Goal: Task Accomplishment & Management: Use online tool/utility

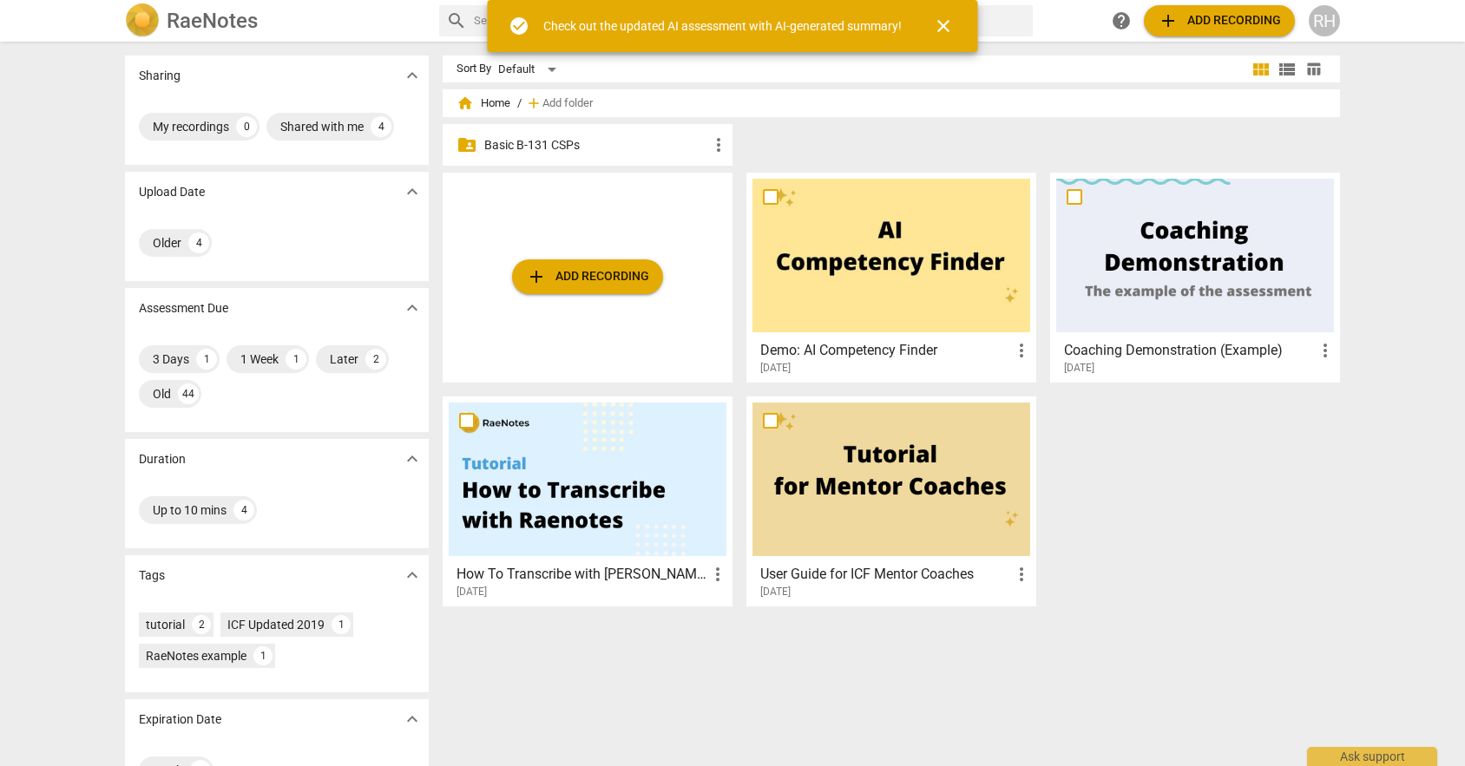
click at [567, 147] on p "Basic B-131 CSPs" at bounding box center [596, 145] width 224 height 18
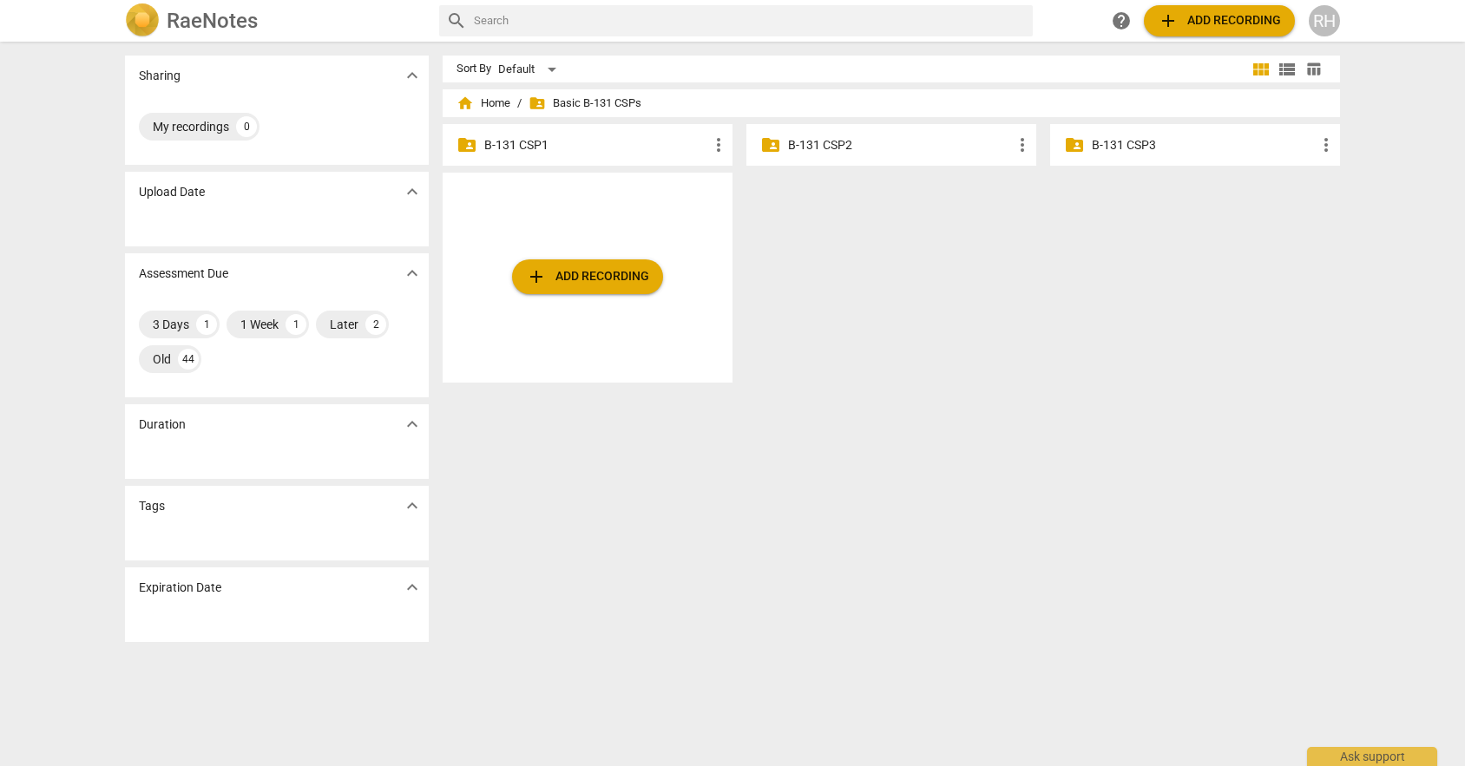
click at [1152, 147] on p "B-131 CSP3" at bounding box center [1203, 145] width 224 height 18
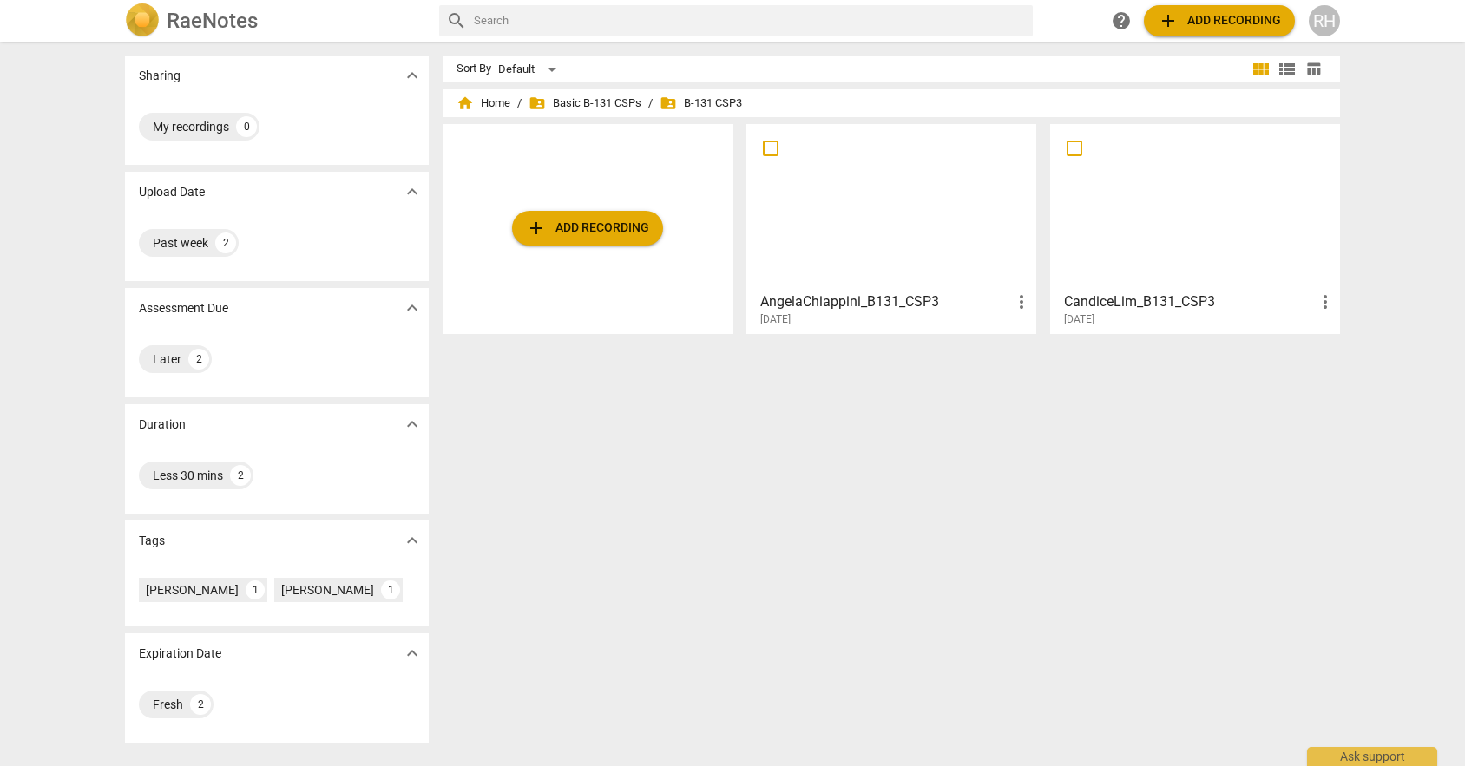
click at [653, 567] on div "Sort By Default view_module view_list table_chart home Home / folder_shared Bas…" at bounding box center [897, 404] width 911 height 697
click at [602, 228] on span "add Add recording" at bounding box center [587, 228] width 123 height 21
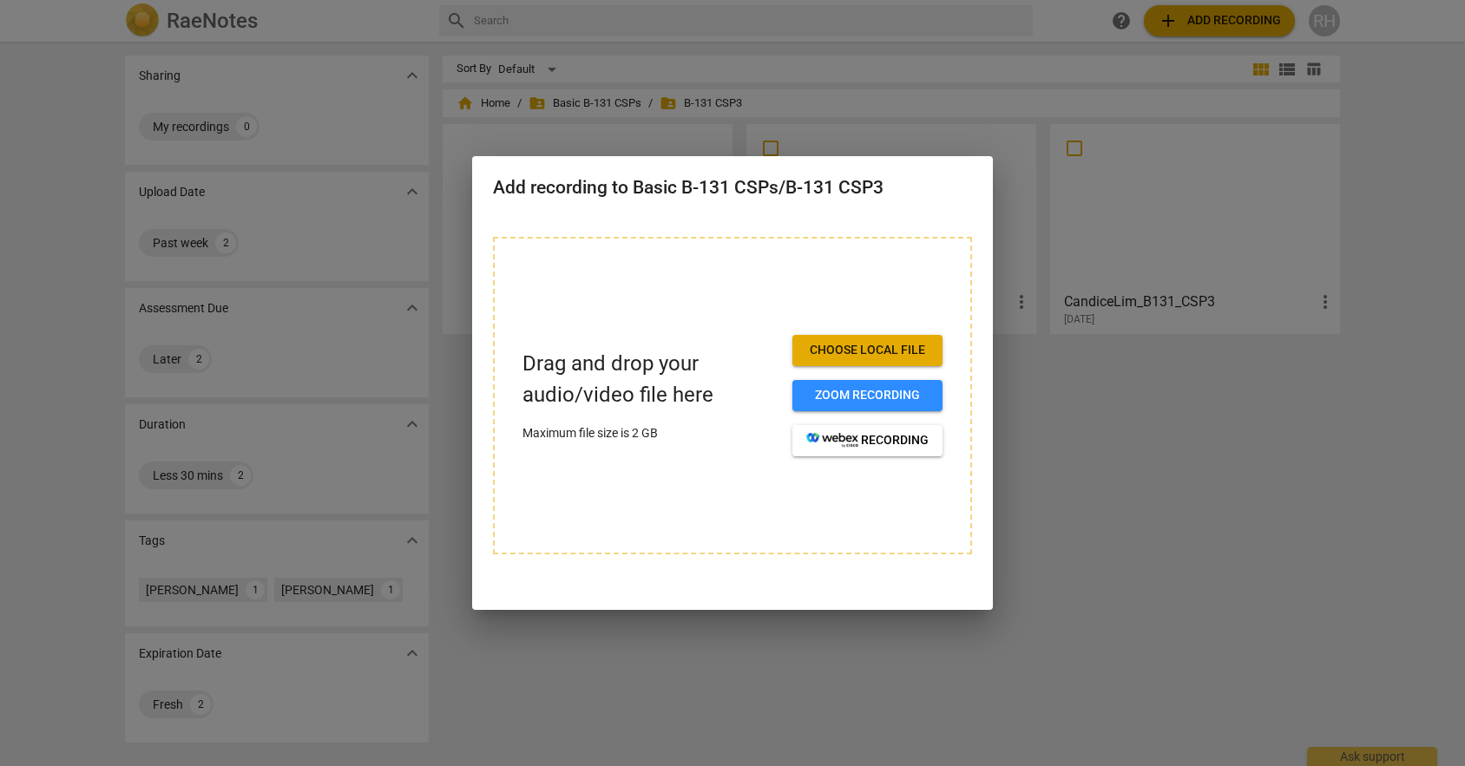
click at [890, 355] on span "Choose local file" at bounding box center [867, 350] width 122 height 17
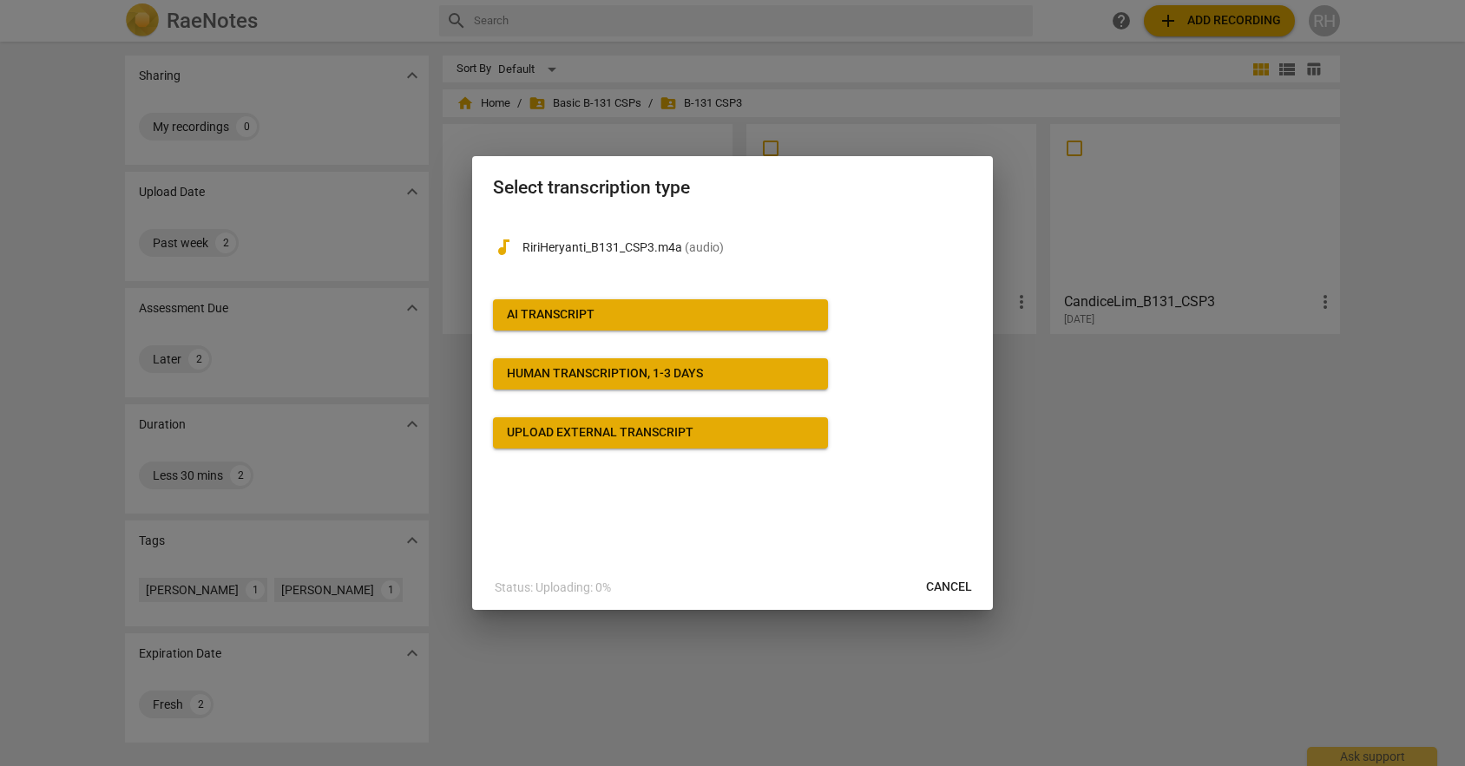
click at [622, 321] on span "AI Transcript" at bounding box center [660, 314] width 307 height 17
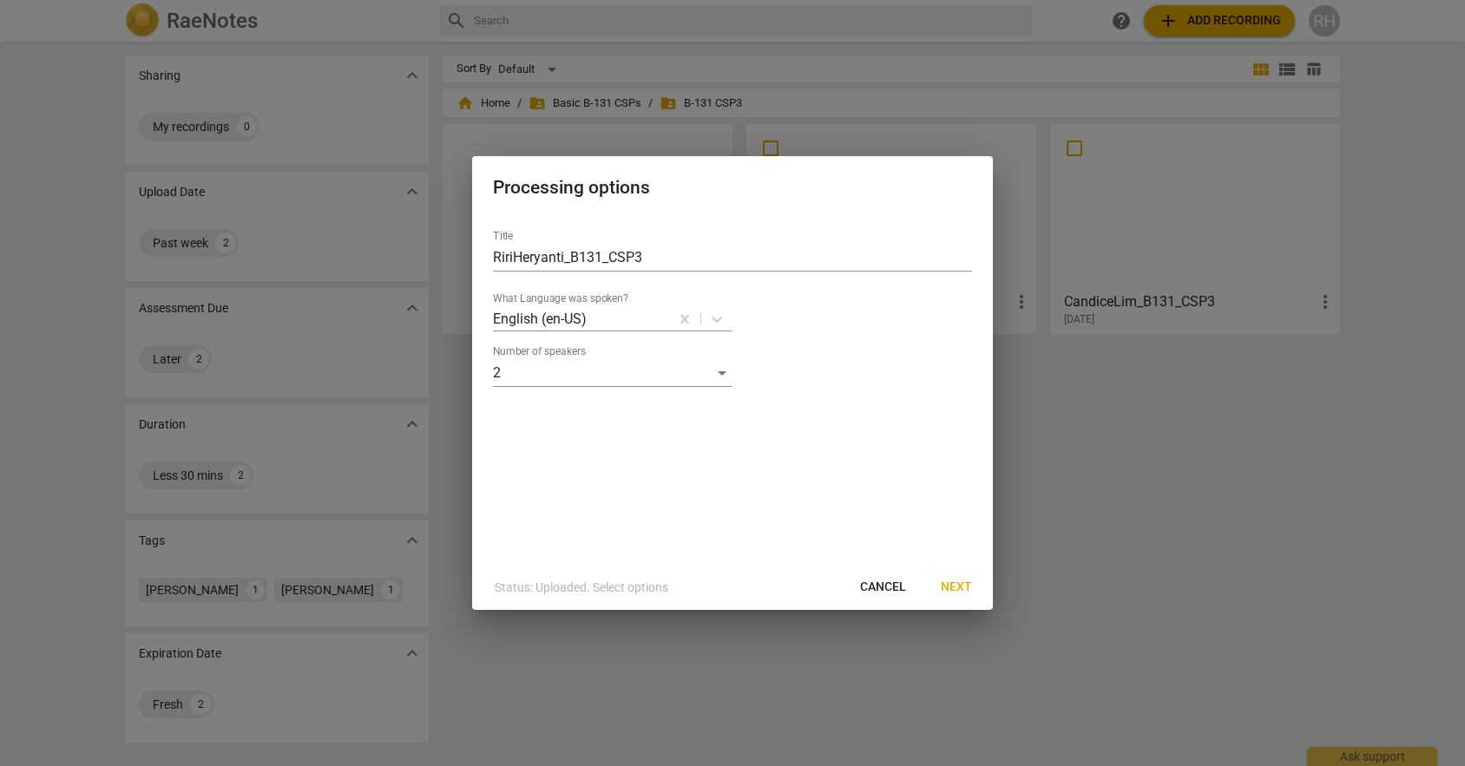
click at [965, 581] on span "Next" at bounding box center [956, 587] width 31 height 17
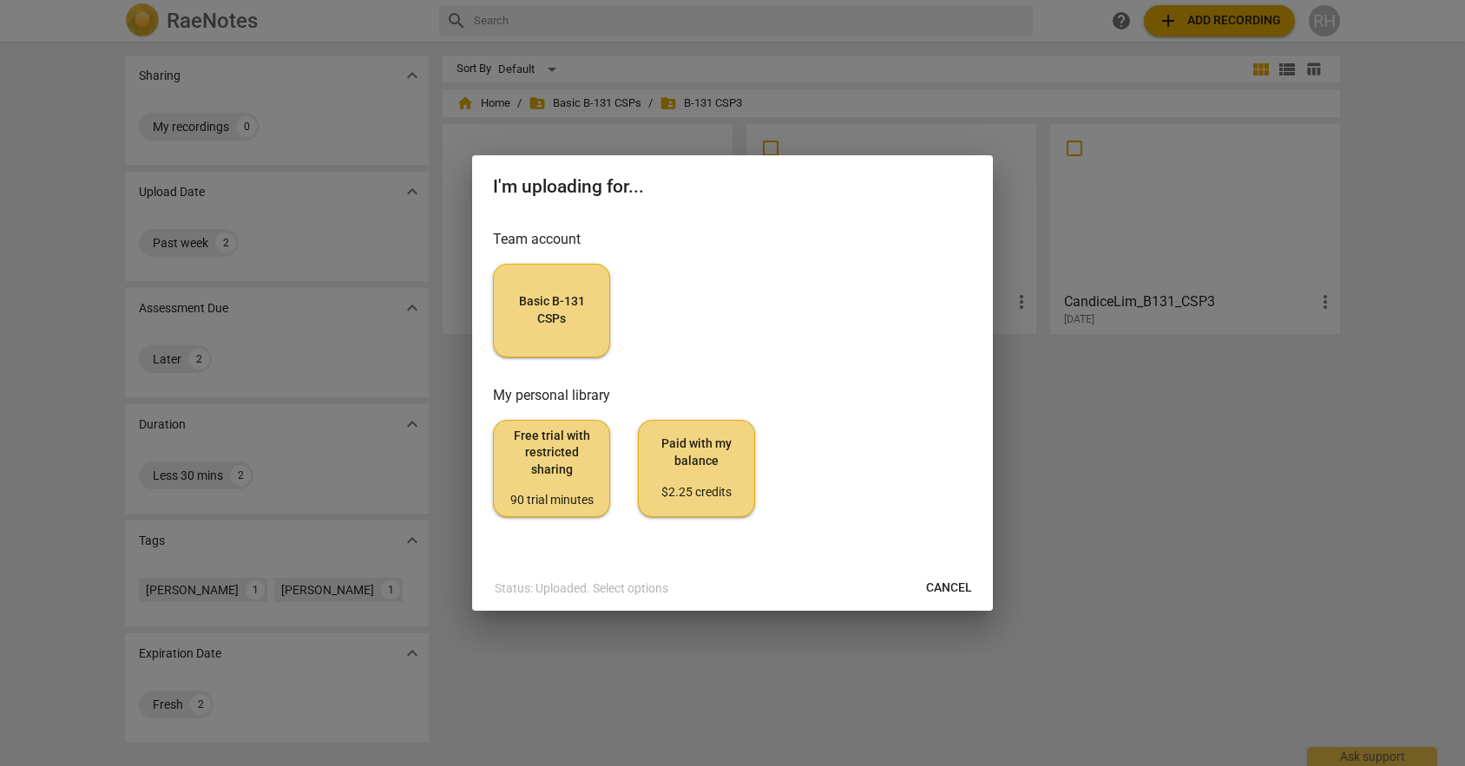
click at [526, 307] on span "Basic B-131 CSPs" at bounding box center [552, 310] width 88 height 34
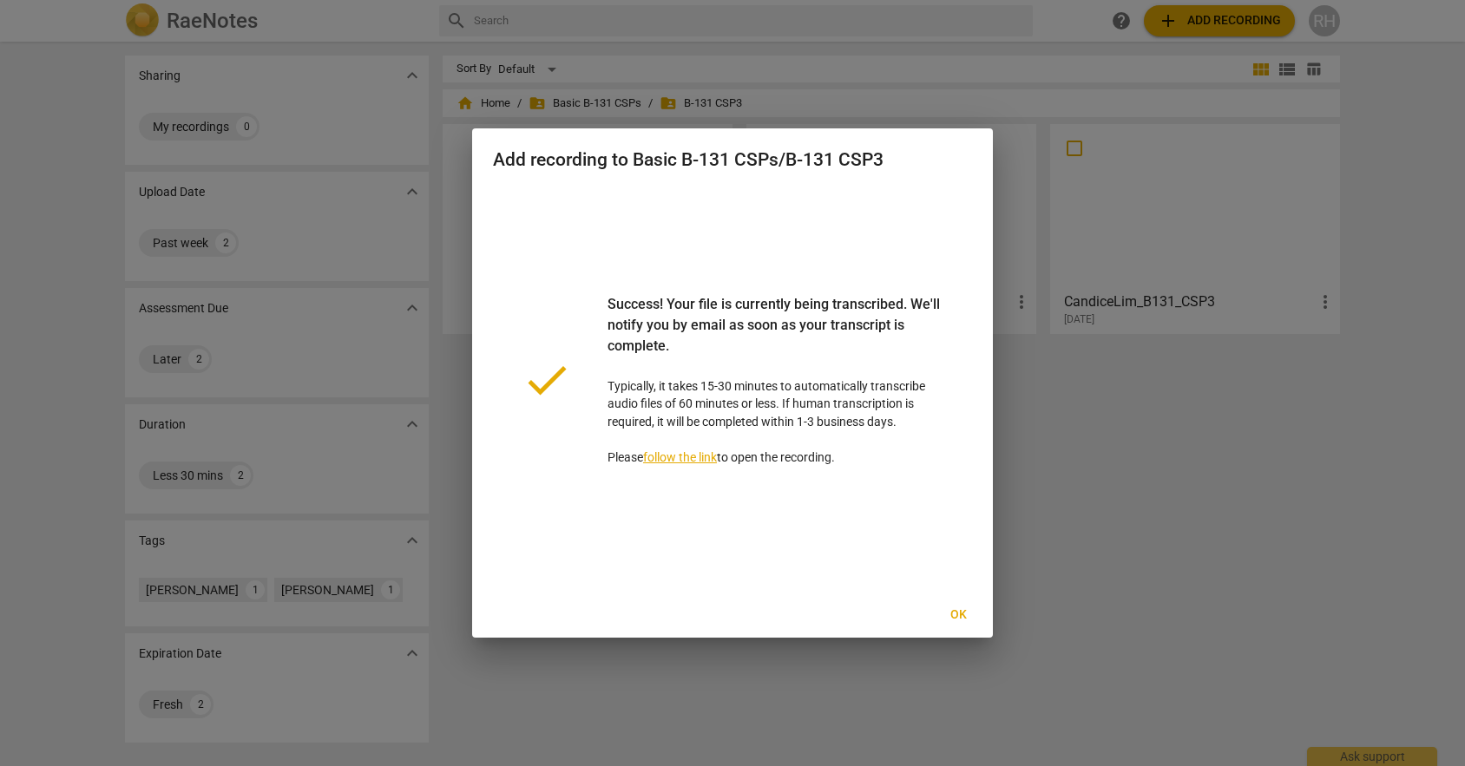
click at [955, 613] on span "Ok" at bounding box center [958, 614] width 28 height 17
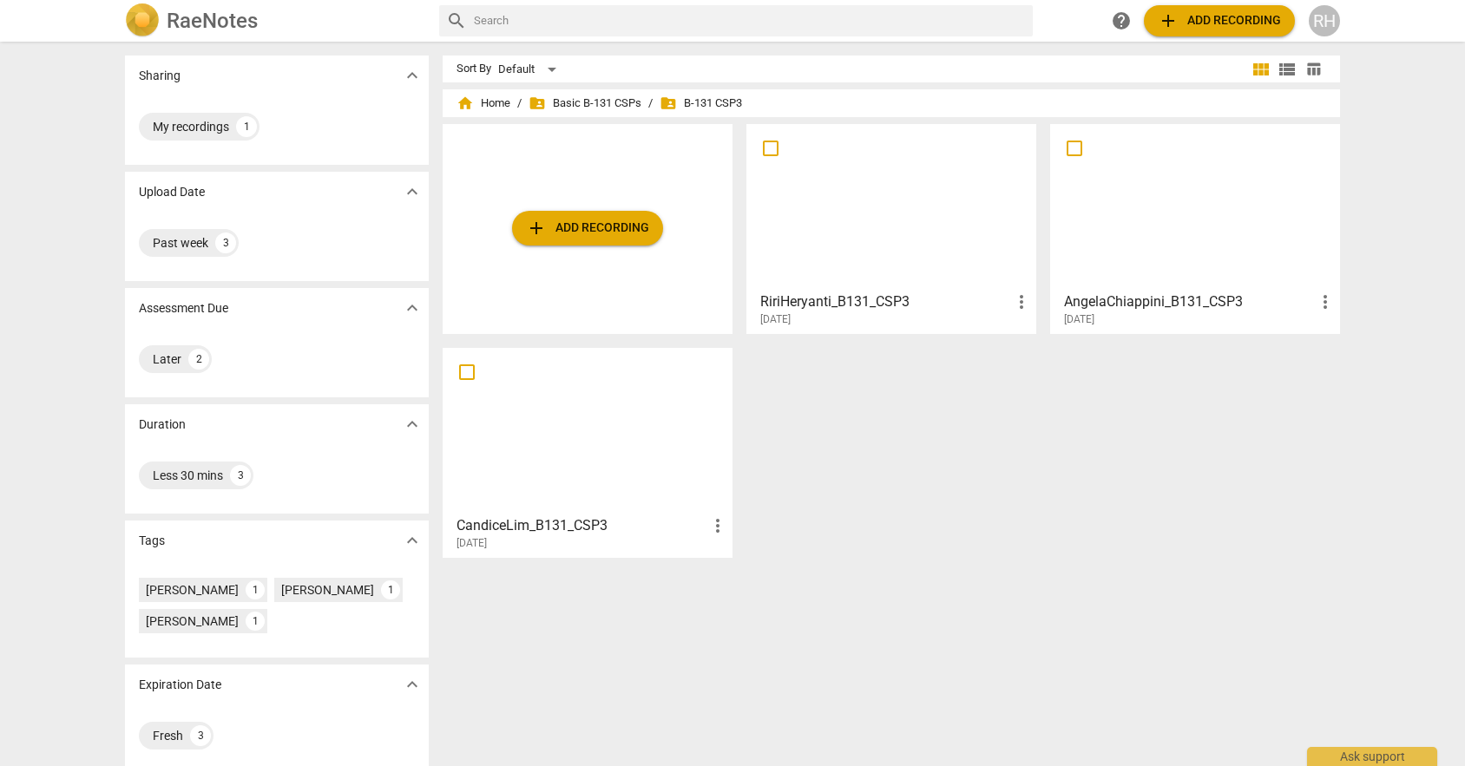
click at [888, 190] on div at bounding box center [891, 207] width 278 height 154
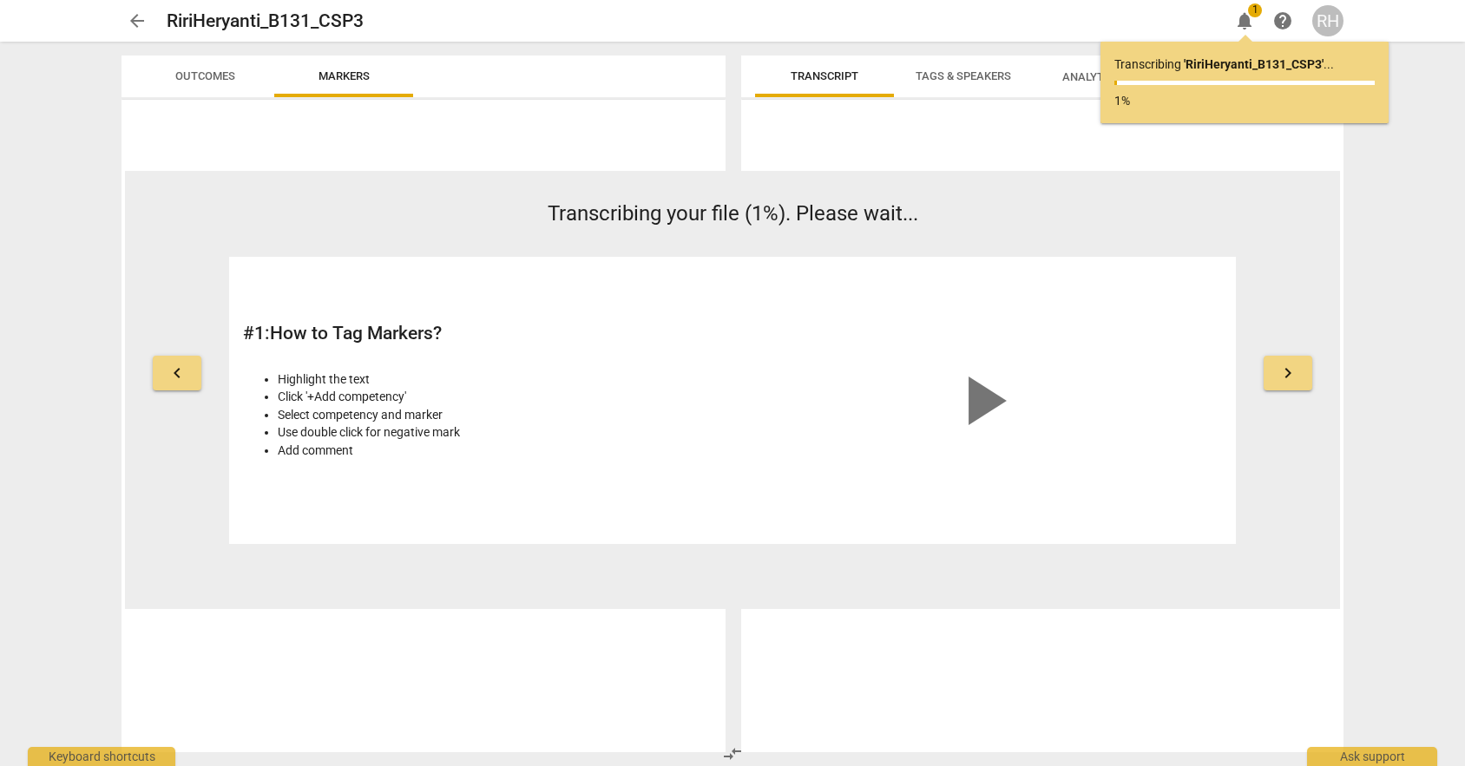
click at [959, 76] on span "Tags & Speakers" at bounding box center [962, 75] width 95 height 13
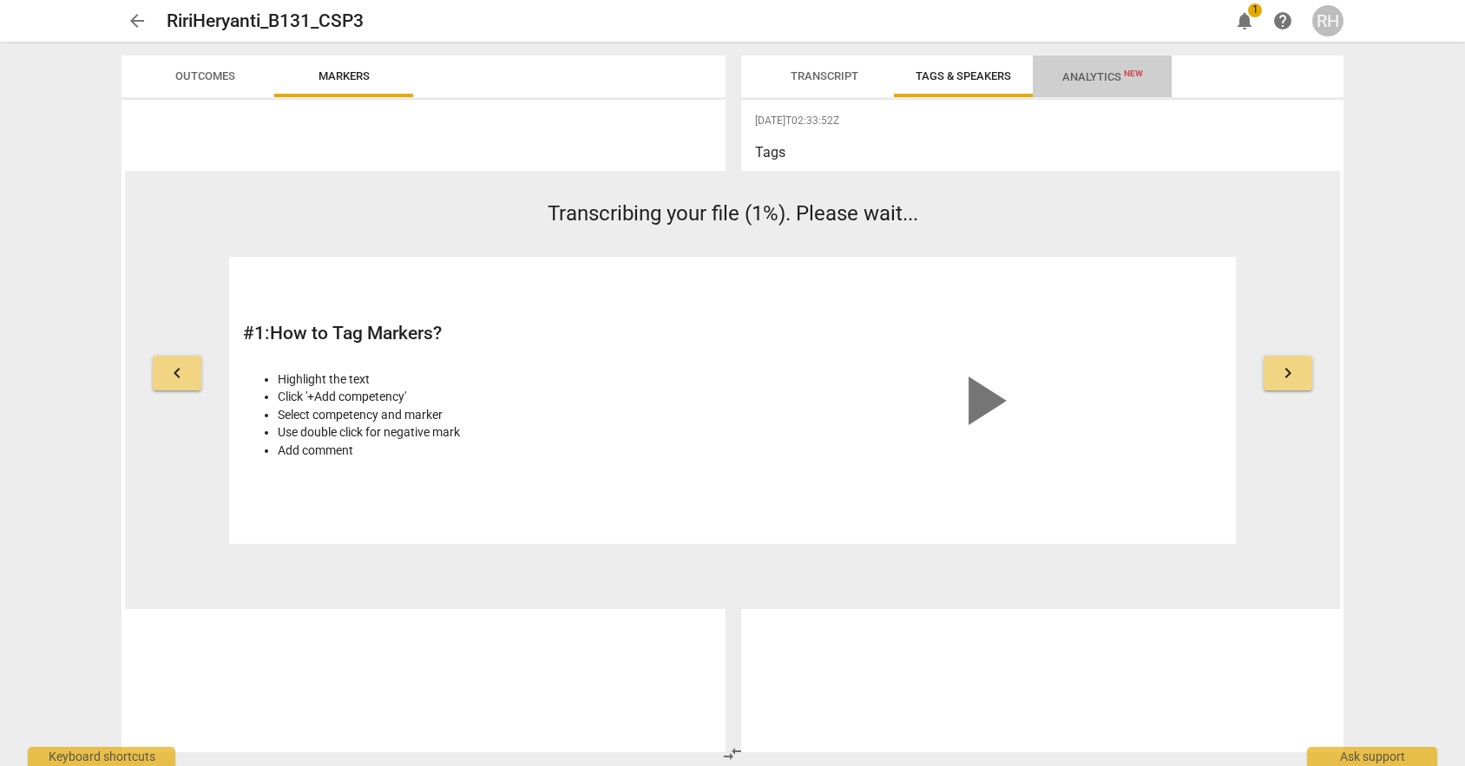
click at [1104, 70] on span "Analytics New" at bounding box center [1102, 76] width 81 height 13
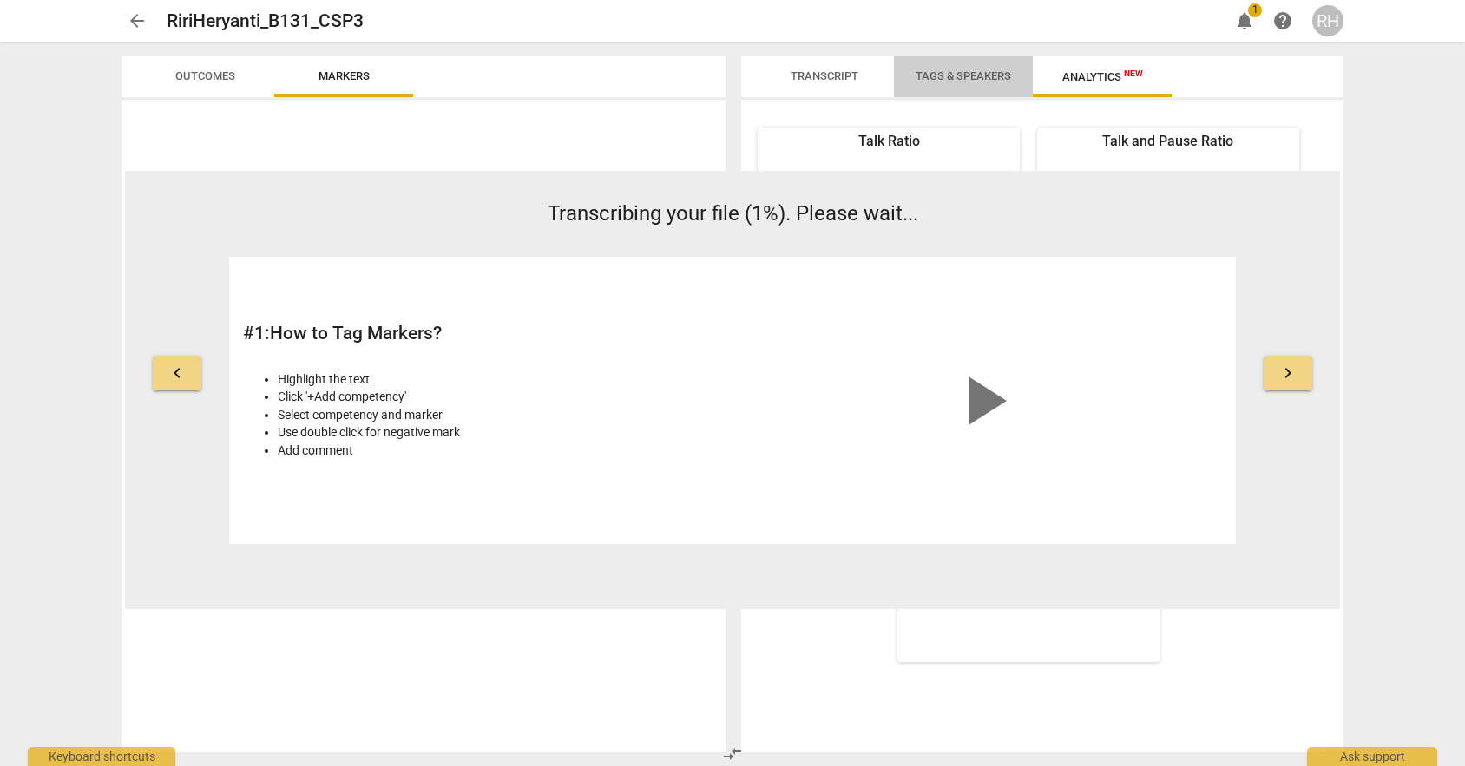
click at [957, 71] on span "Tags & Speakers" at bounding box center [962, 75] width 95 height 13
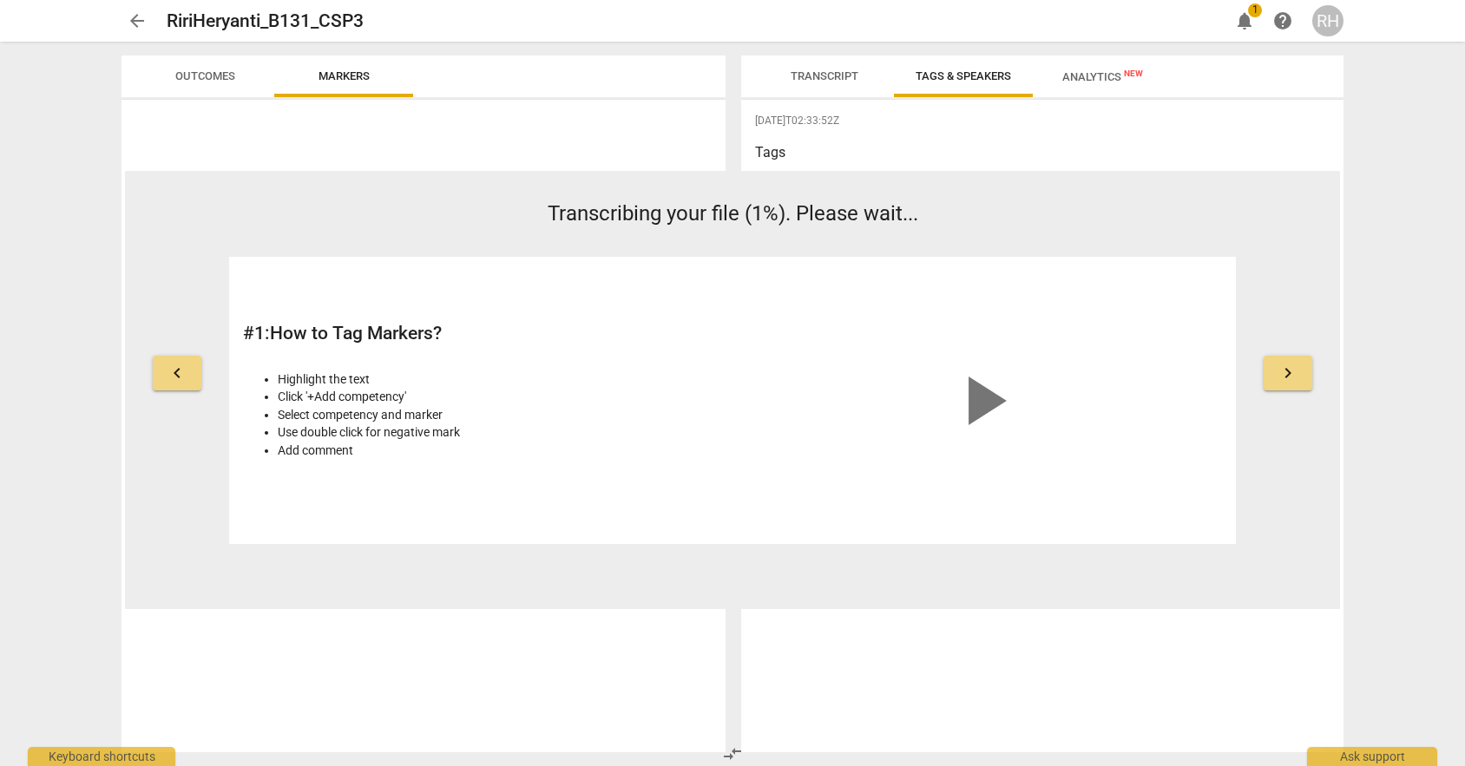
click at [806, 70] on span "Transcript" at bounding box center [824, 75] width 68 height 13
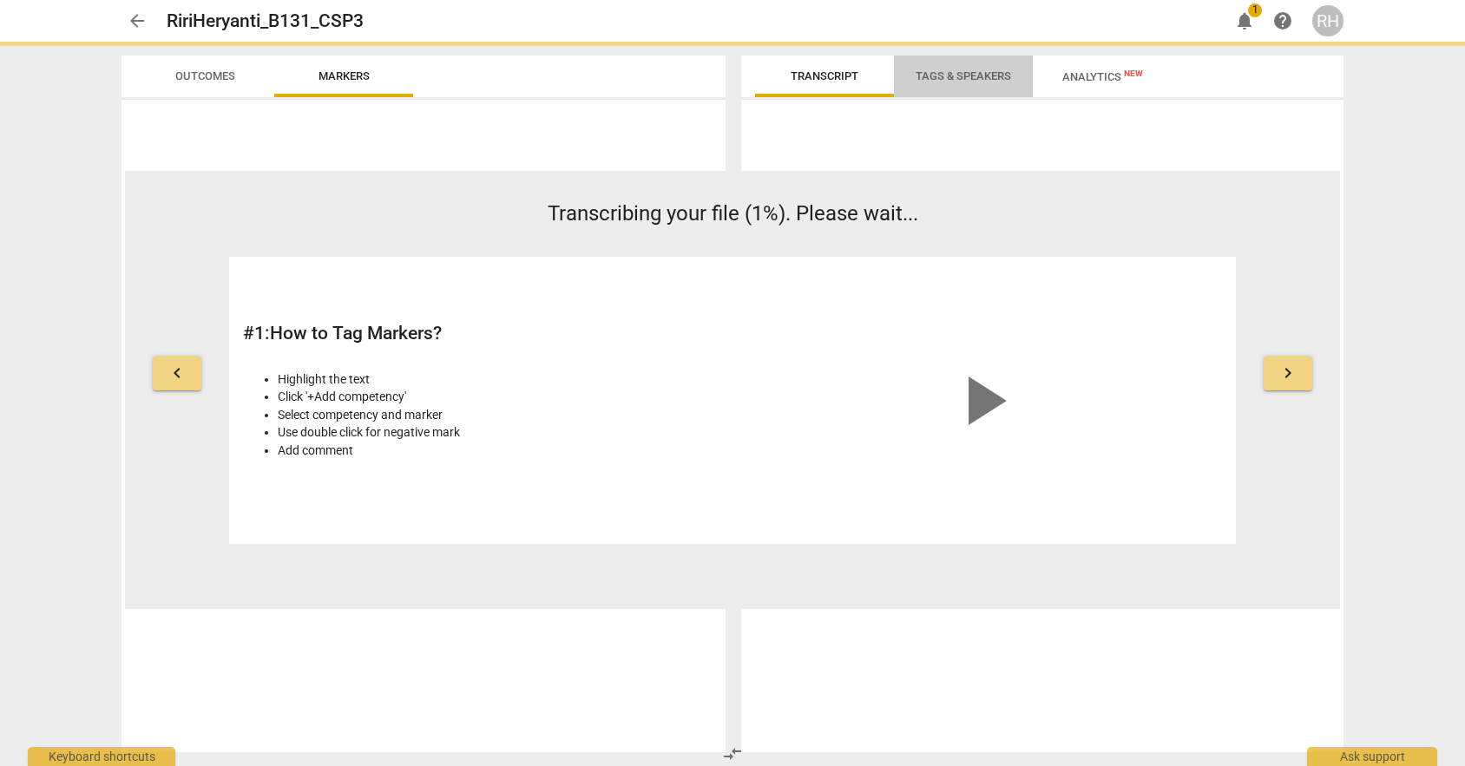
click at [954, 75] on span "Tags & Speakers" at bounding box center [962, 75] width 95 height 13
click at [818, 75] on span "Transcript" at bounding box center [824, 75] width 68 height 13
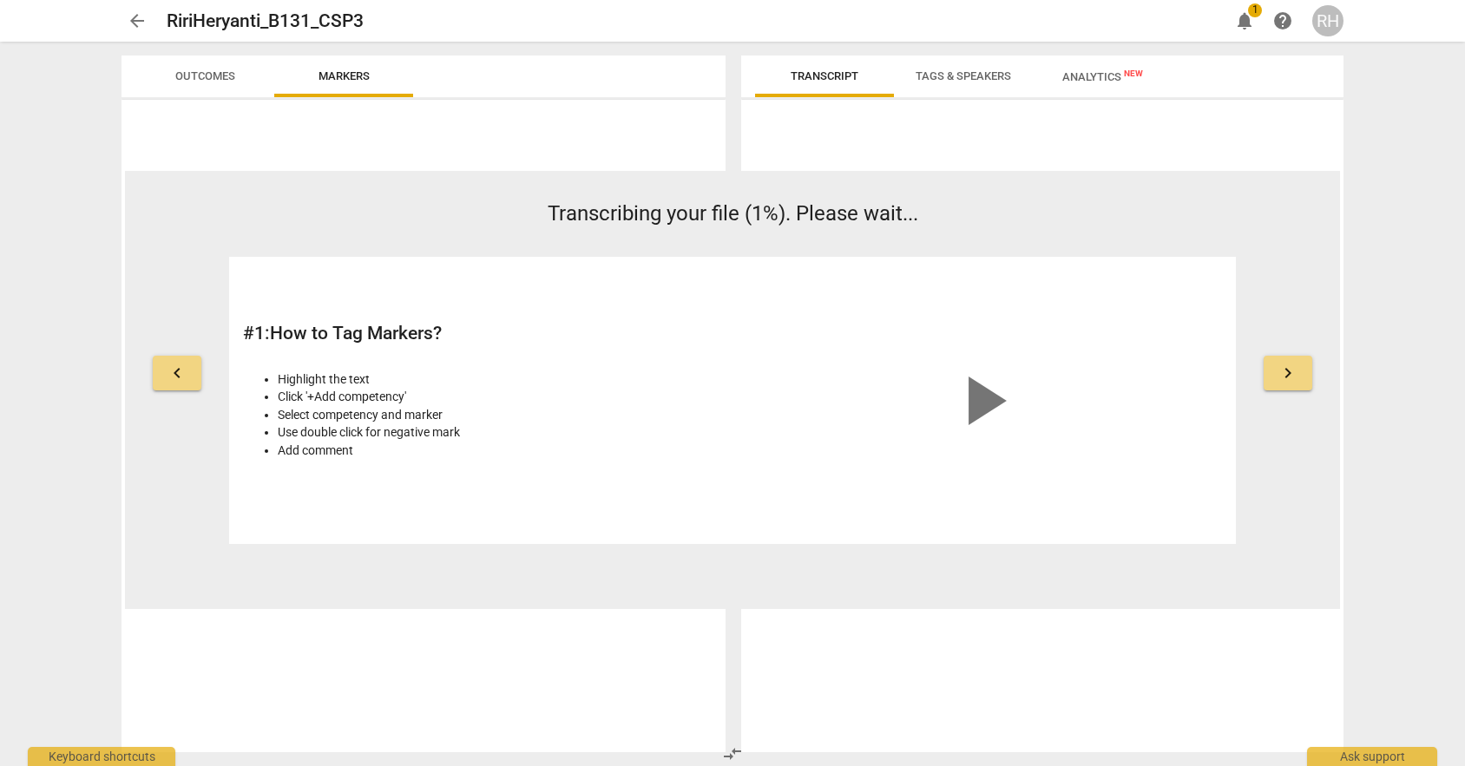
click at [1244, 22] on span "notifications" at bounding box center [1244, 20] width 21 height 21
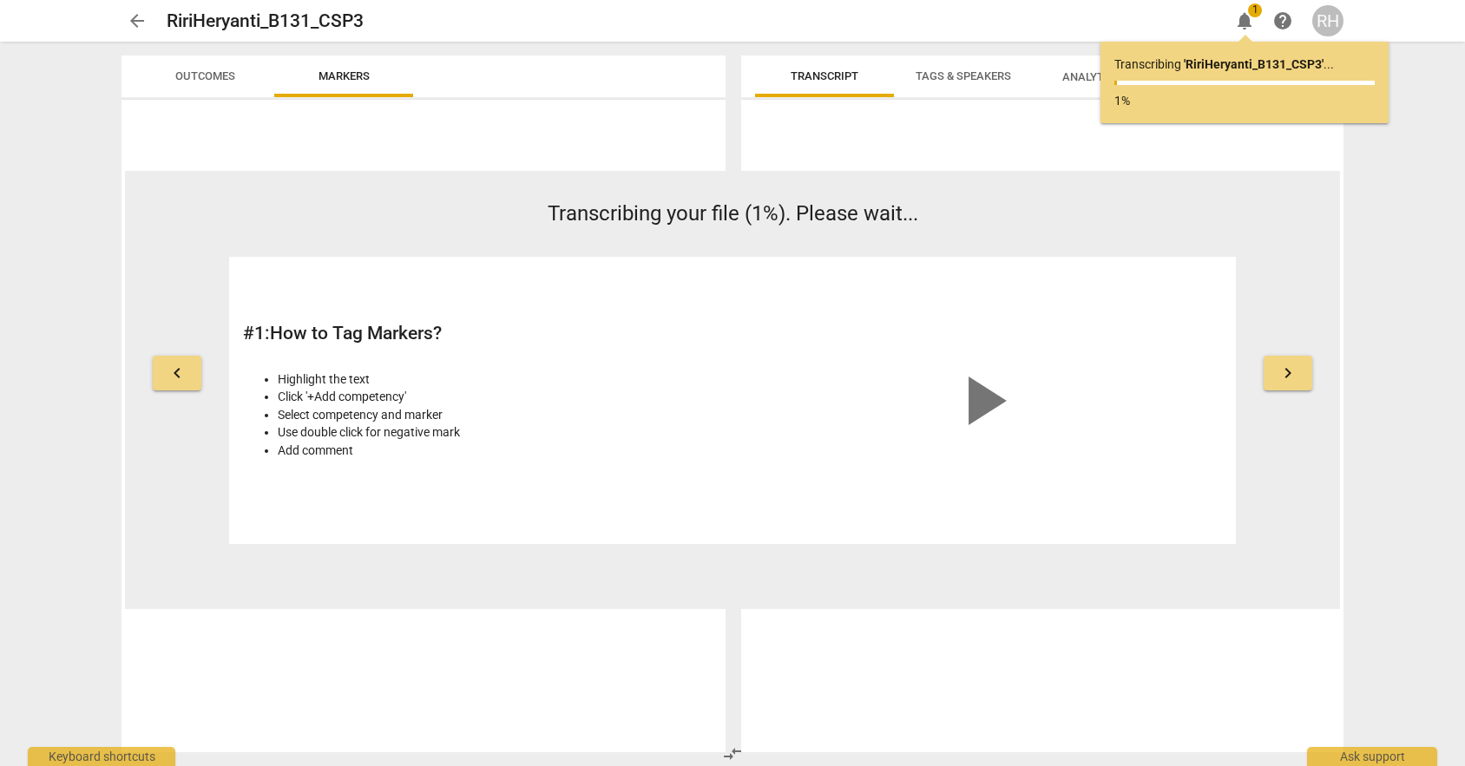
click at [1011, 135] on div at bounding box center [1042, 430] width 602 height 646
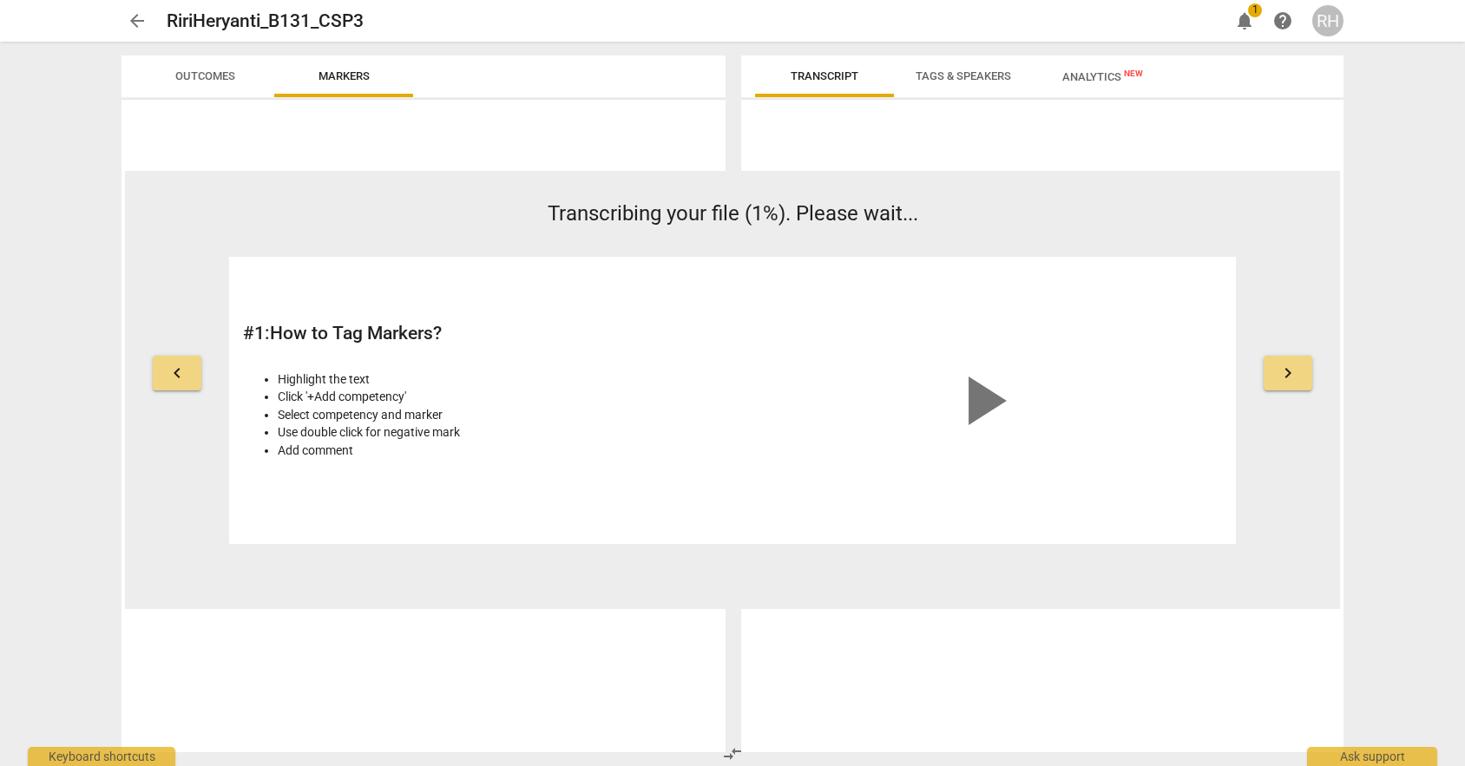
click at [206, 72] on span "Outcomes" at bounding box center [205, 75] width 60 height 13
click at [366, 74] on span "Markers" at bounding box center [343, 75] width 51 height 13
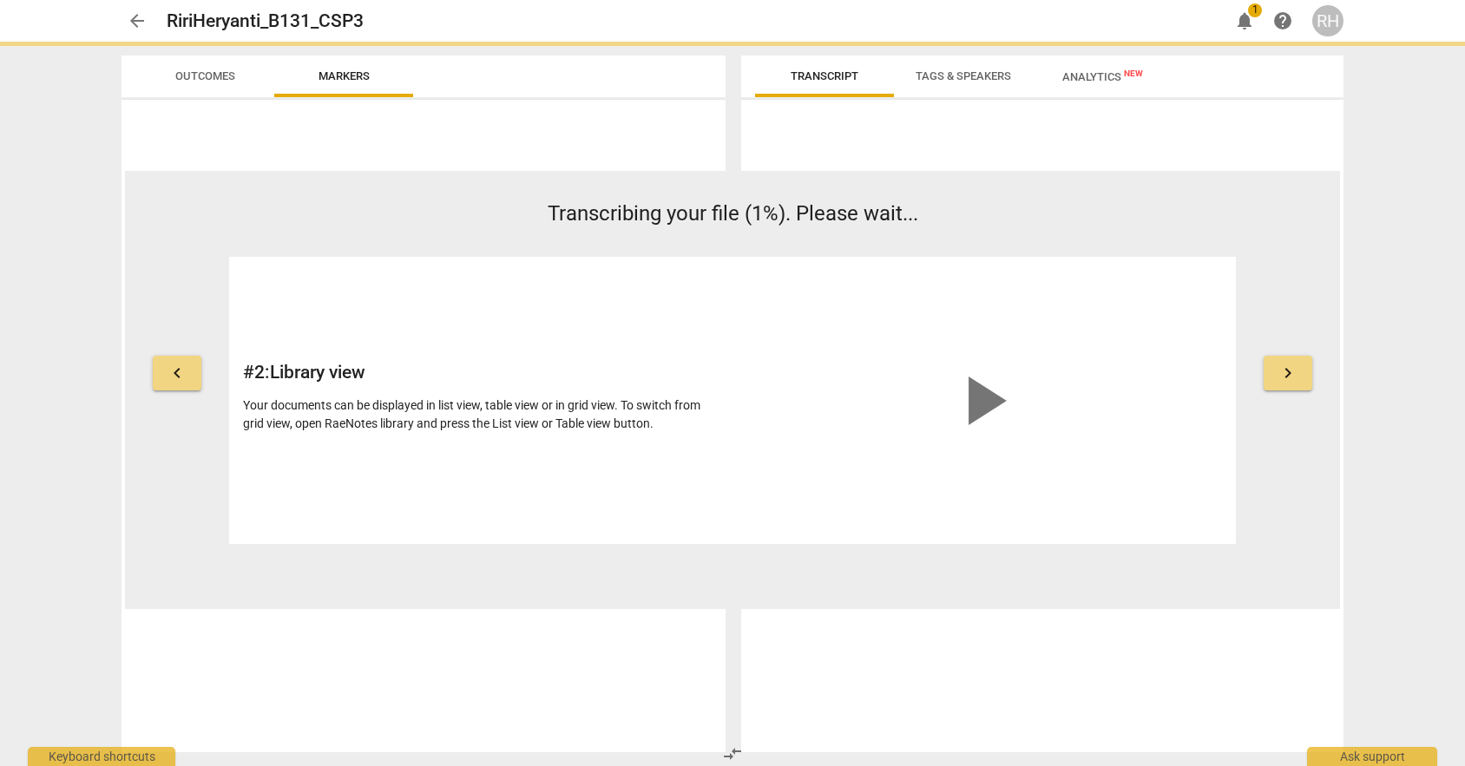
click at [1277, 357] on button "keyboard_arrow_right" at bounding box center [1287, 373] width 49 height 35
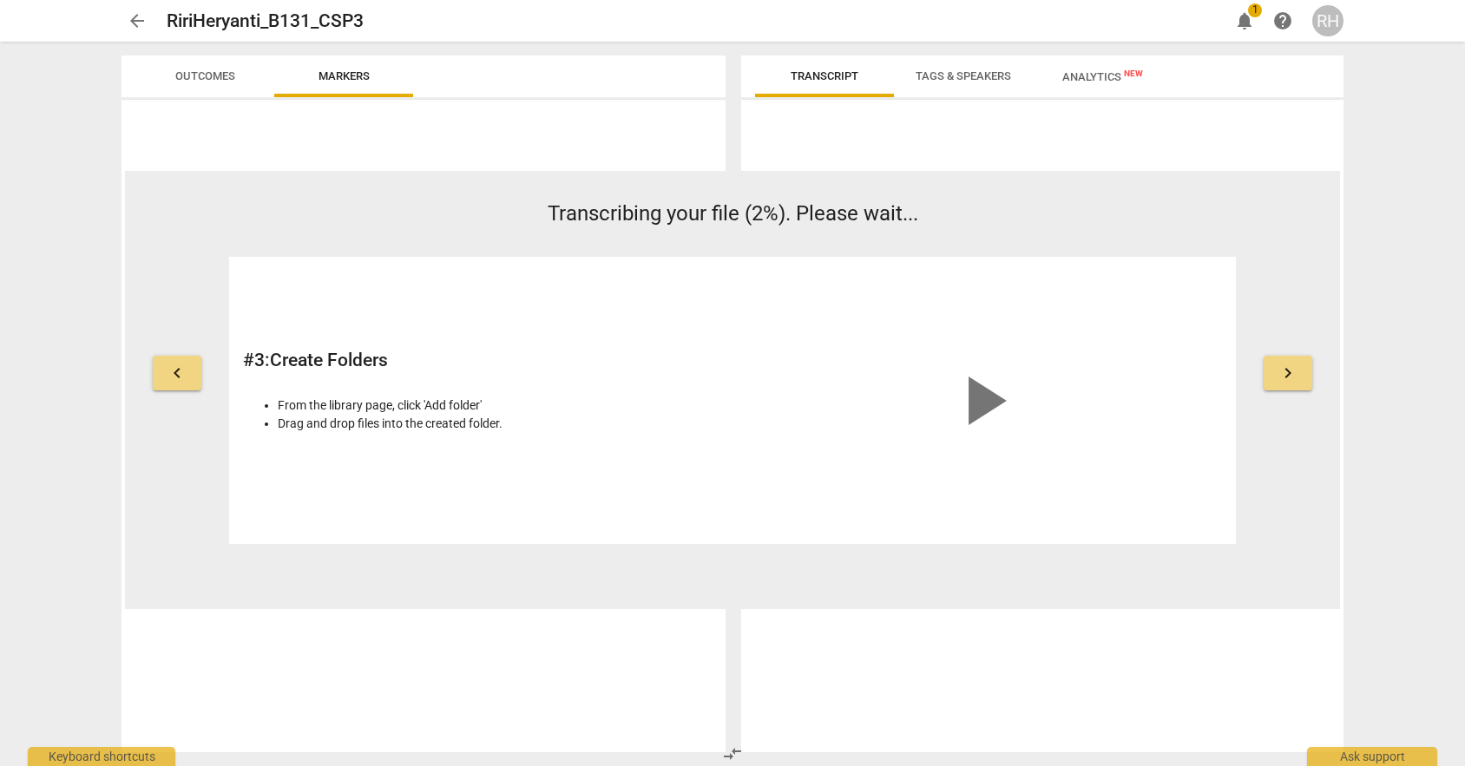
click at [1279, 363] on span "keyboard_arrow_right" at bounding box center [1287, 373] width 21 height 21
click at [1294, 387] on button "keyboard_arrow_right" at bounding box center [1287, 373] width 49 height 35
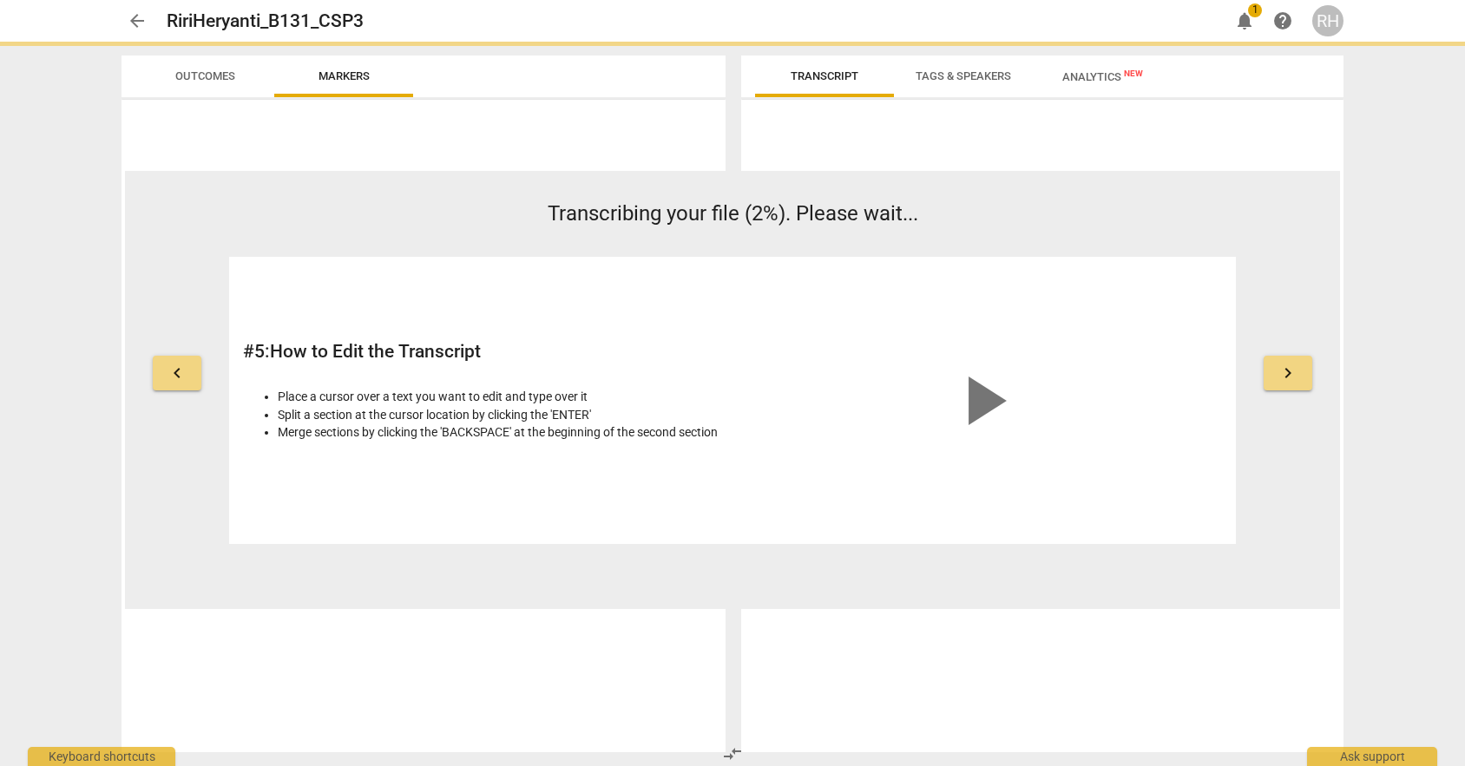
click at [174, 376] on span "keyboard_arrow_left" at bounding box center [177, 373] width 21 height 21
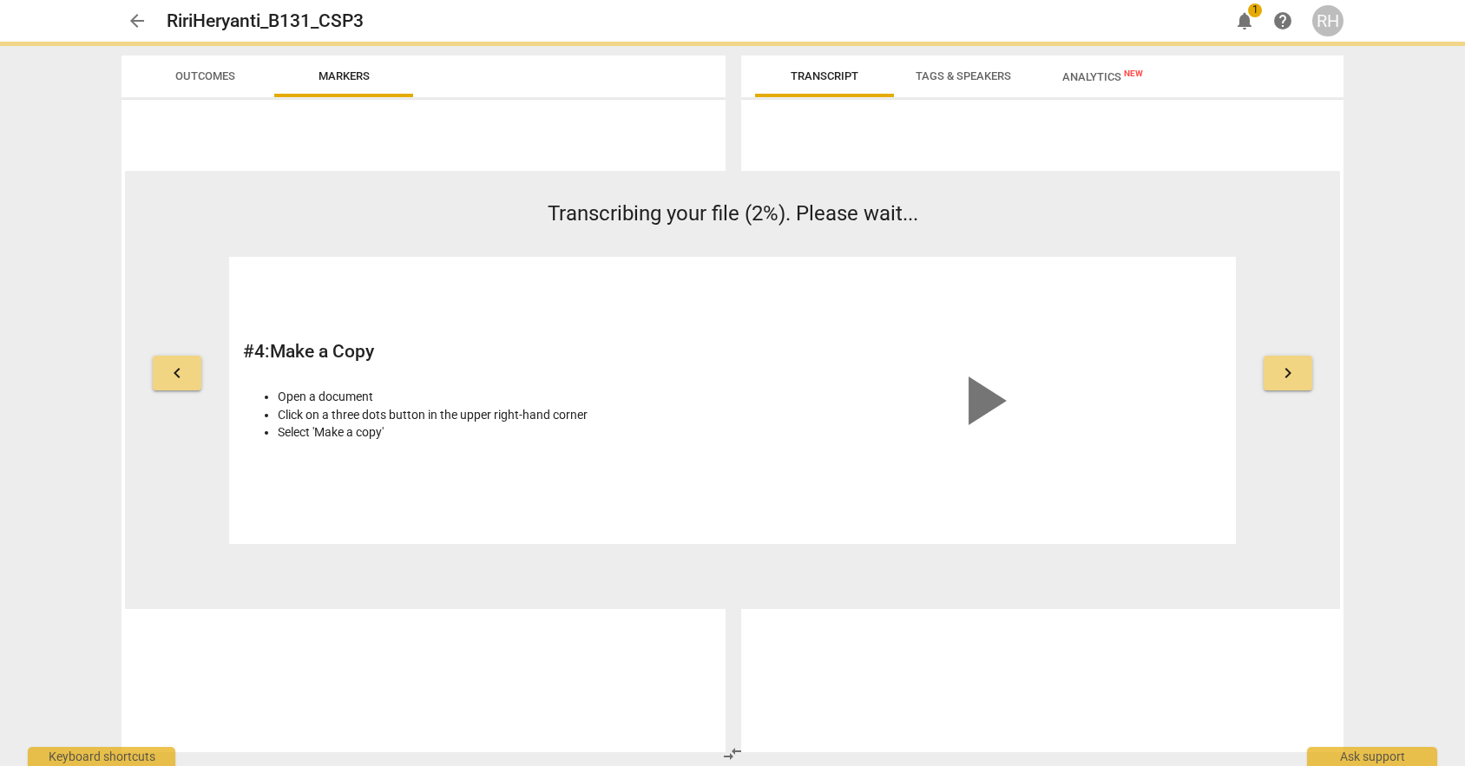
click at [1301, 365] on button "keyboard_arrow_right" at bounding box center [1287, 373] width 49 height 35
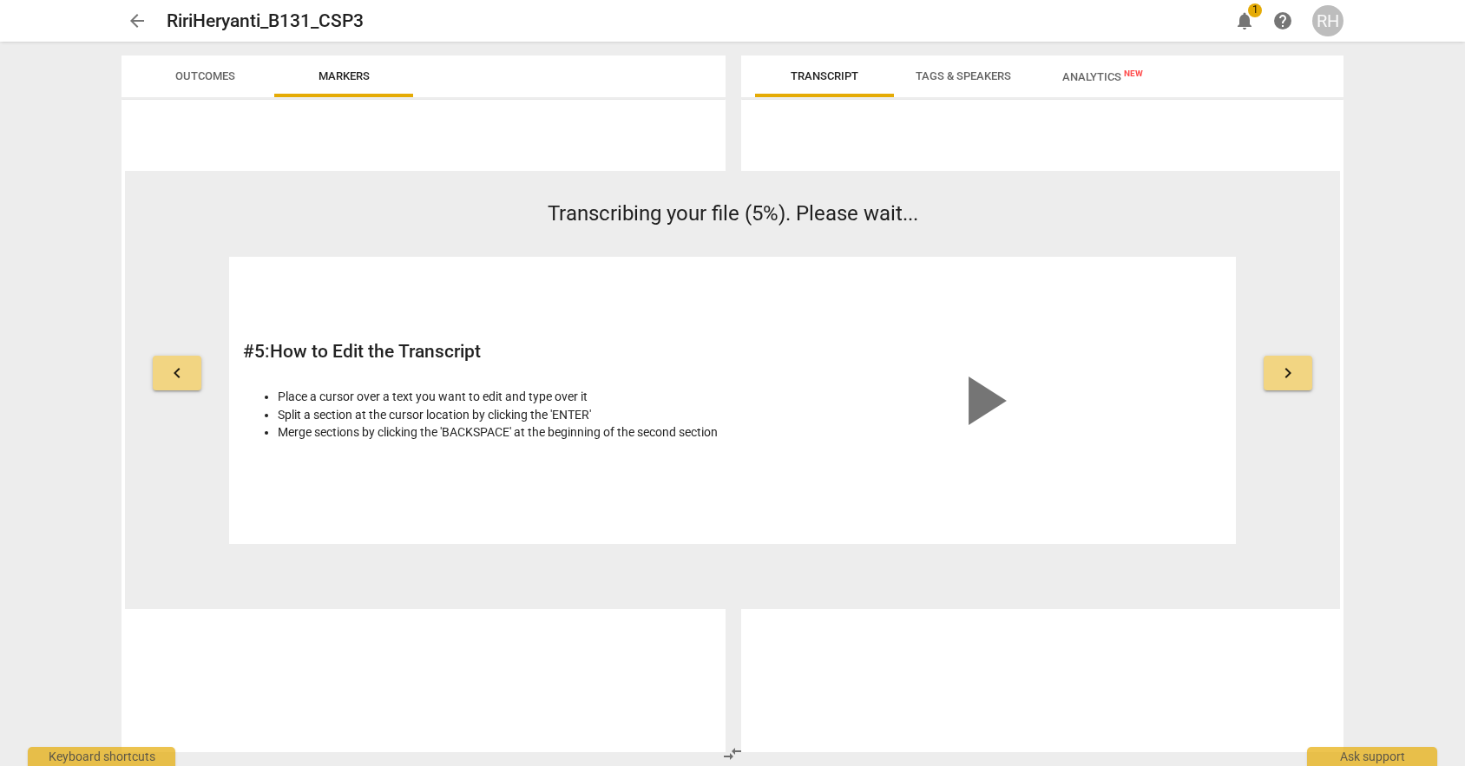
click at [1291, 374] on span "keyboard_arrow_right" at bounding box center [1287, 373] width 21 height 21
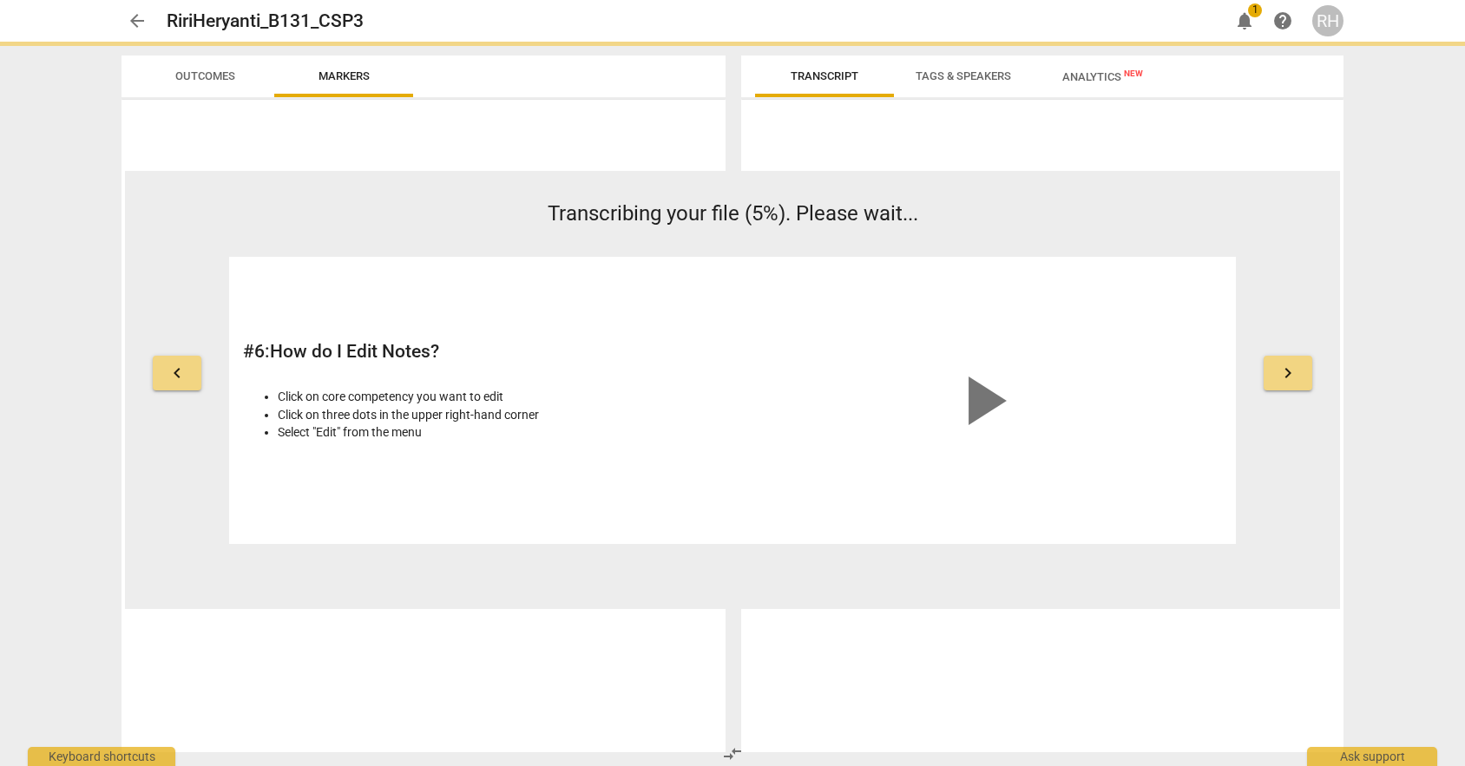
click at [1291, 374] on span "keyboard_arrow_right" at bounding box center [1287, 373] width 21 height 21
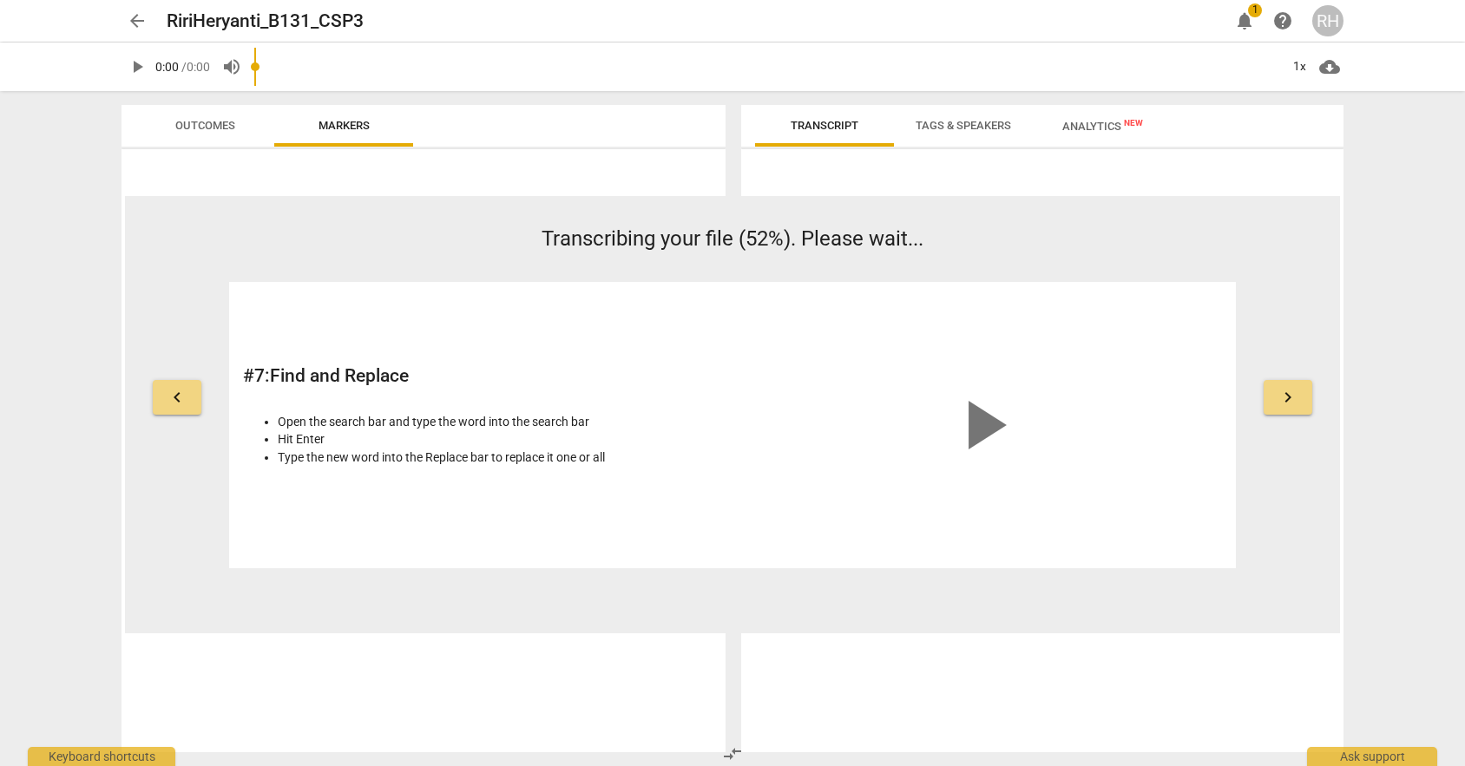
click at [1291, 374] on div "keyboard_arrow_left Transcribing your file (52%). Please wait... # 7 : Find and…" at bounding box center [732, 396] width 1215 height 344
click at [932, 127] on span "Tags & Speakers" at bounding box center [962, 125] width 95 height 13
click at [1070, 124] on span "Analytics New" at bounding box center [1102, 126] width 81 height 13
click at [808, 125] on span "Transcript" at bounding box center [824, 125] width 68 height 13
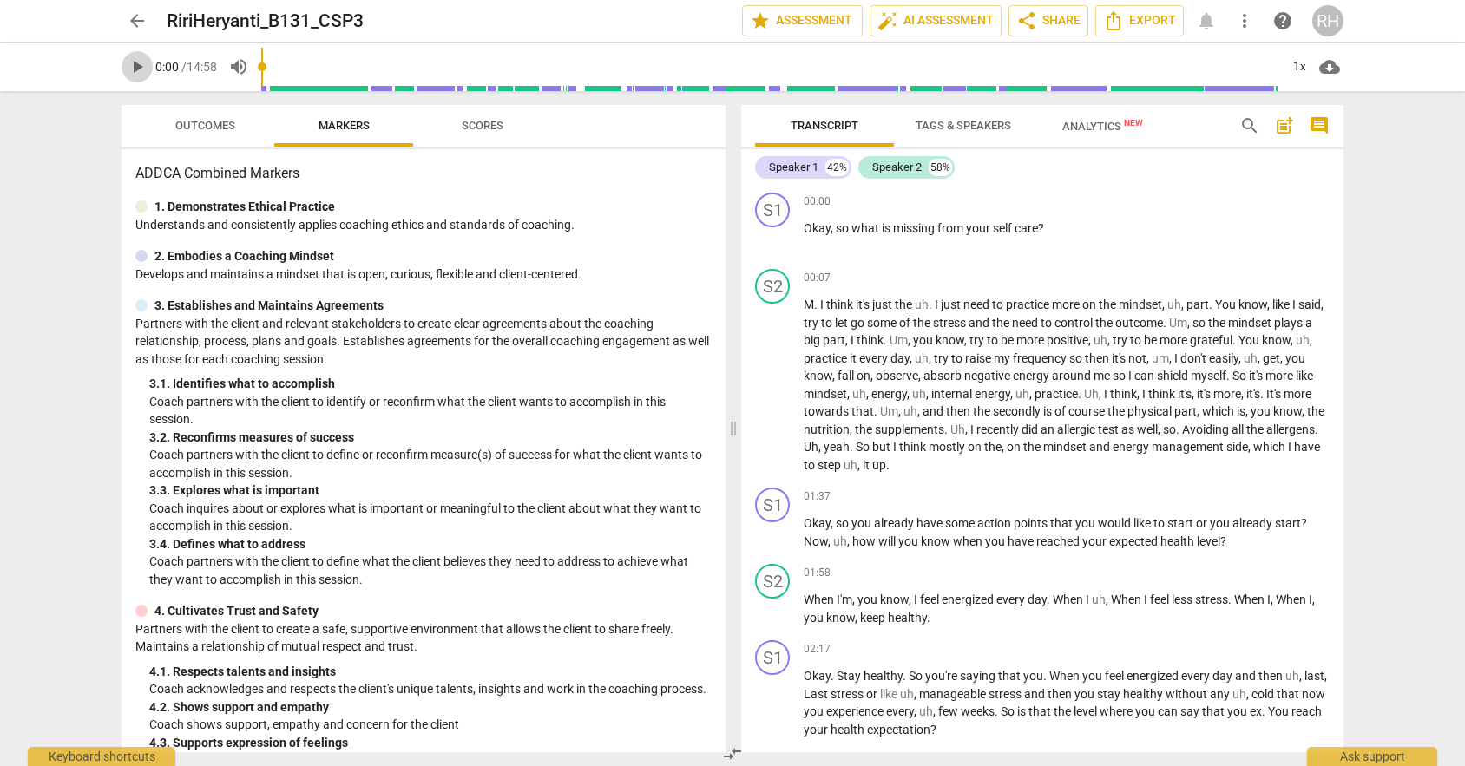
click at [134, 65] on span "play_arrow" at bounding box center [137, 66] width 21 height 21
click at [1285, 121] on span "post_add" at bounding box center [1284, 125] width 21 height 21
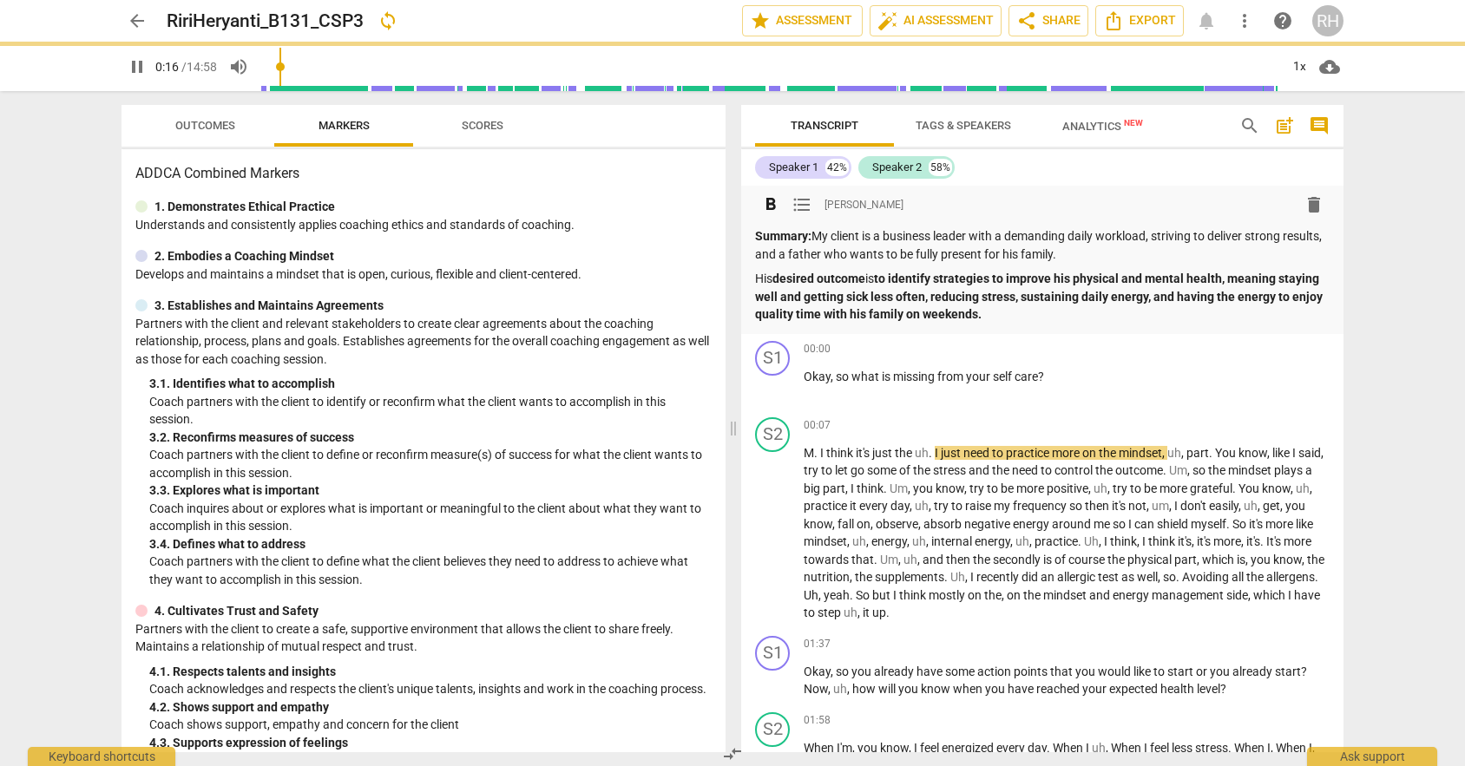
click at [141, 73] on span "pause" at bounding box center [137, 66] width 21 height 21
type input "17"
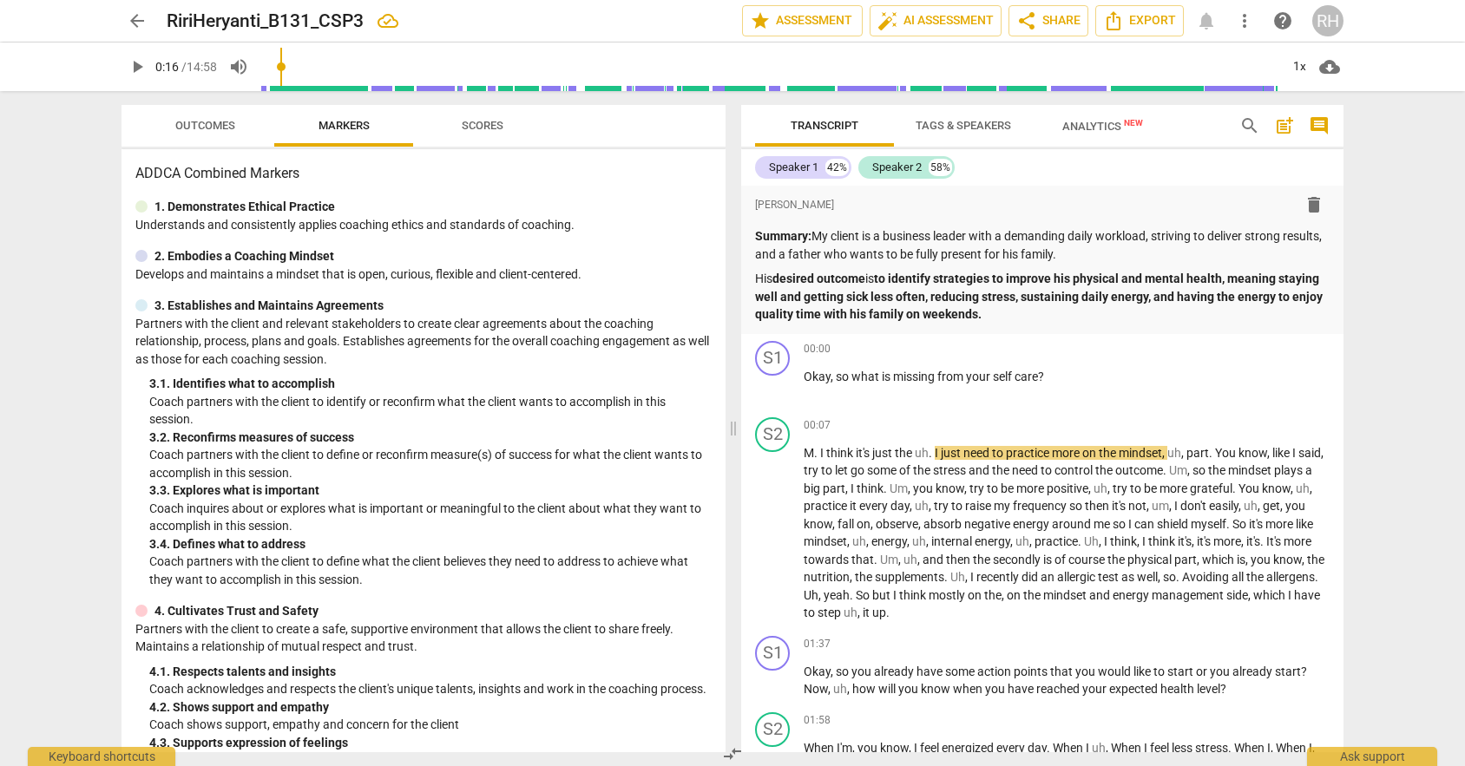
click at [1364, 297] on div "arrow_back RiriHeryanti_B131_CSP3 edit star Assessment auto_fix_high AI Assessm…" at bounding box center [732, 383] width 1465 height 766
click at [850, 115] on span "Transcript" at bounding box center [824, 126] width 109 height 23
click at [954, 124] on span "Tags & Speakers" at bounding box center [962, 125] width 95 height 13
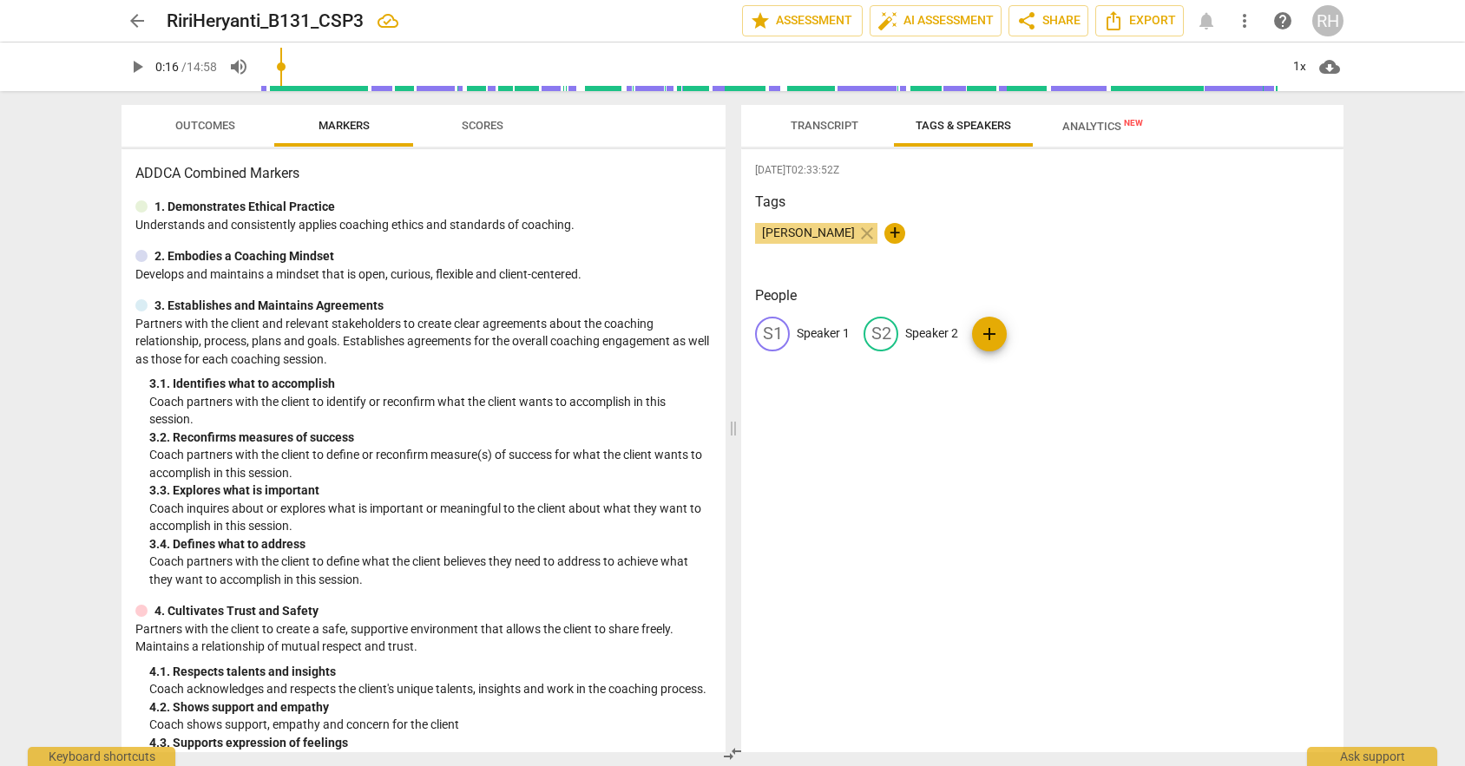
click at [1084, 122] on span "Analytics New" at bounding box center [1102, 126] width 81 height 13
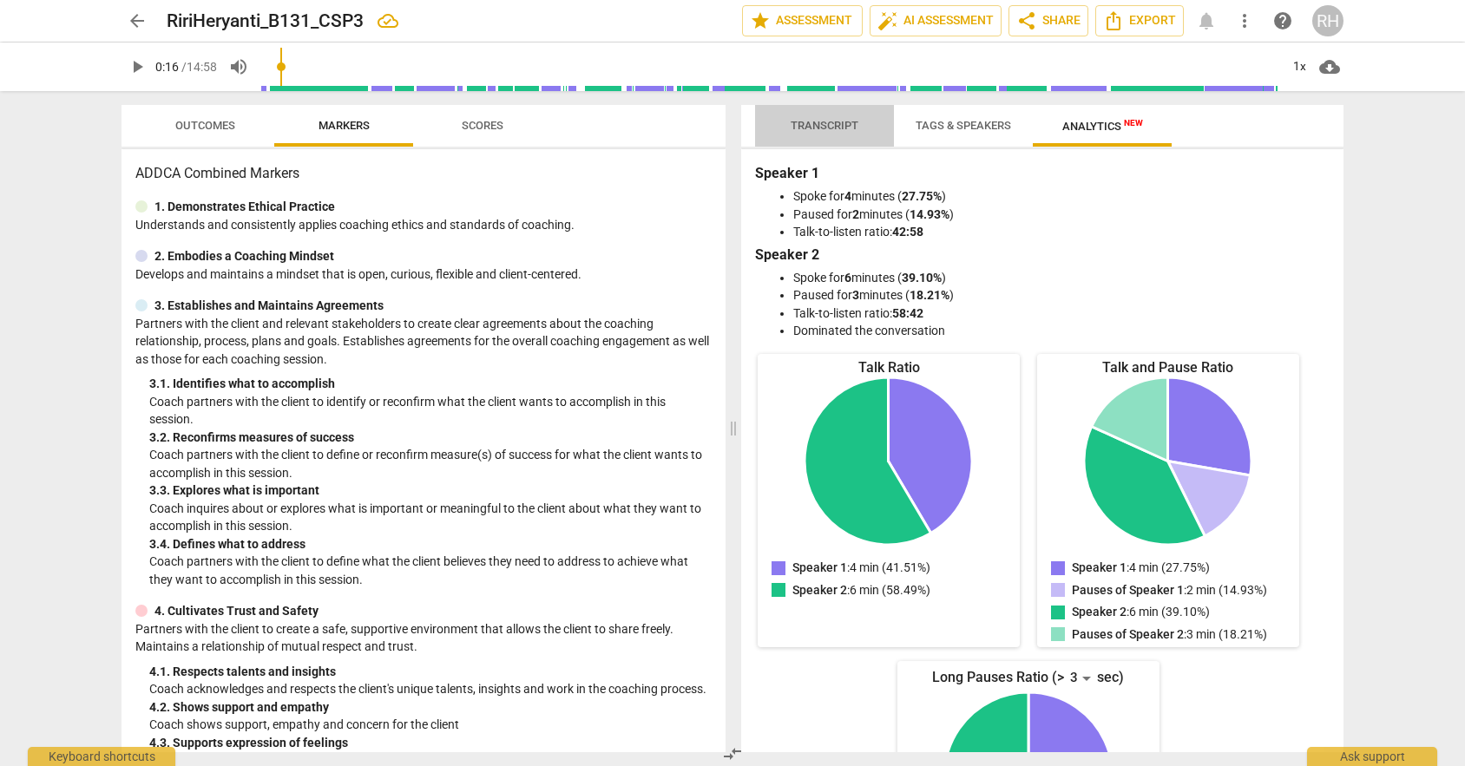
click at [827, 116] on span "Transcript" at bounding box center [824, 126] width 109 height 23
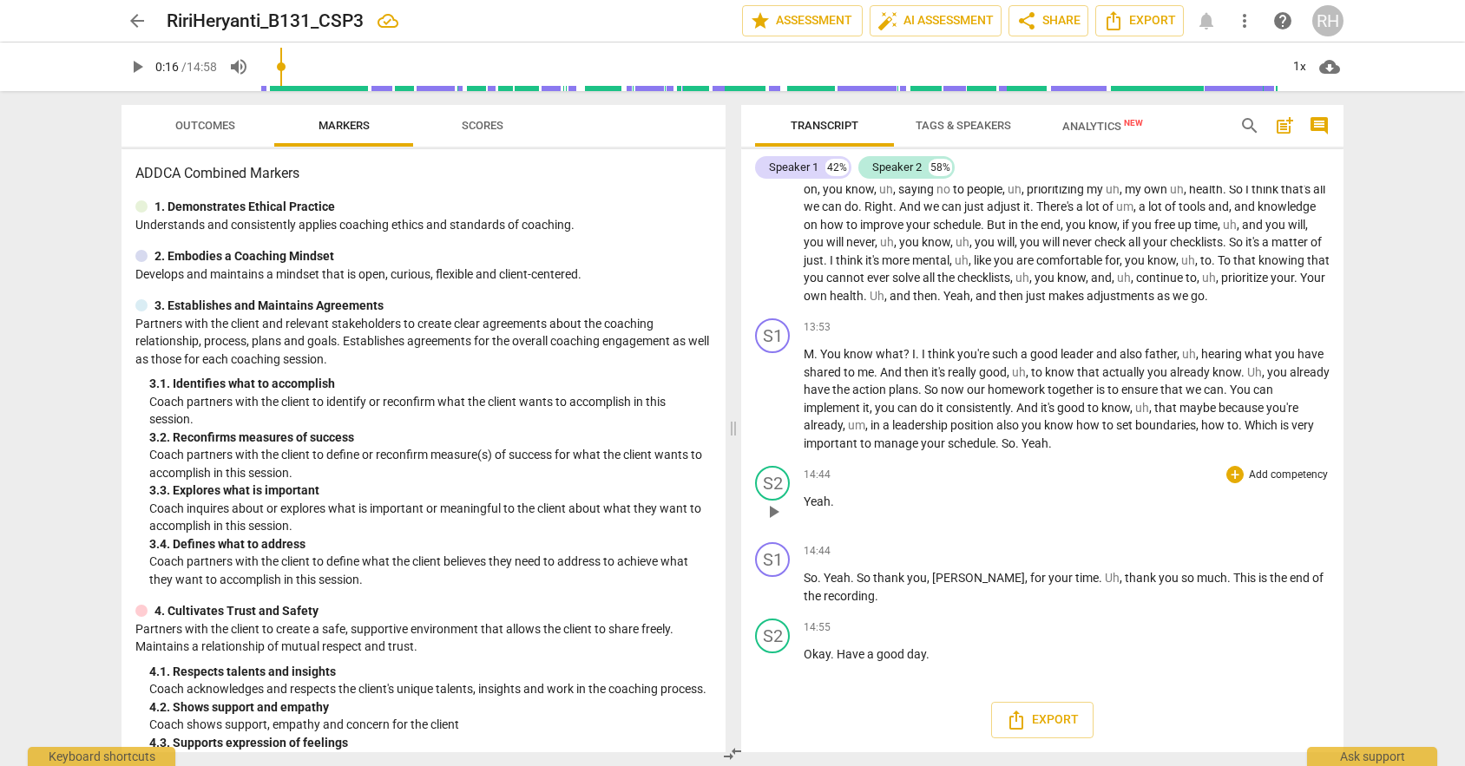
scroll to position [3751, 0]
click at [141, 15] on span "arrow_back" at bounding box center [137, 20] width 21 height 21
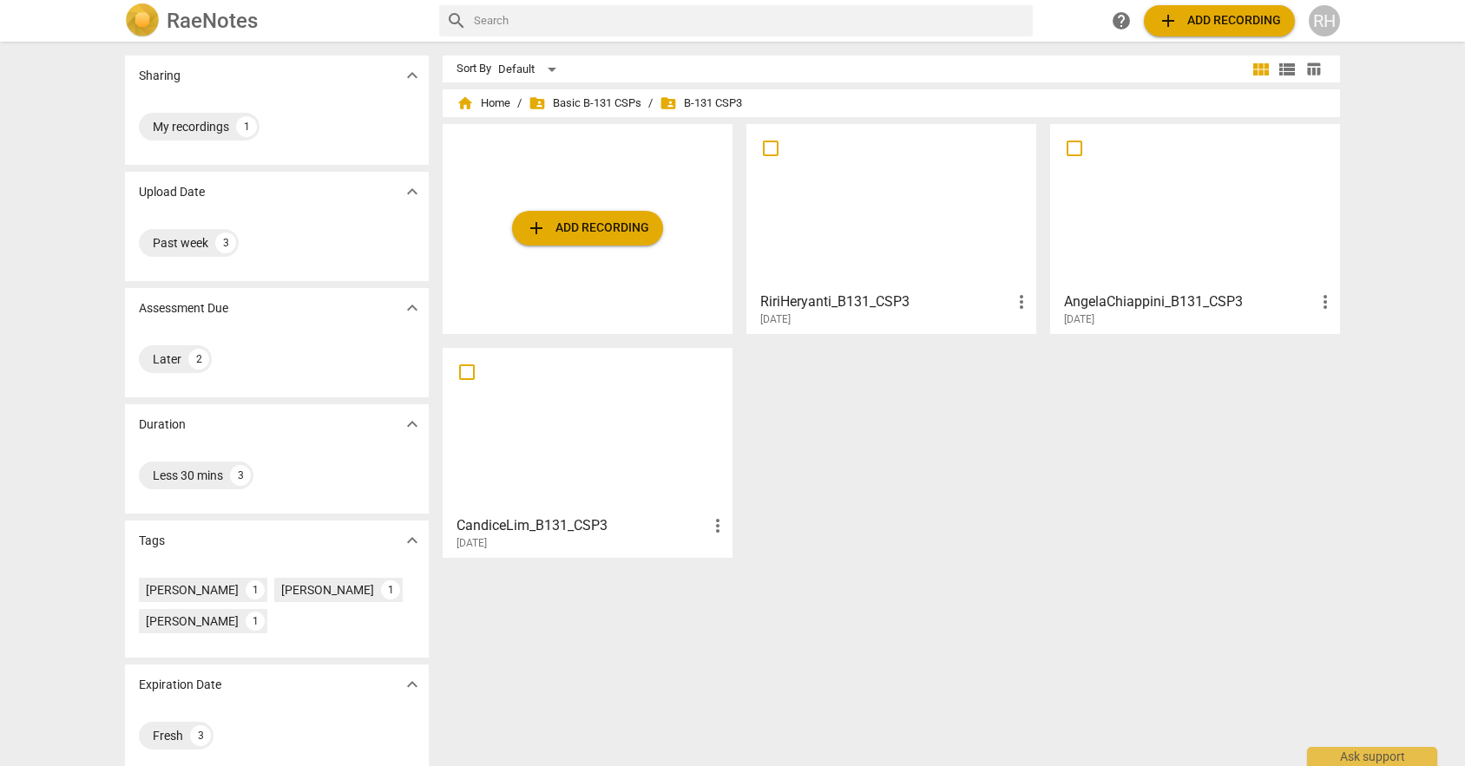
click at [895, 239] on div at bounding box center [891, 207] width 278 height 154
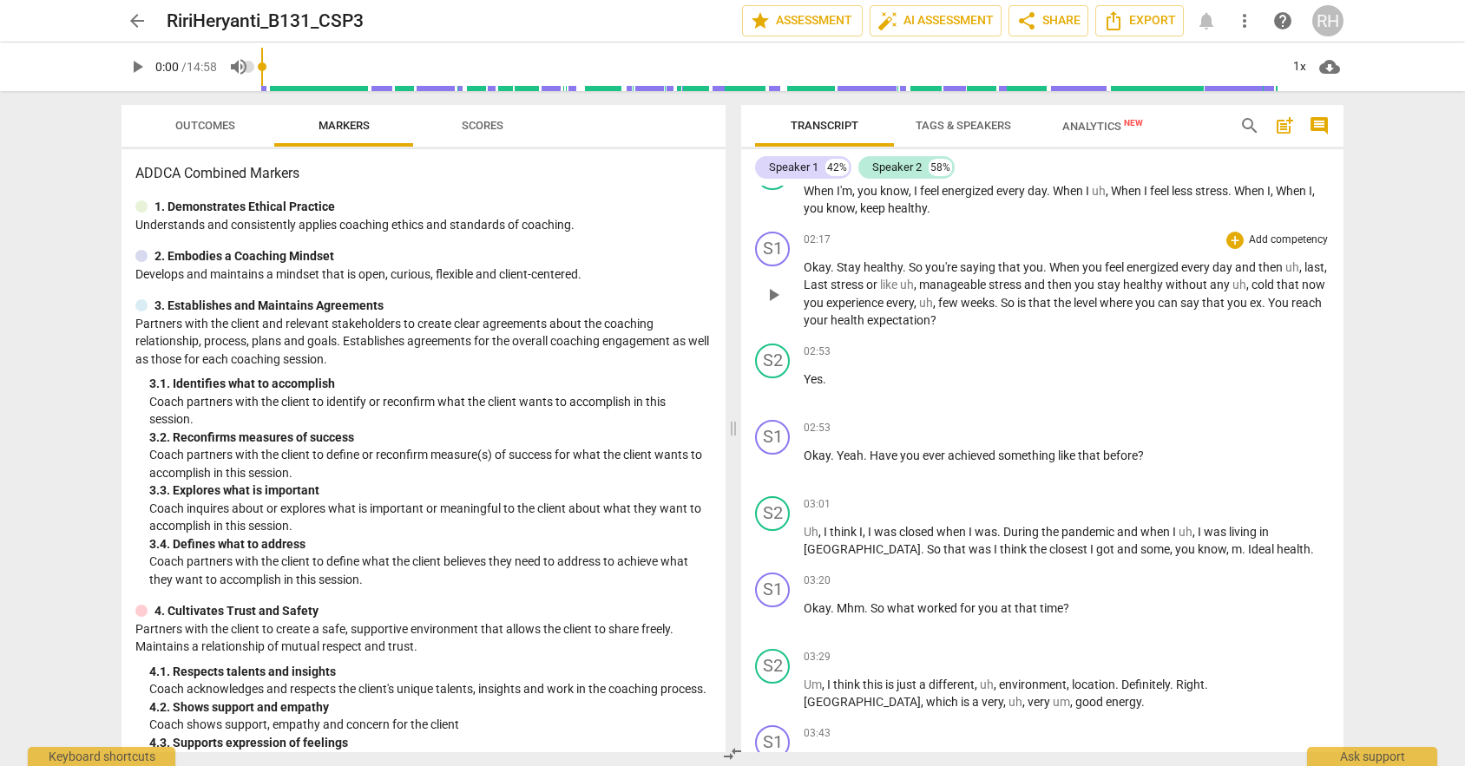
scroll to position [554, 0]
click at [1135, 300] on span "where" at bounding box center [1117, 305] width 36 height 14
drag, startPoint x: 802, startPoint y: 287, endPoint x: 830, endPoint y: 289, distance: 28.7
click at [830, 290] on div "S1 play_arrow pause 02:17 + Add competency keyboard_arrow_right Okay . Stay hea…" at bounding box center [1042, 283] width 602 height 112
drag, startPoint x: 830, startPoint y: 289, endPoint x: 853, endPoint y: 291, distance: 22.6
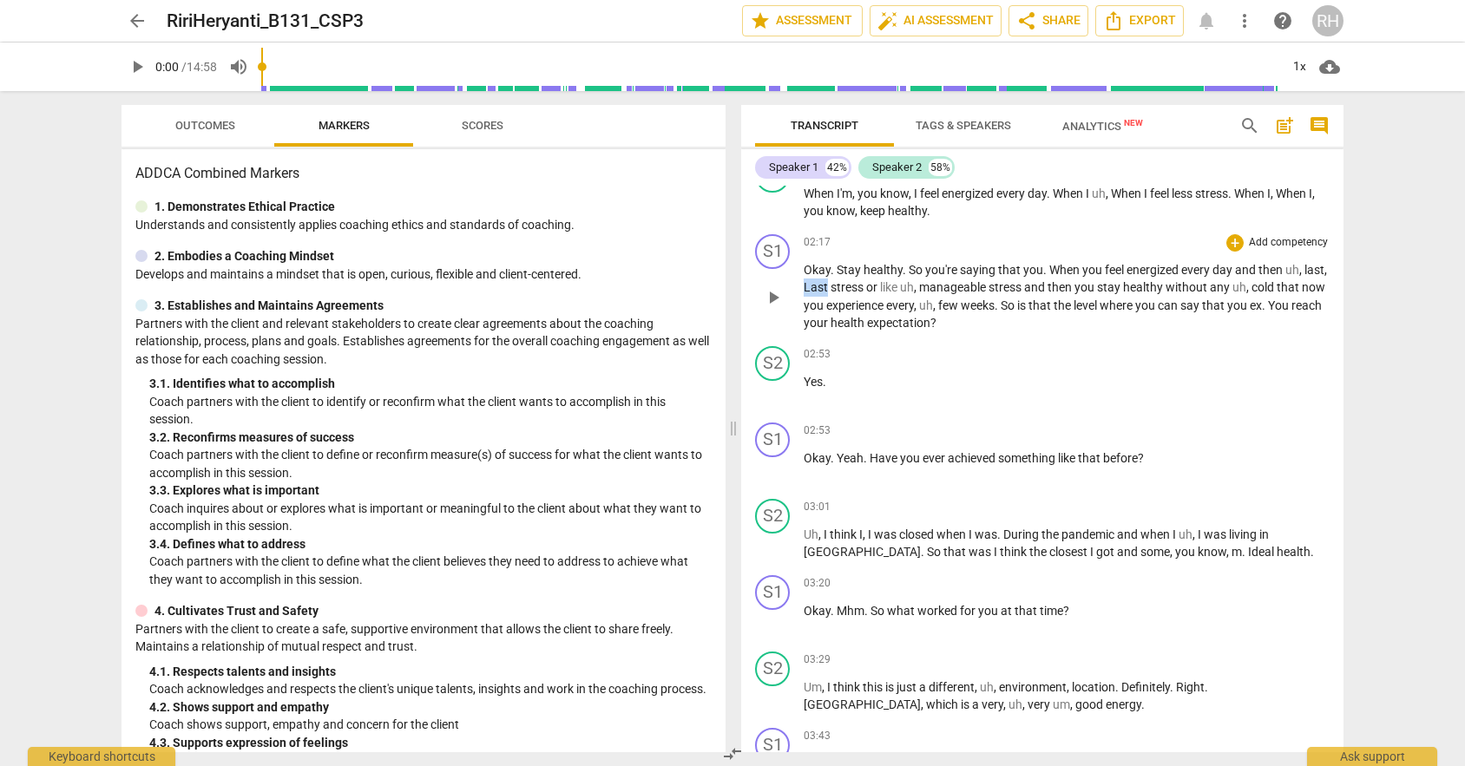
click at [830, 291] on span "Last" at bounding box center [816, 287] width 27 height 14
click at [894, 267] on icon "button" at bounding box center [894, 263] width 10 height 12
click at [830, 291] on span "Last" at bounding box center [816, 287] width 27 height 14
drag, startPoint x: 828, startPoint y: 289, endPoint x: 857, endPoint y: 290, distance: 29.5
click at [857, 290] on p "Okay . Stay healthy . So you're saying that you . When you feel energized every…" at bounding box center [1066, 296] width 526 height 71
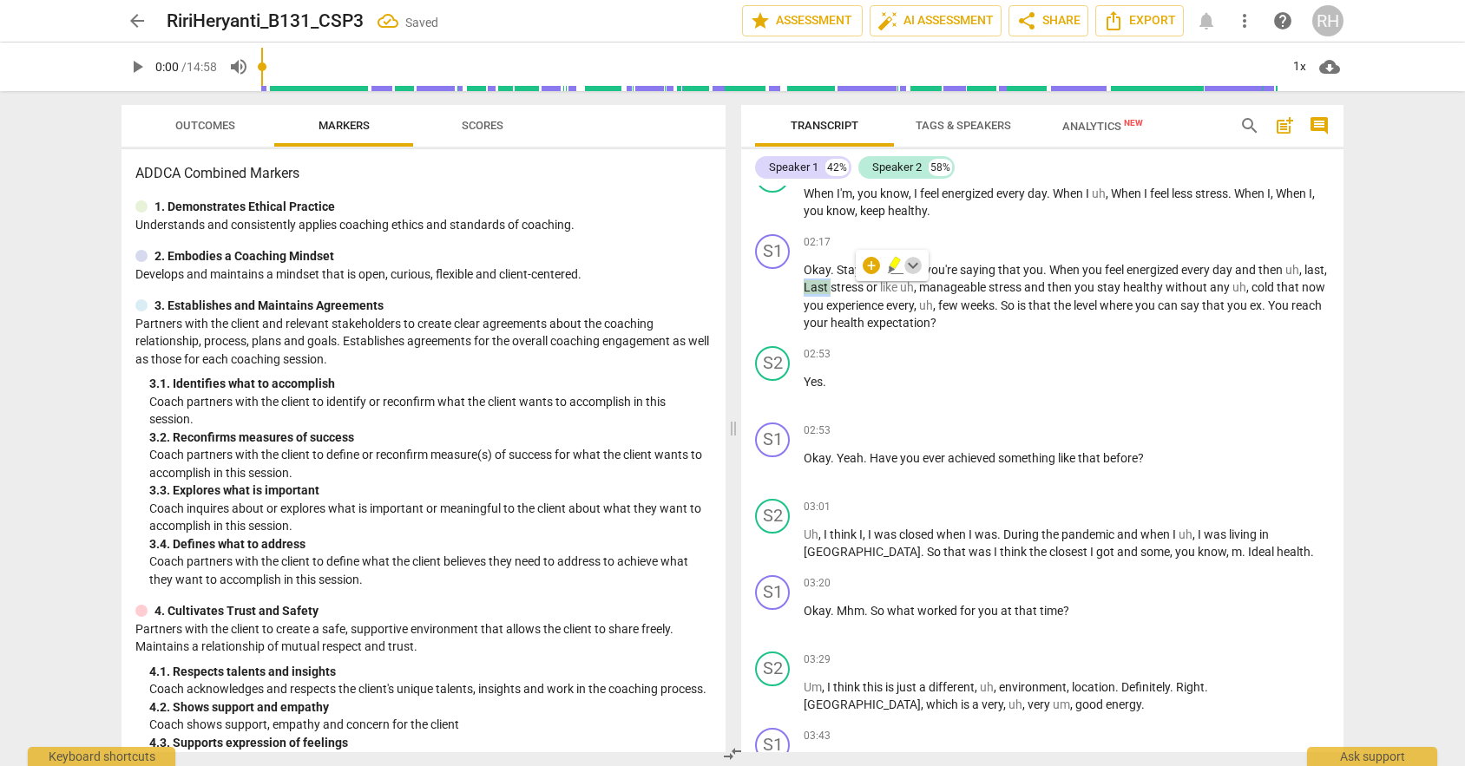
click at [911, 267] on span "keyboard_arrow_down" at bounding box center [912, 265] width 21 height 21
click at [950, 364] on label "No color" at bounding box center [962, 358] width 45 height 14
drag, startPoint x: 830, startPoint y: 287, endPoint x: 853, endPoint y: 287, distance: 22.6
click at [830, 287] on span "Last" at bounding box center [816, 287] width 27 height 14
click at [871, 263] on div "+" at bounding box center [870, 265] width 17 height 17
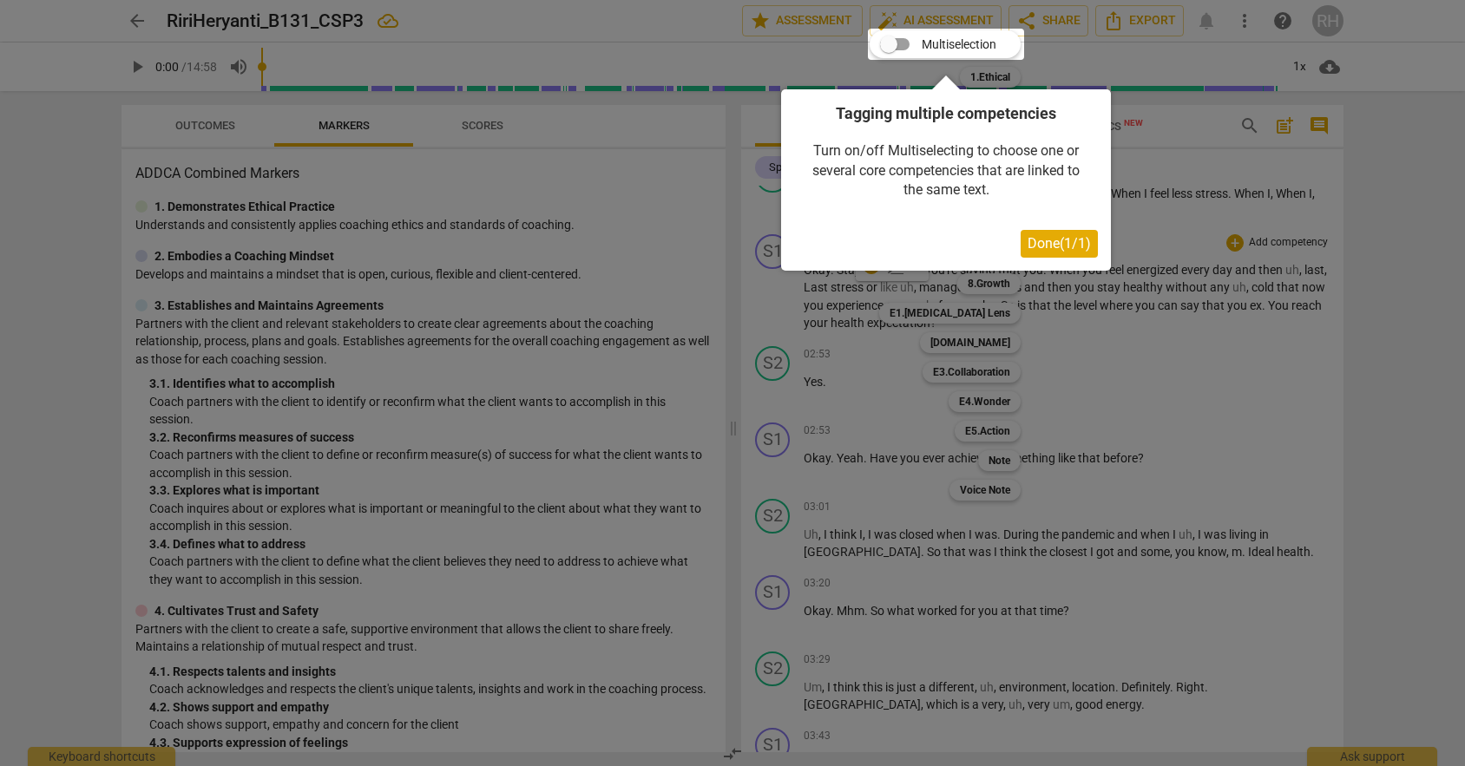
click at [798, 329] on div at bounding box center [732, 383] width 1465 height 766
click at [754, 211] on div at bounding box center [732, 383] width 1465 height 766
click at [1030, 239] on span "Done ( 1 / 1 )" at bounding box center [1058, 243] width 63 height 16
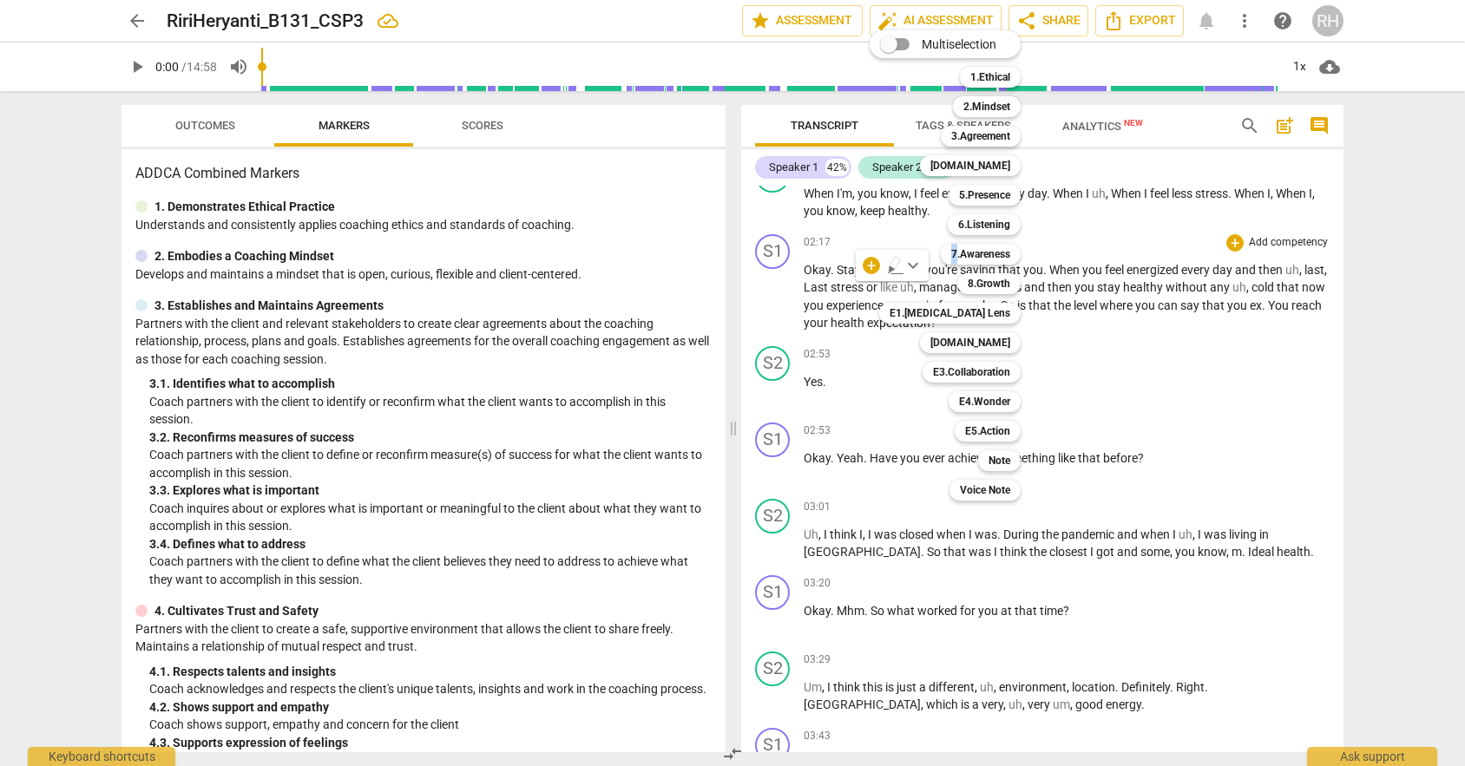
click at [1030, 239] on div "7.Awareness 7" at bounding box center [990, 253] width 113 height 29
click at [1147, 272] on div at bounding box center [732, 383] width 1465 height 766
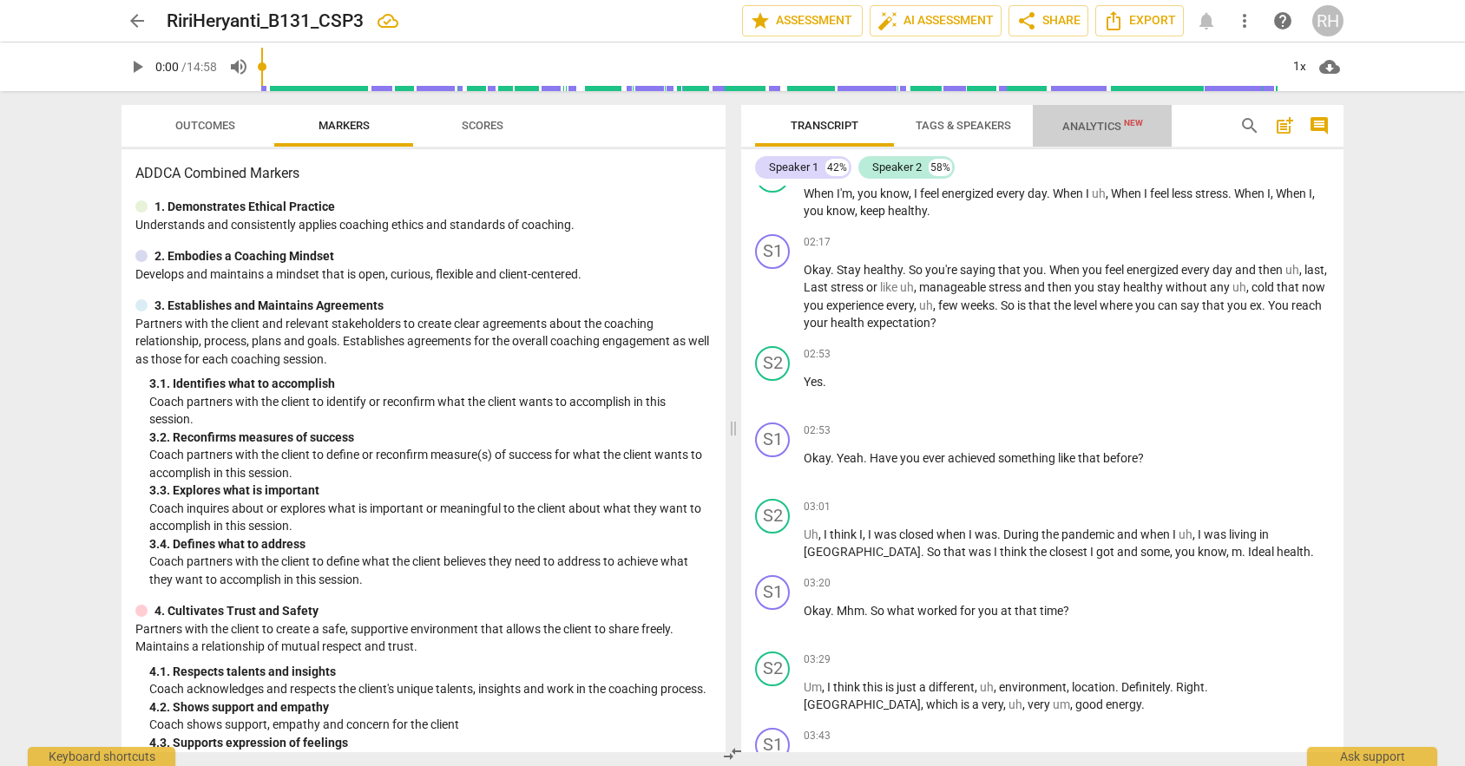
click at [1126, 126] on span "New" at bounding box center [1133, 123] width 19 height 10
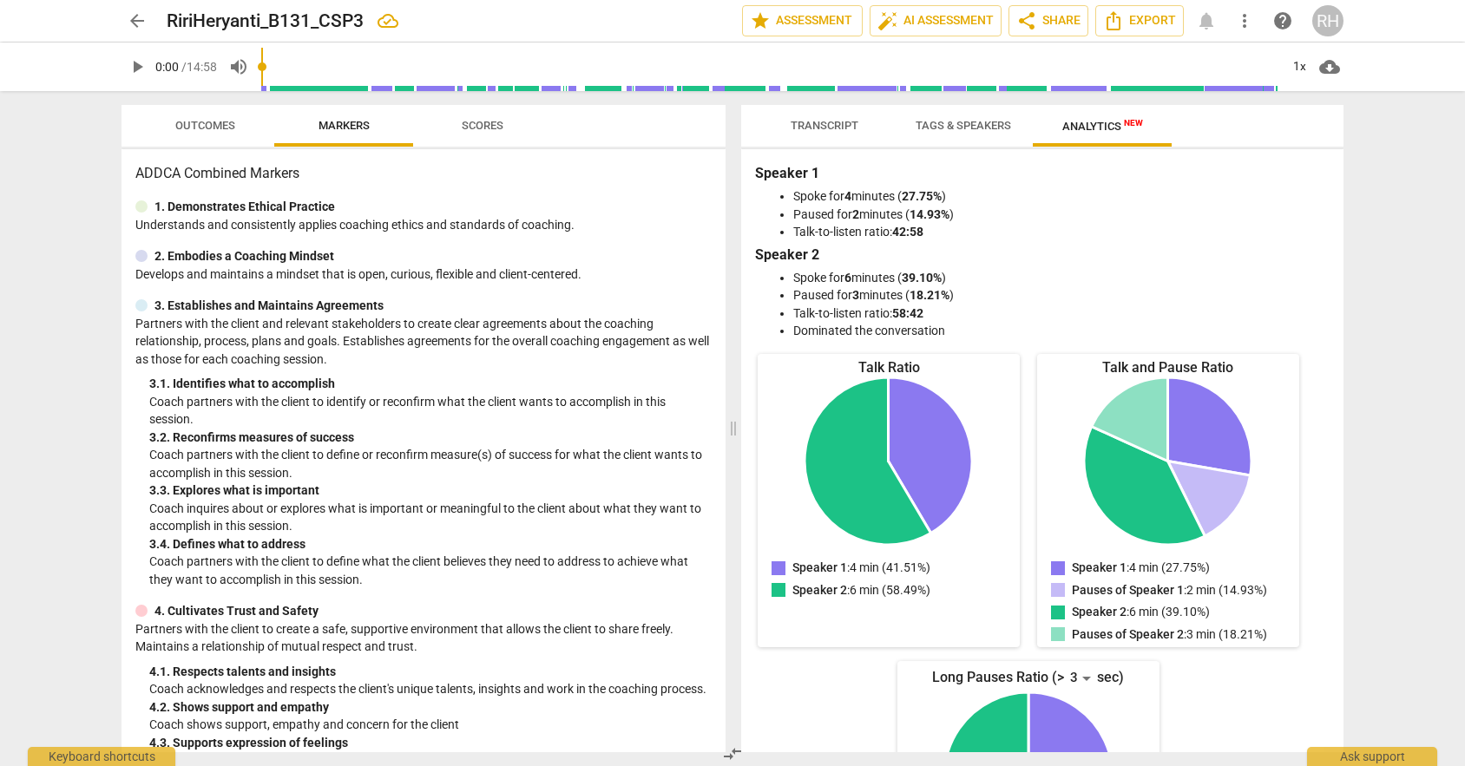
click at [945, 122] on span "Tags & Speakers" at bounding box center [962, 125] width 95 height 13
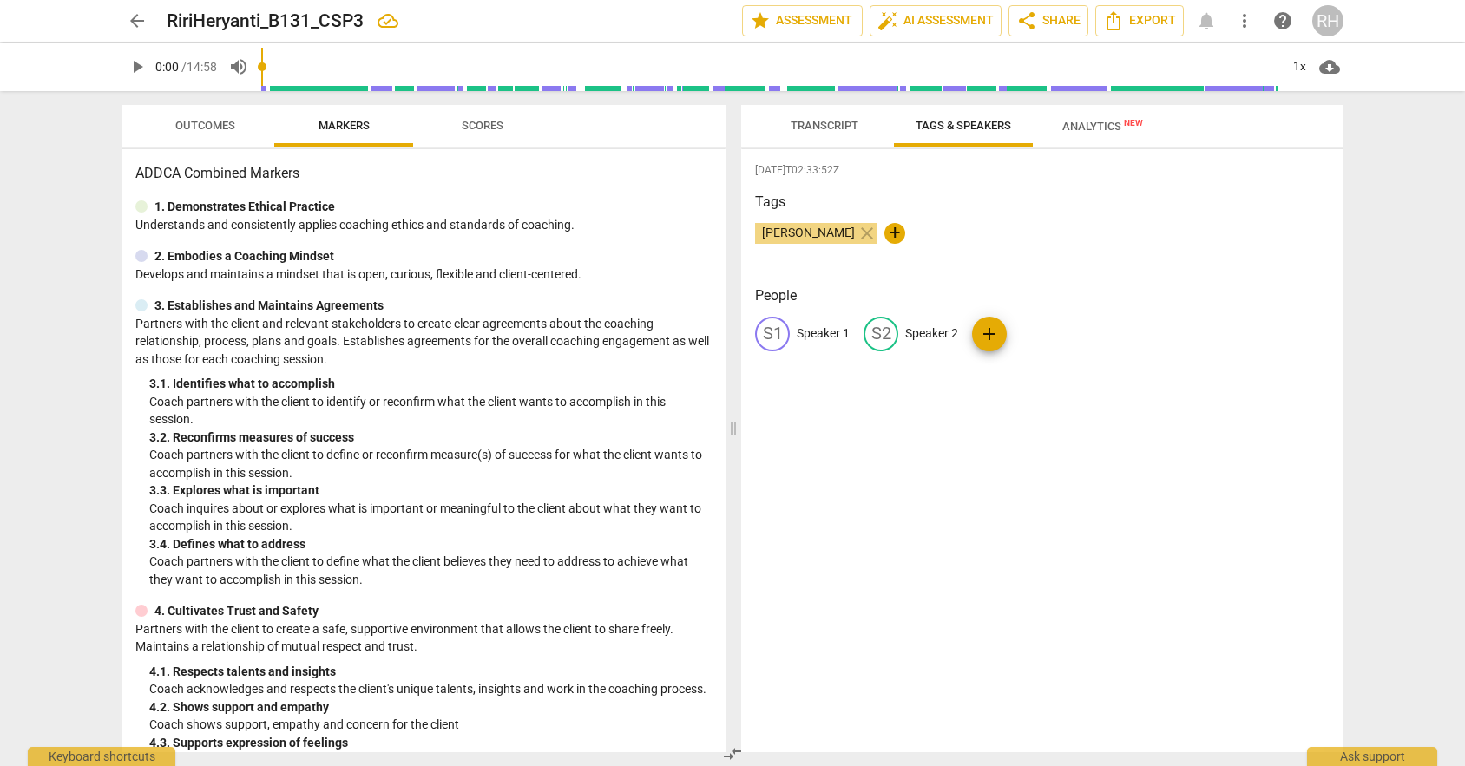
click at [839, 126] on span "Transcript" at bounding box center [824, 125] width 68 height 13
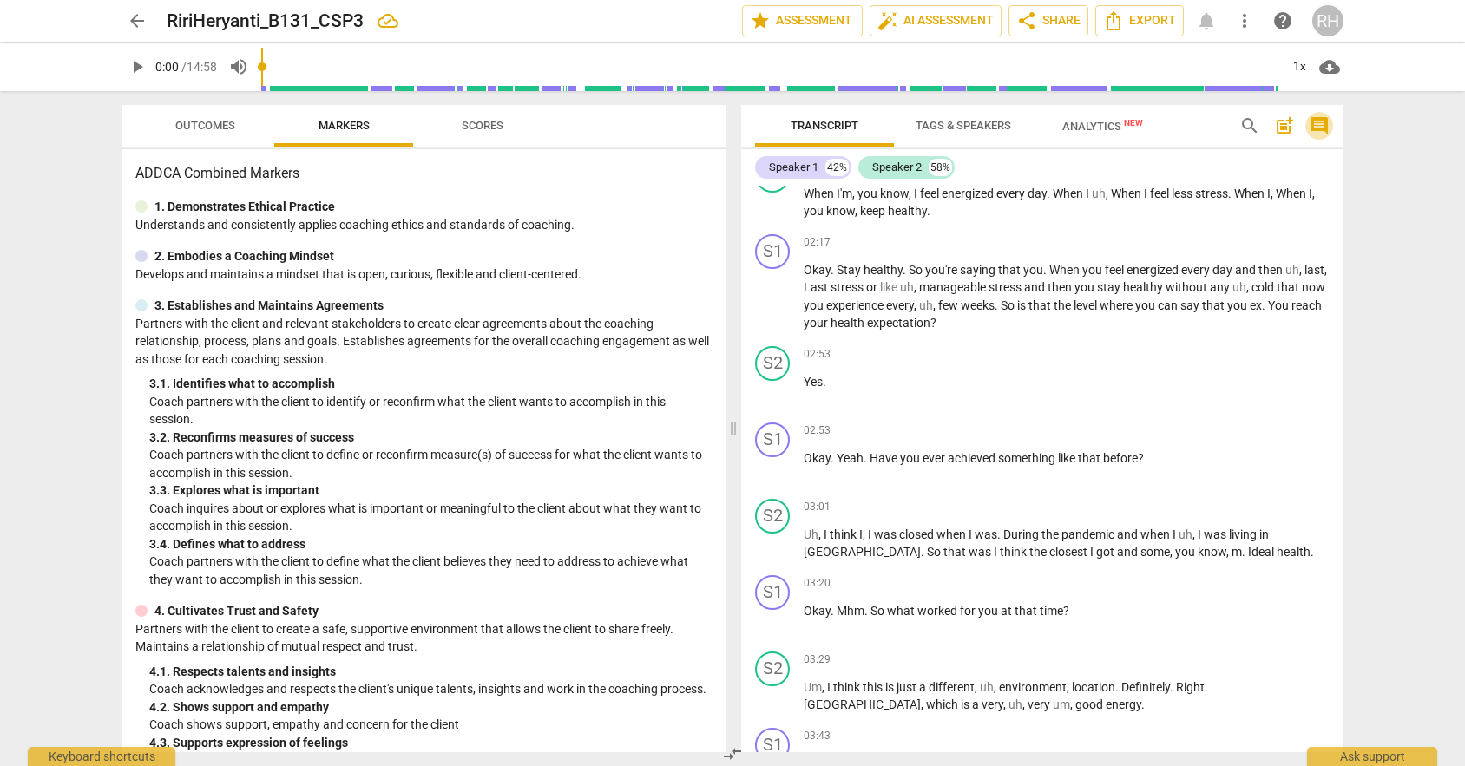
click at [1324, 124] on span "comment" at bounding box center [1318, 125] width 21 height 21
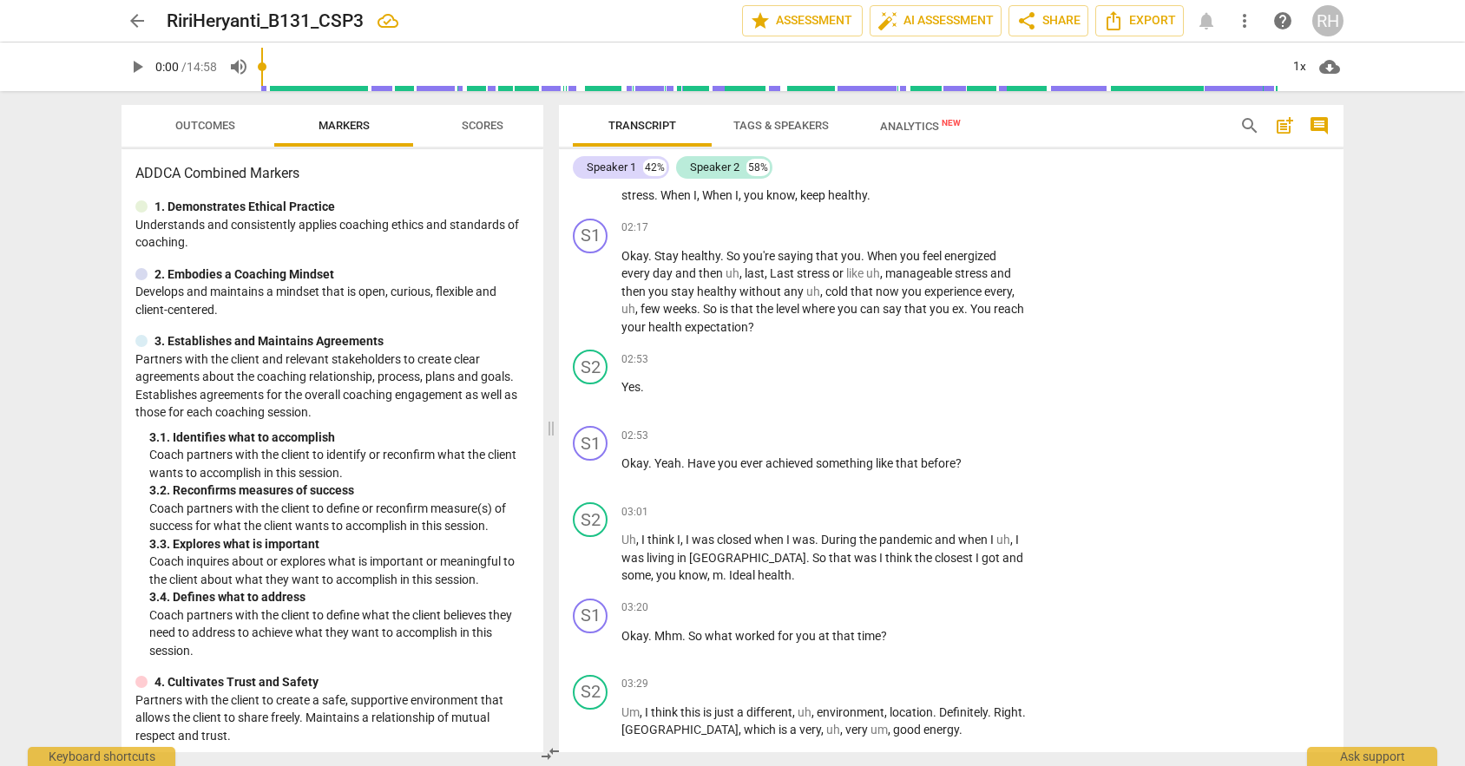
click at [892, 121] on span "Analytics New" at bounding box center [920, 126] width 81 height 13
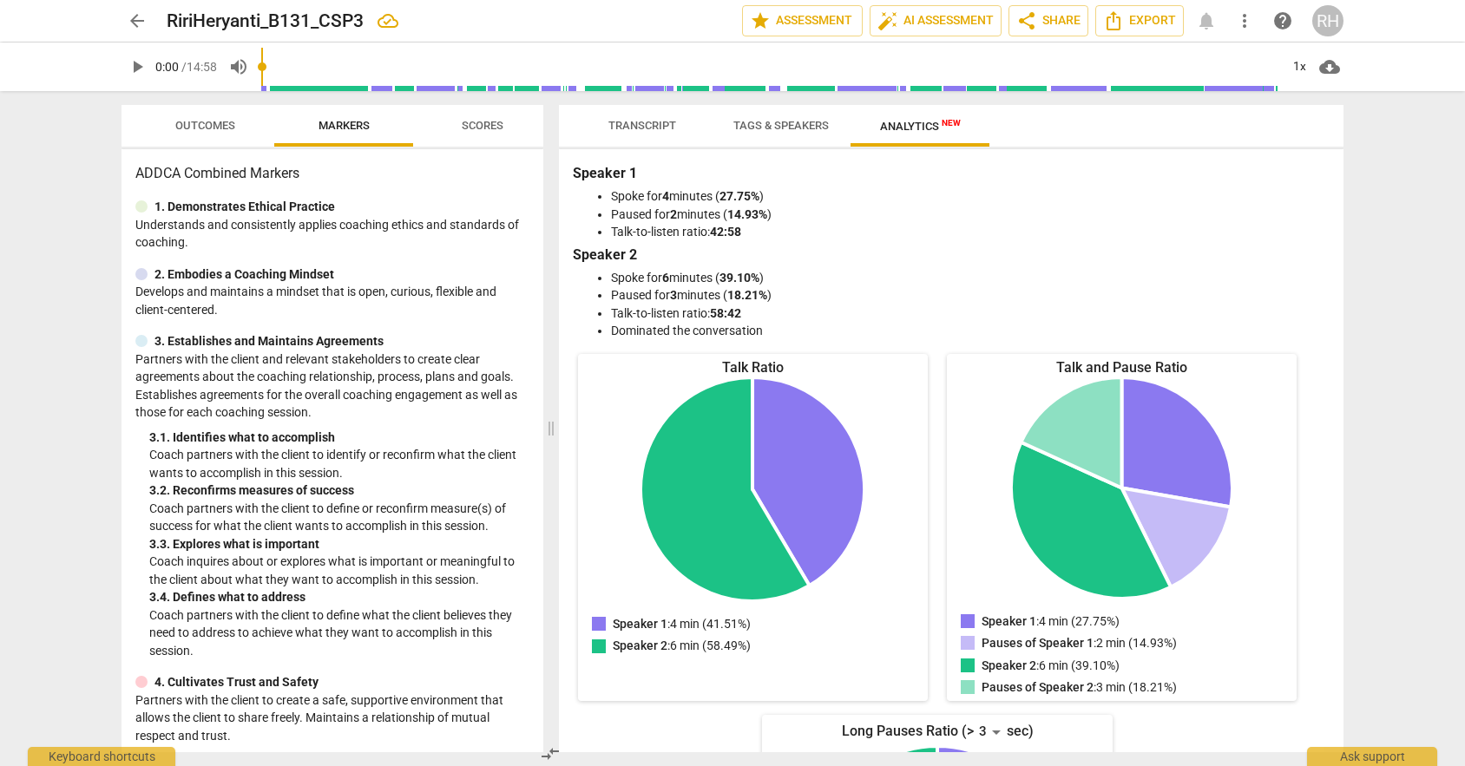
click at [810, 129] on span "Tags & Speakers" at bounding box center [780, 125] width 95 height 13
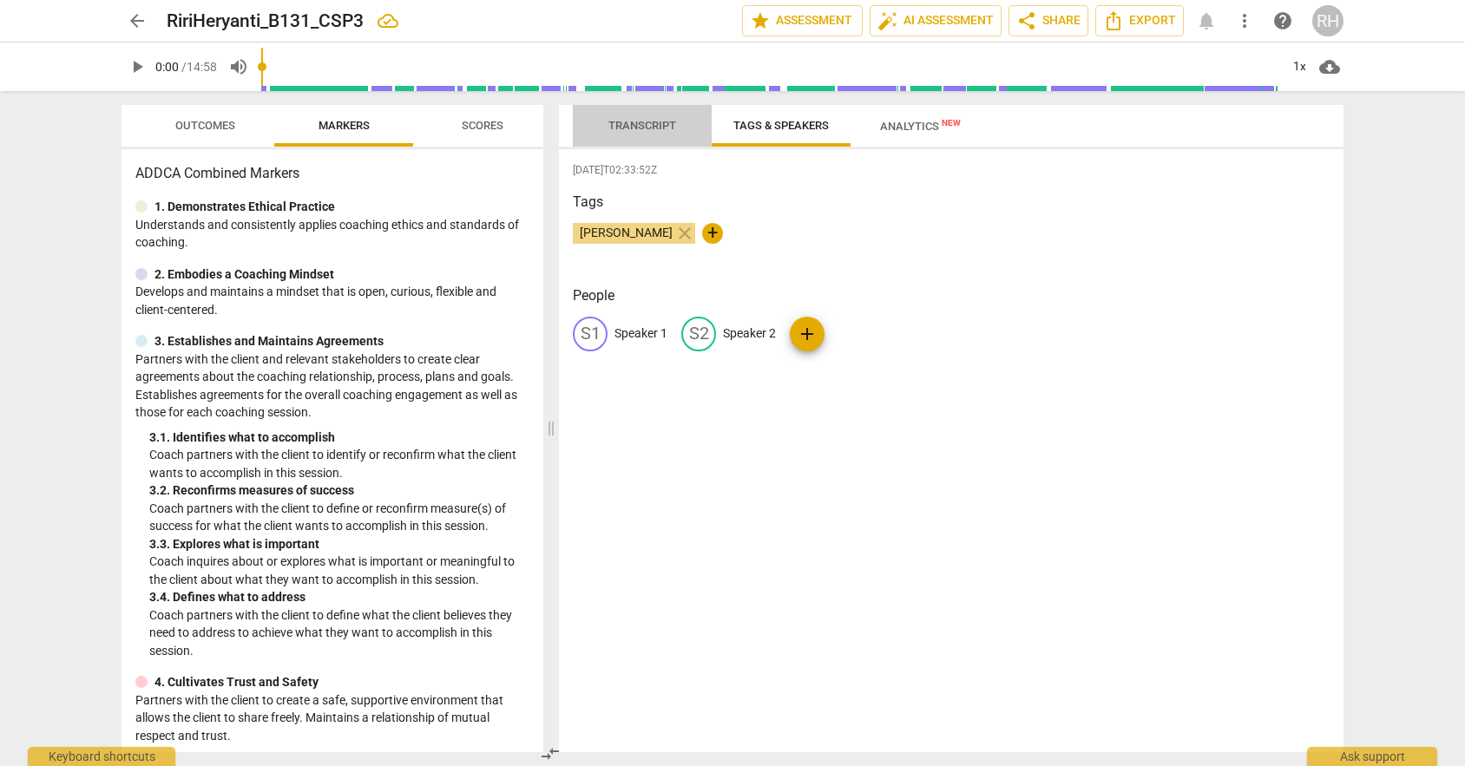
click at [625, 119] on span "Transcript" at bounding box center [642, 125] width 68 height 13
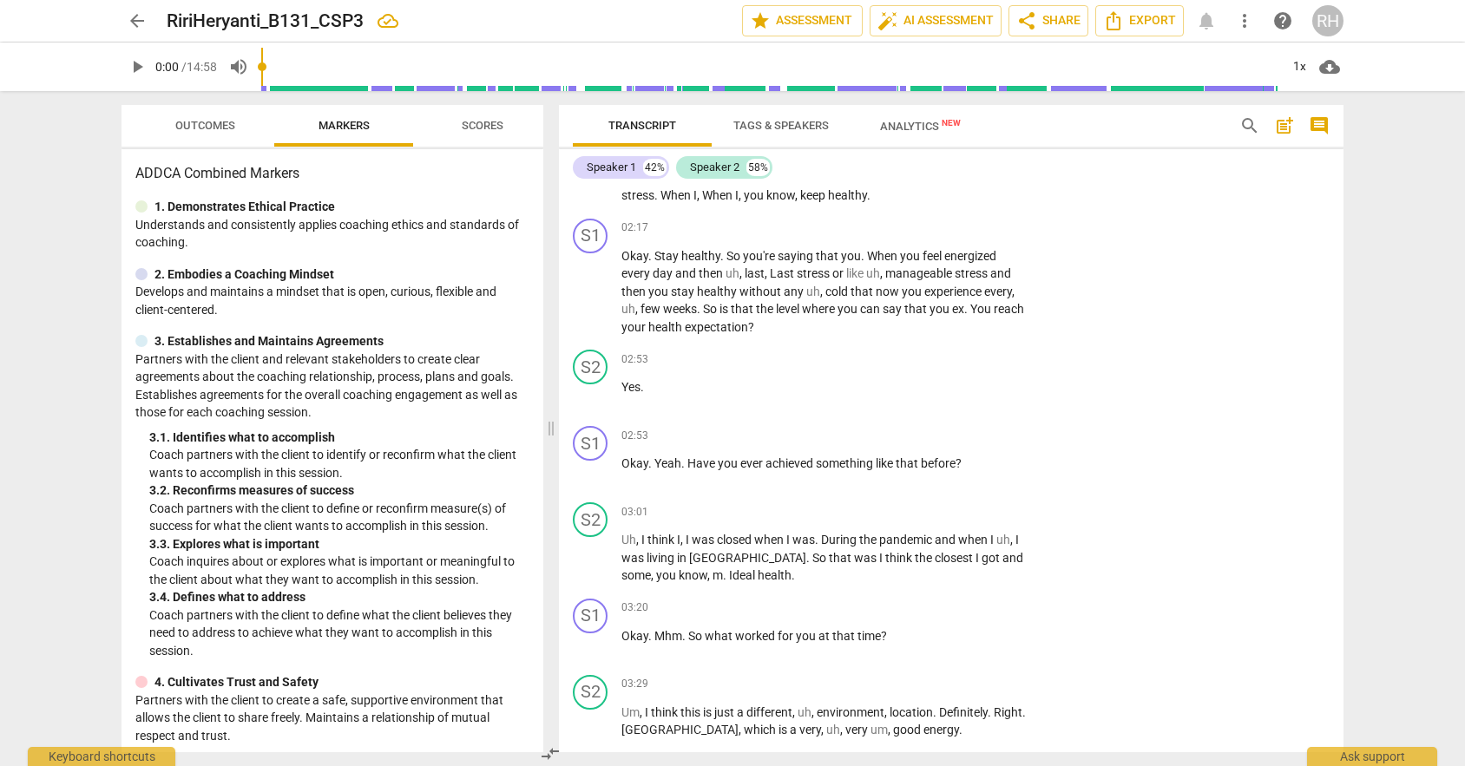
click at [769, 111] on button "Tags & Speakers" at bounding box center [780, 126] width 139 height 42
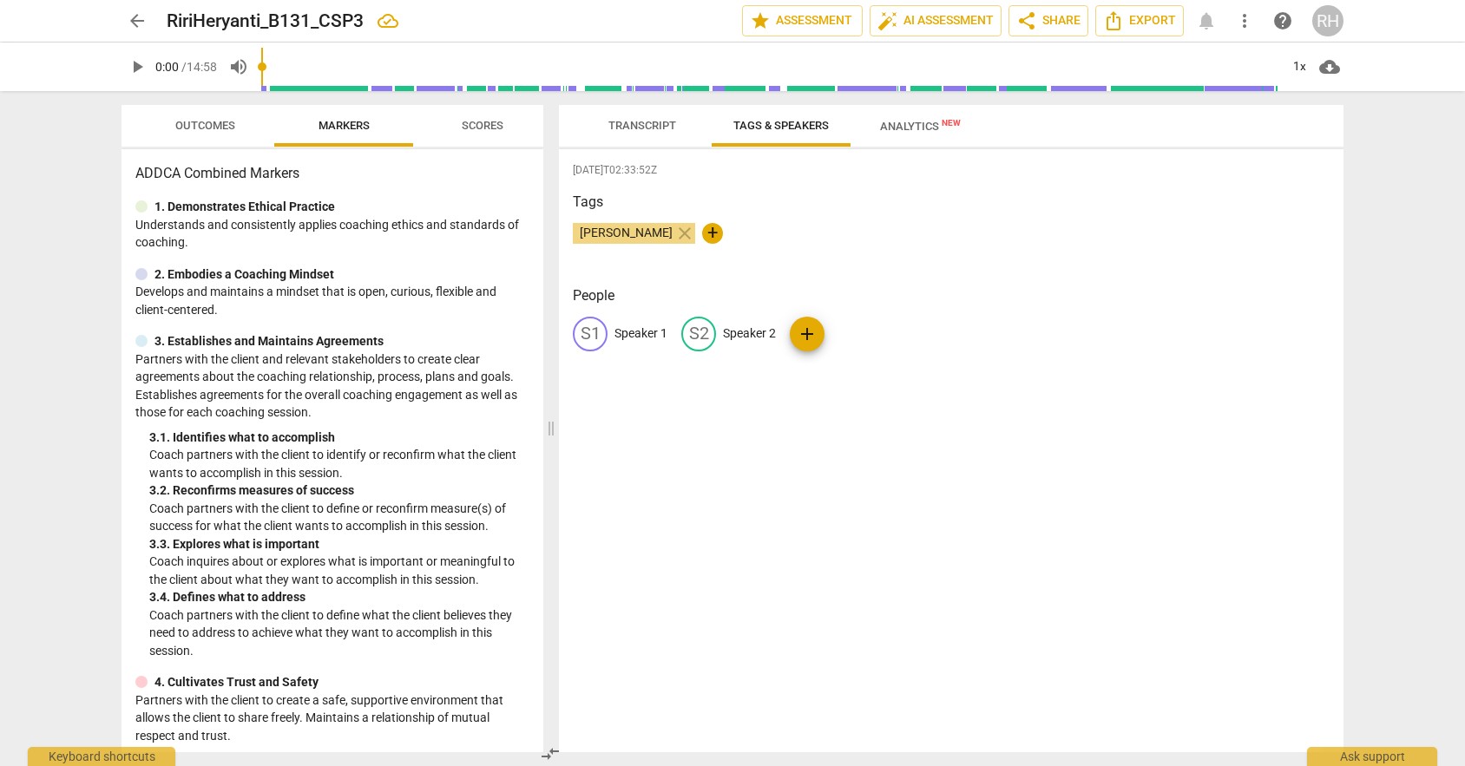
click at [632, 117] on span "Transcript" at bounding box center [641, 126] width 109 height 23
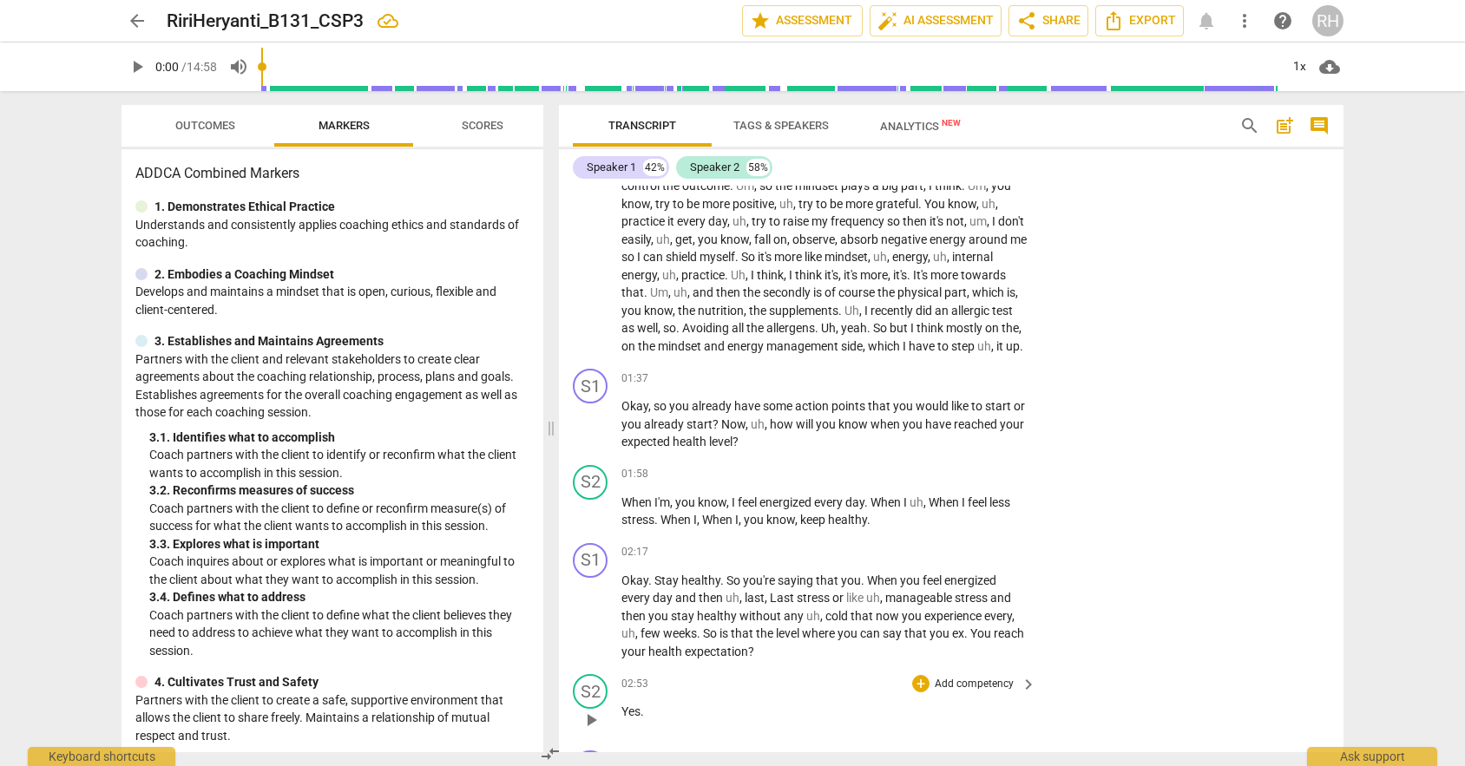
scroll to position [0, 0]
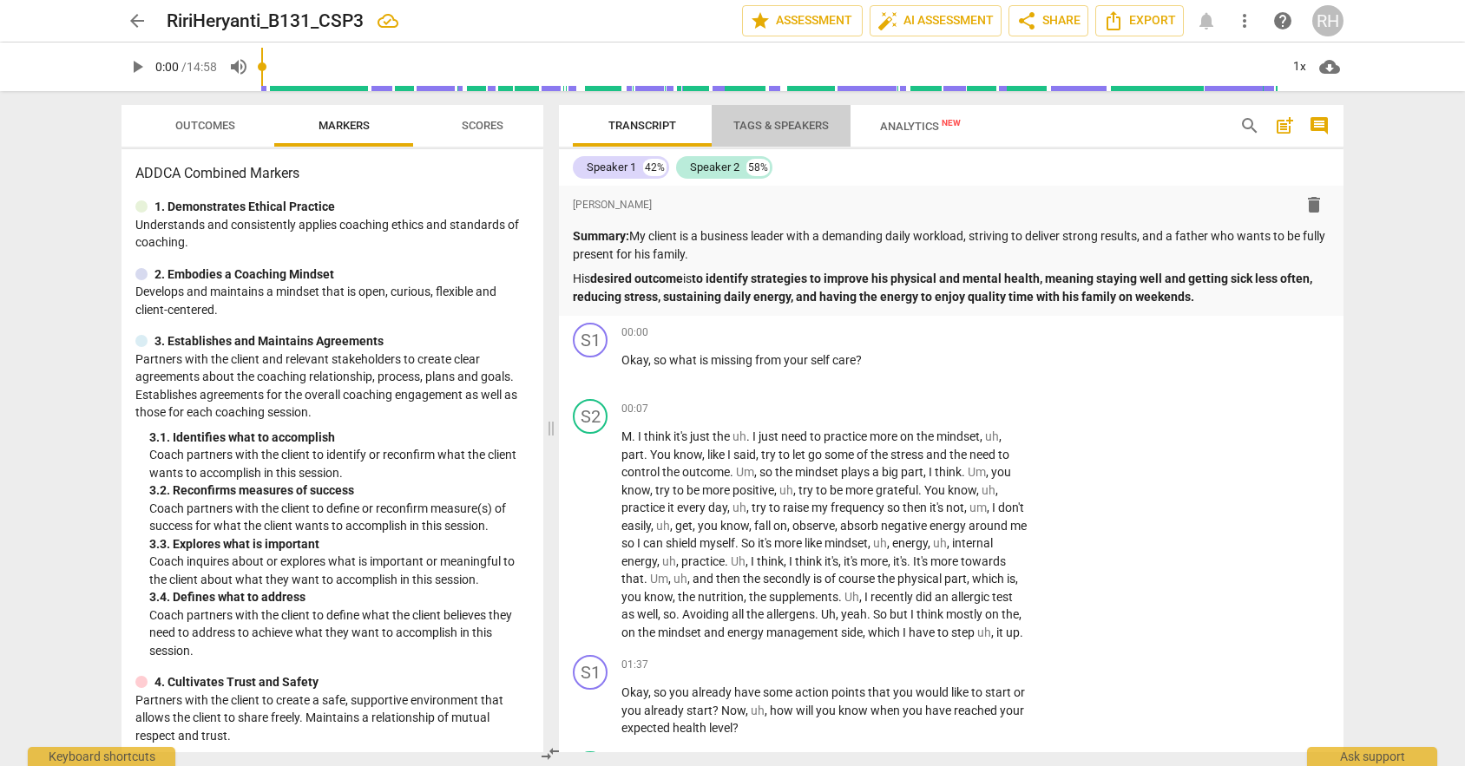
click at [779, 123] on span "Tags & Speakers" at bounding box center [780, 125] width 95 height 13
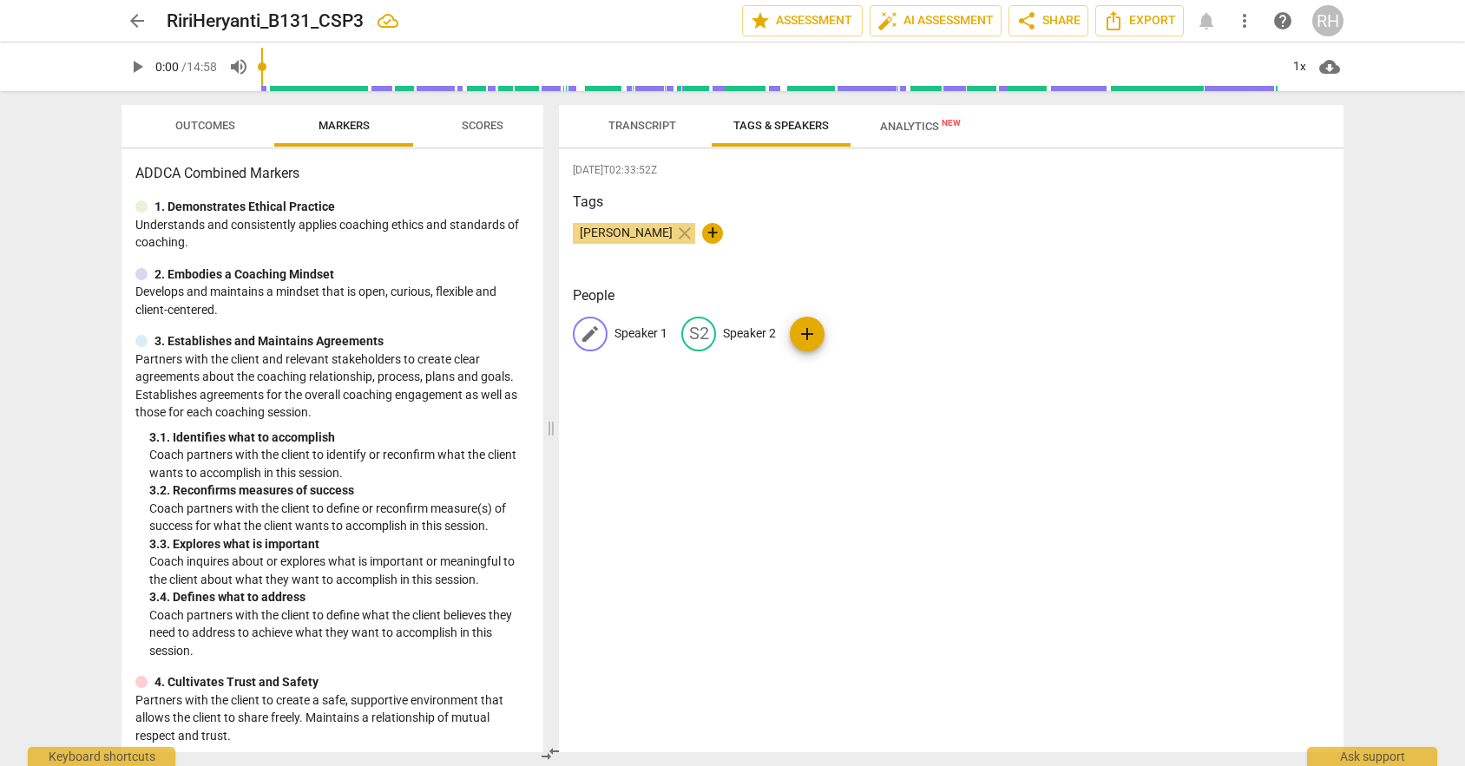
click at [624, 338] on p "Speaker 1" at bounding box center [640, 333] width 53 height 18
type input "[PERSON_NAME]"
click at [853, 333] on p "Speaker 2" at bounding box center [862, 333] width 53 height 18
type input "Client"
click at [890, 406] on div "[DATE]T02:33:52Z Tags [PERSON_NAME] close + People RH [PERSON_NAME] edit Client…" at bounding box center [951, 450] width 784 height 603
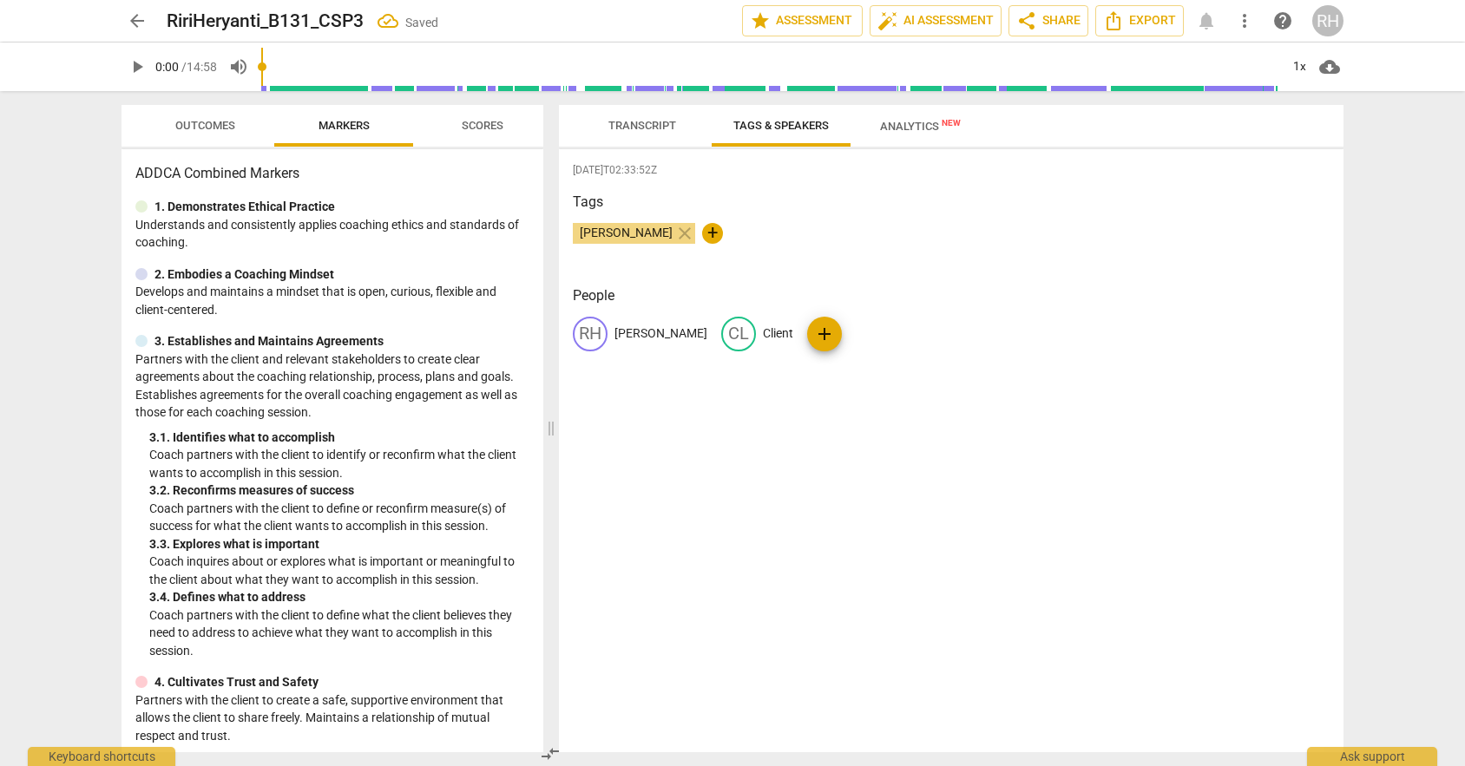
click at [643, 133] on span "Transcript" at bounding box center [641, 126] width 109 height 23
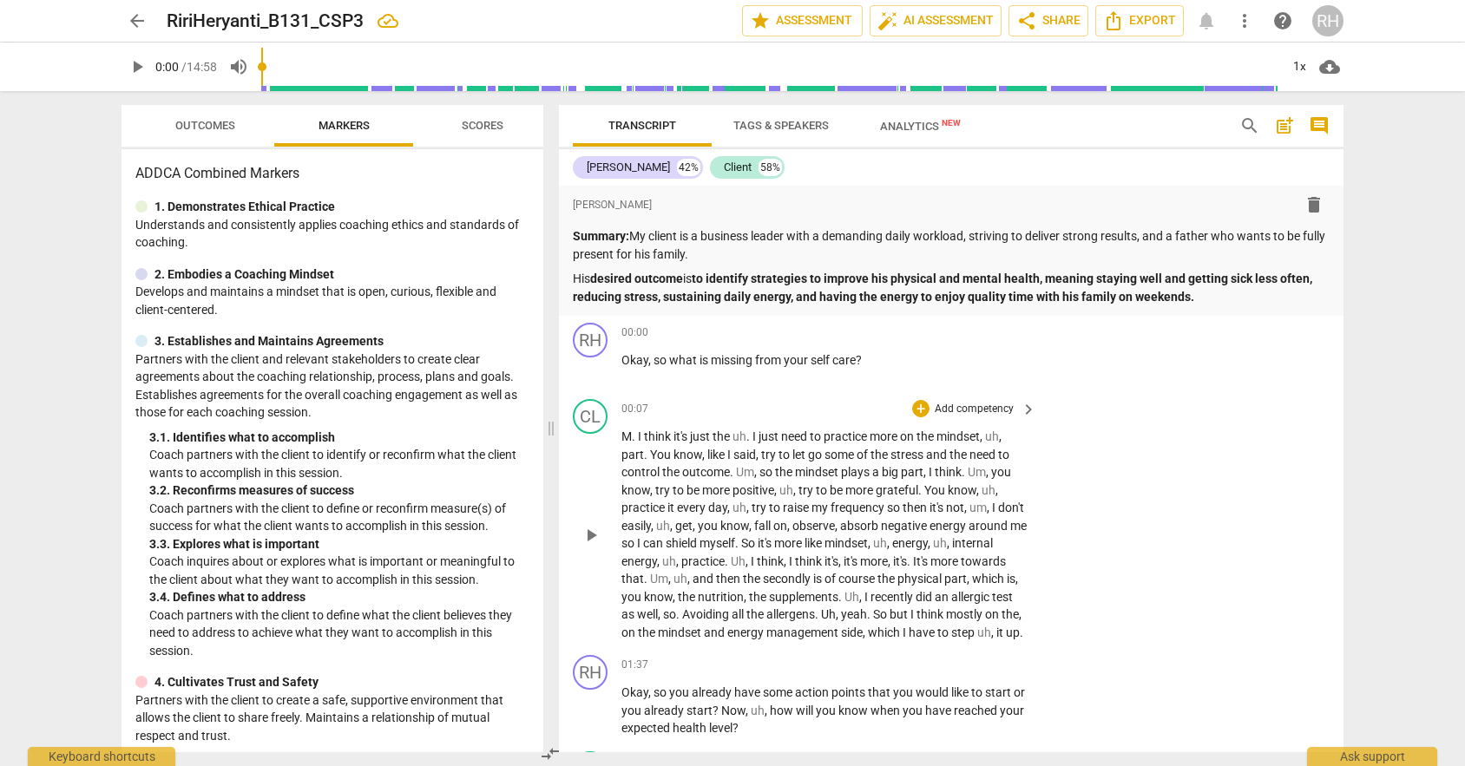
scroll to position [22, 0]
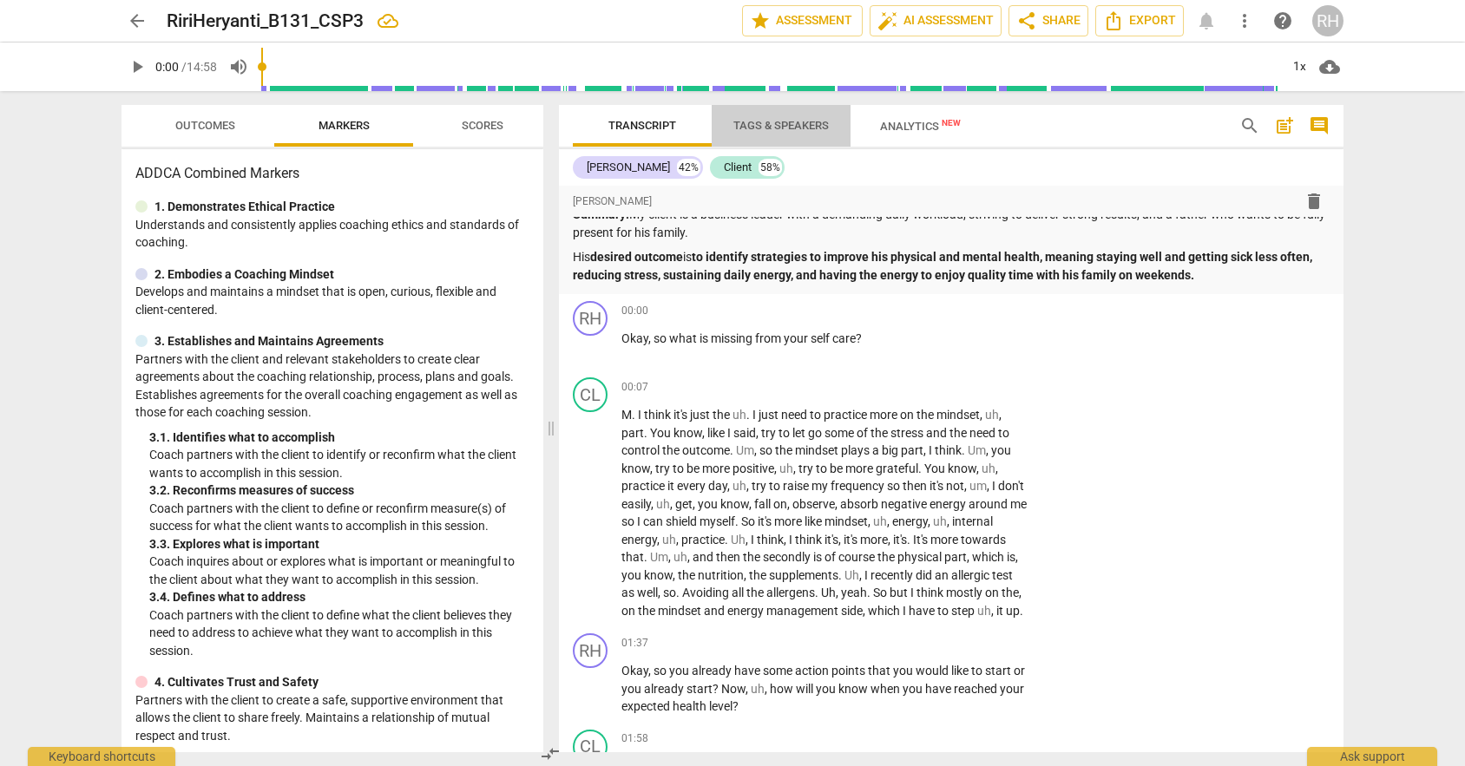
click at [791, 122] on span "Tags & Speakers" at bounding box center [780, 125] width 95 height 13
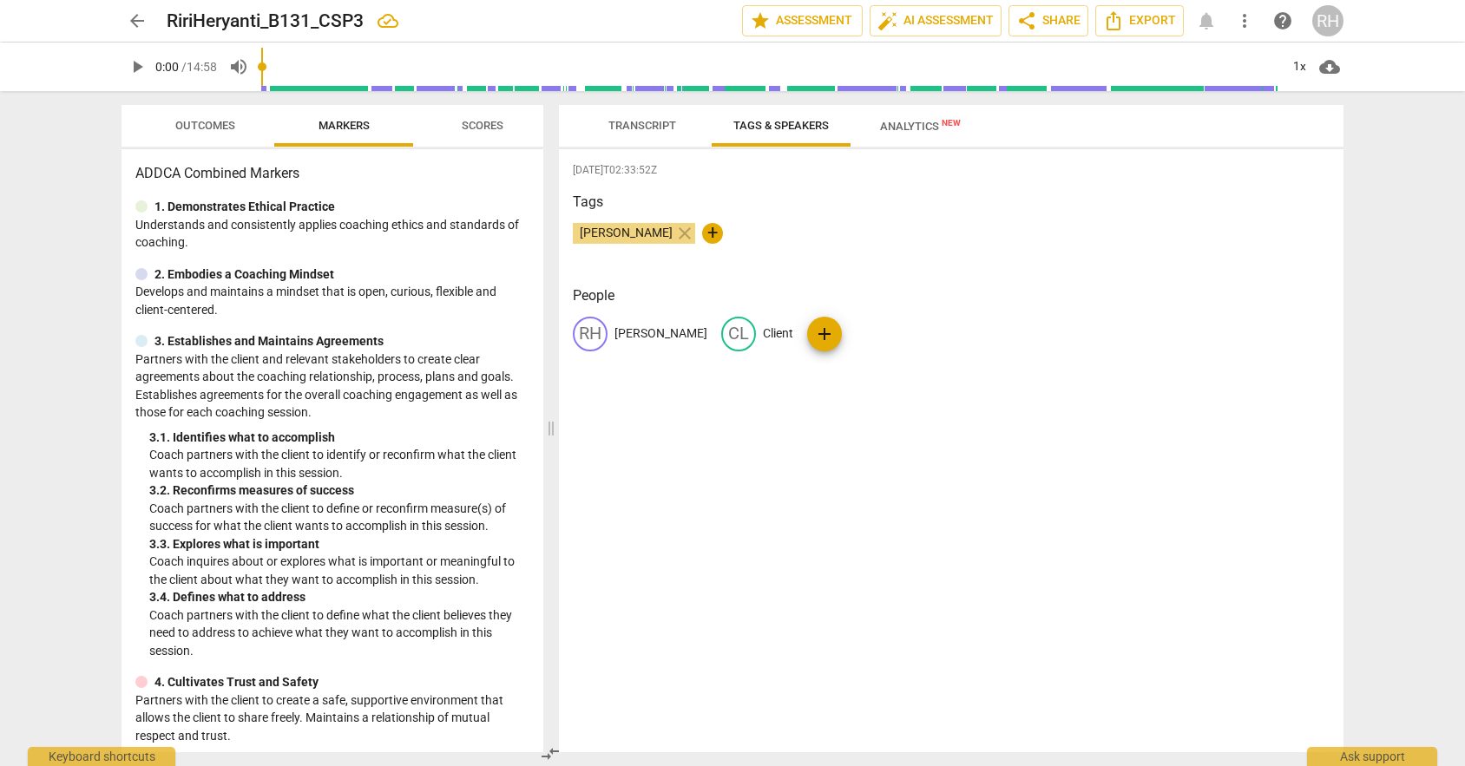
click at [638, 128] on span "Transcript" at bounding box center [642, 125] width 68 height 13
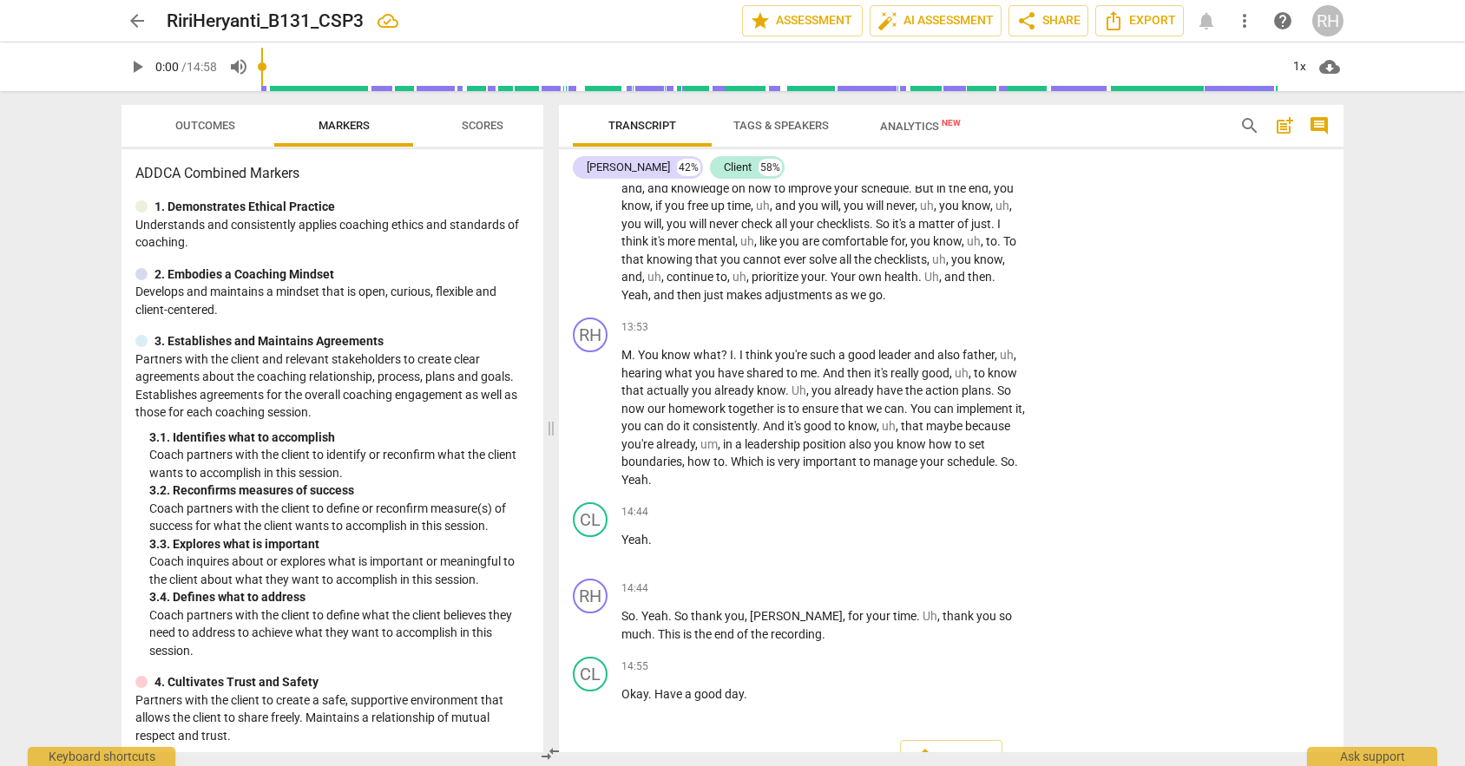
scroll to position [4169, 0]
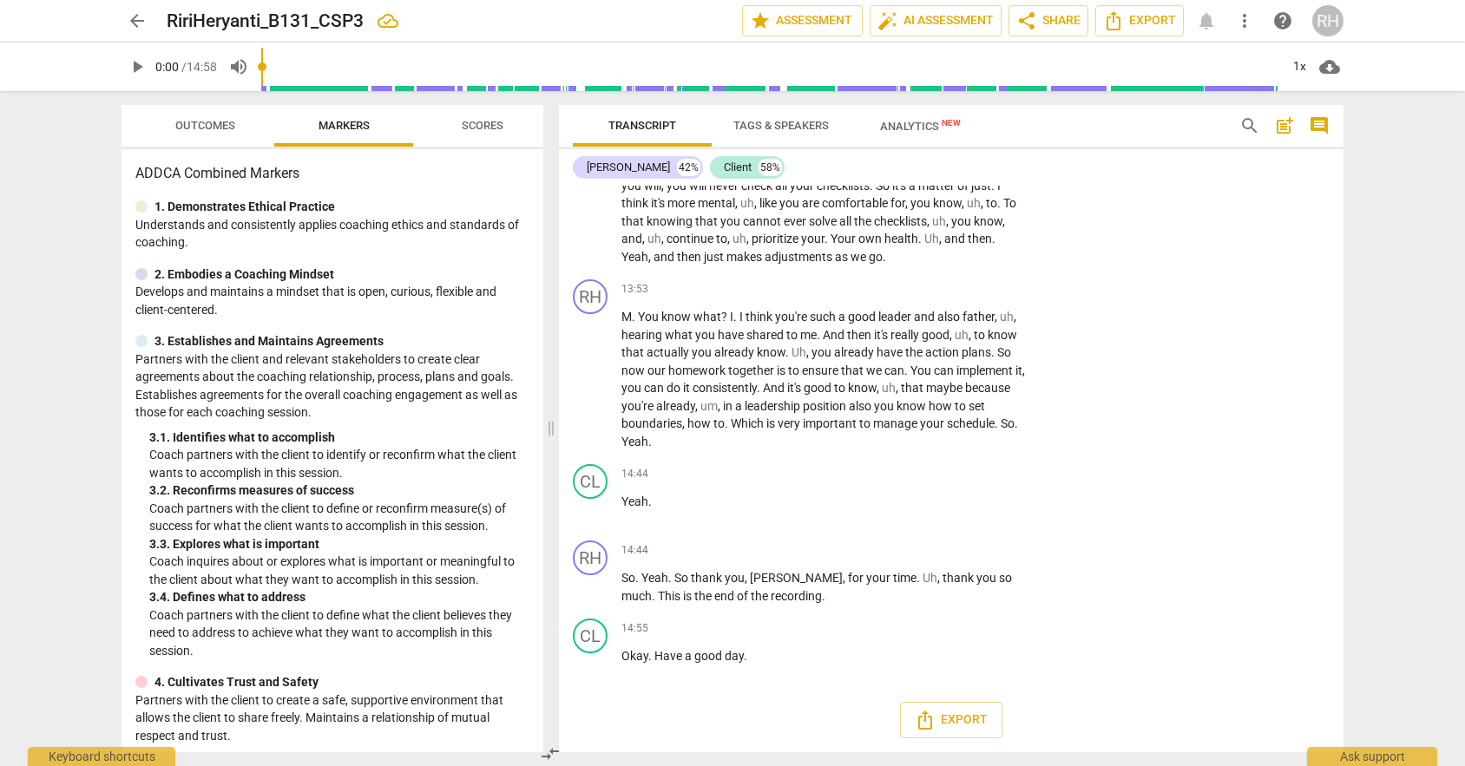
click at [135, 12] on span "arrow_back" at bounding box center [137, 20] width 21 height 21
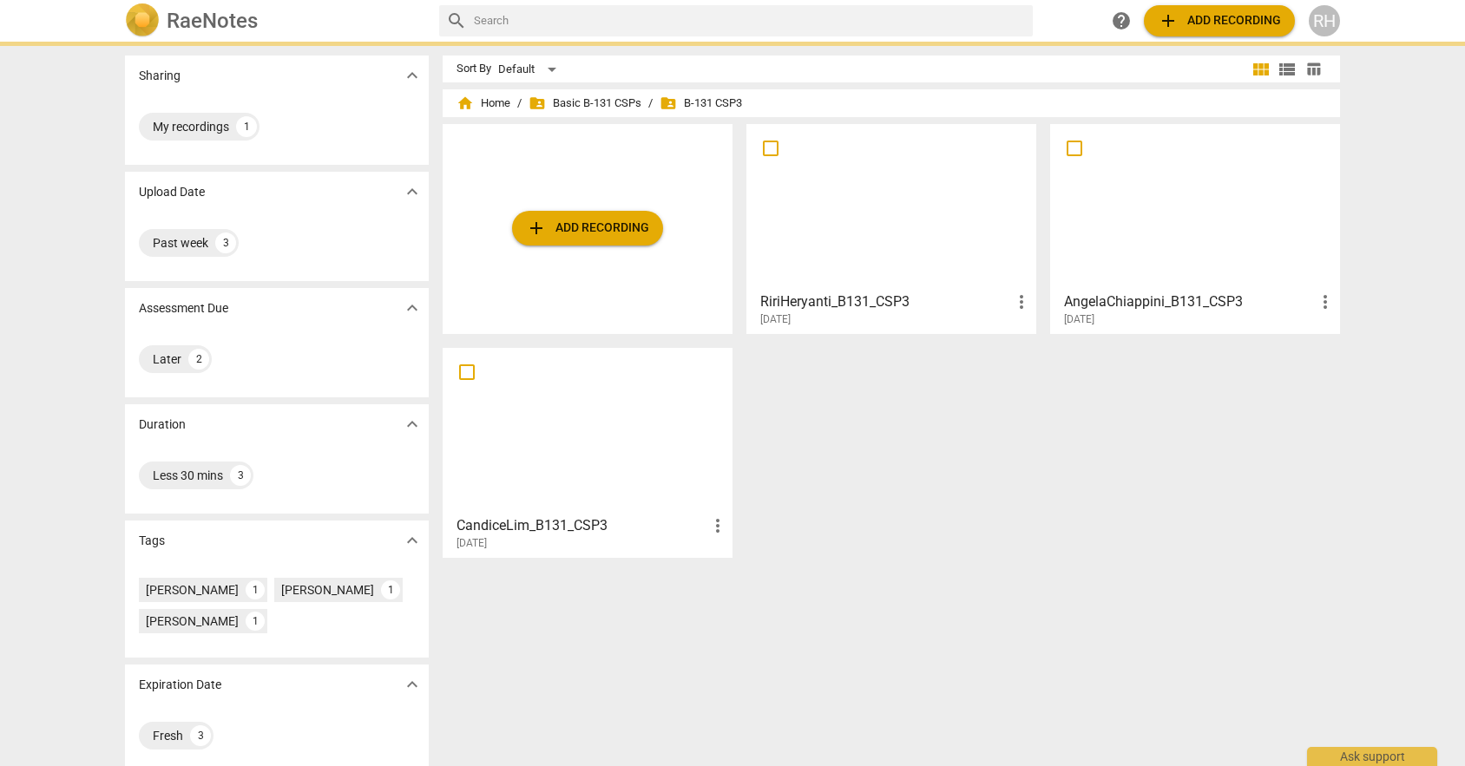
click at [1236, 221] on div at bounding box center [1195, 207] width 278 height 154
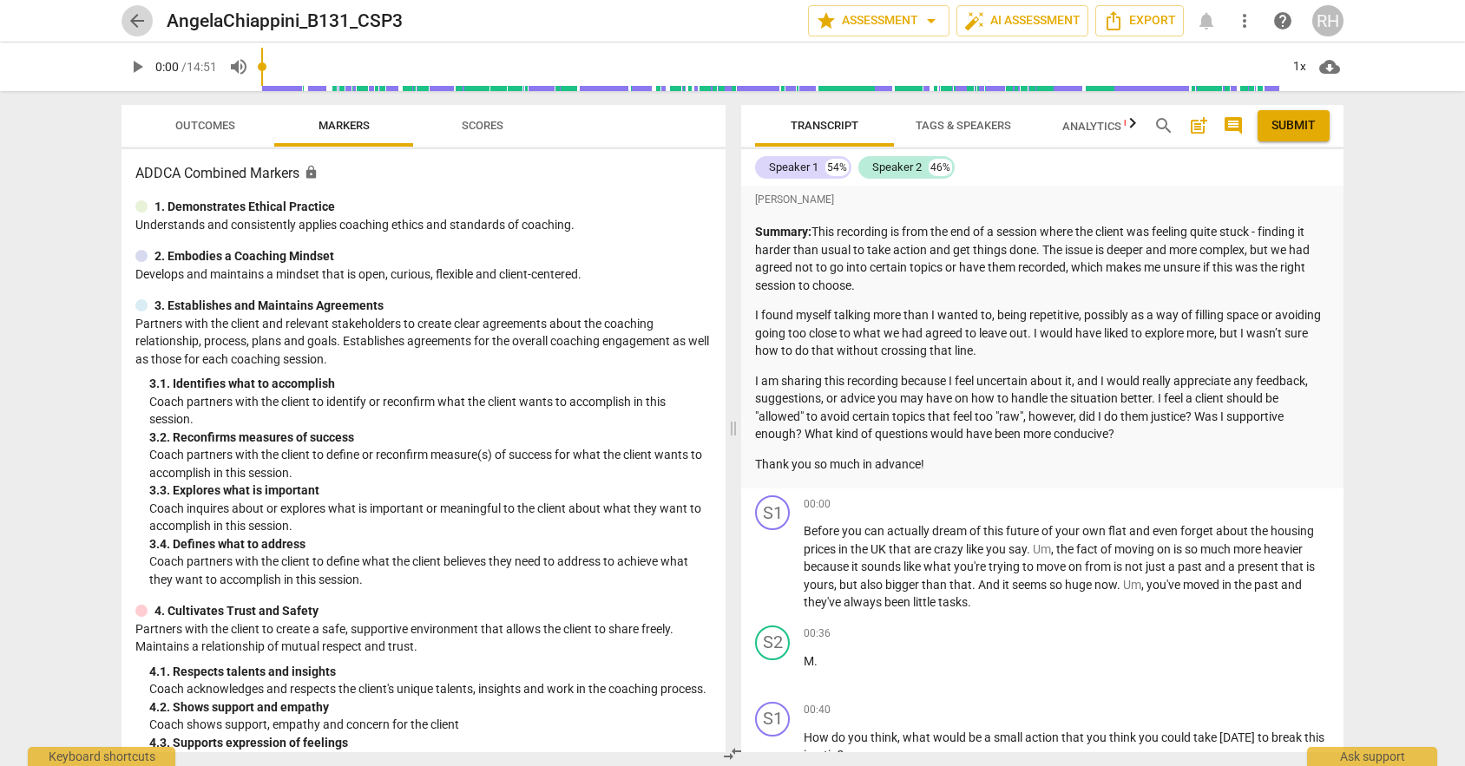
click at [135, 22] on span "arrow_back" at bounding box center [137, 20] width 21 height 21
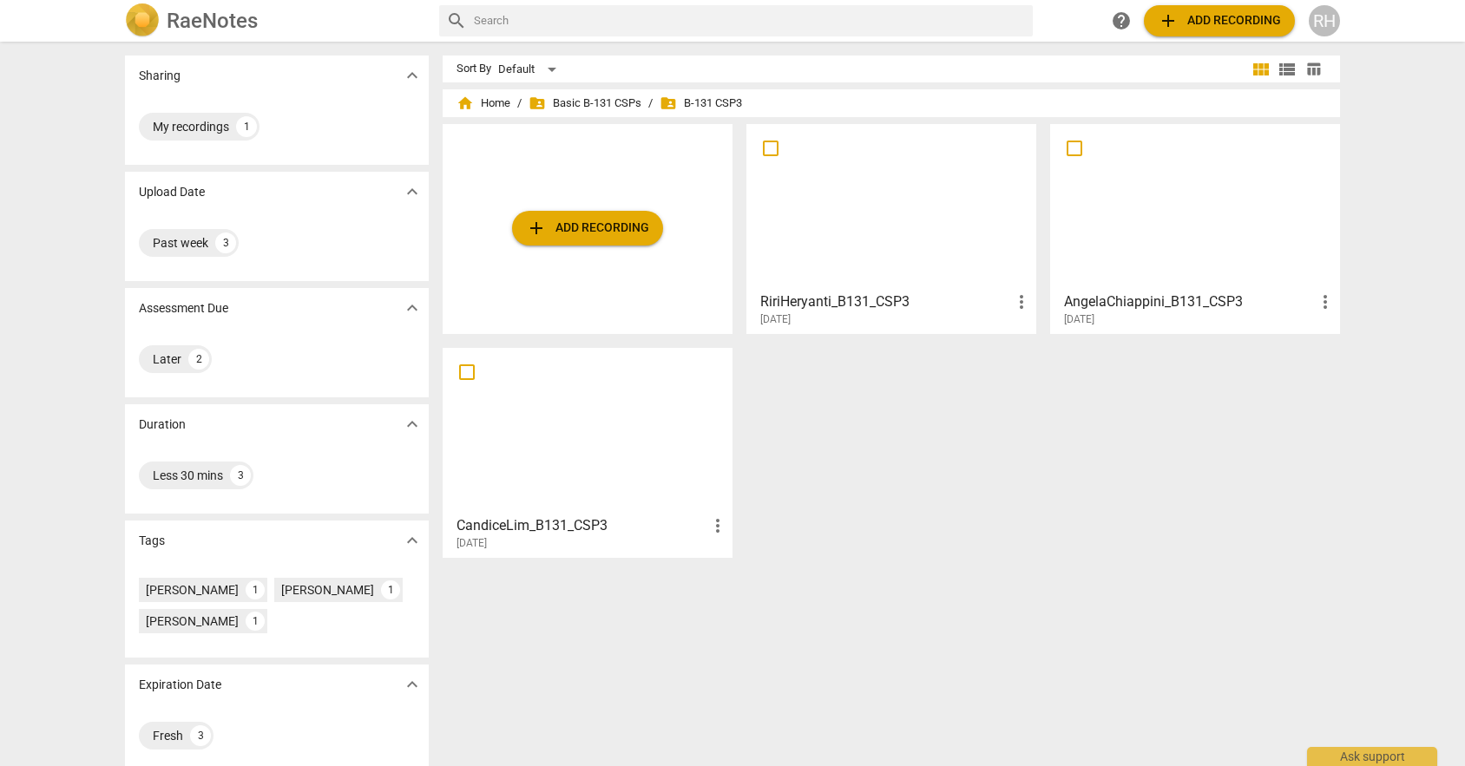
click at [532, 408] on div at bounding box center [588, 431] width 278 height 154
click at [873, 207] on div at bounding box center [891, 207] width 278 height 154
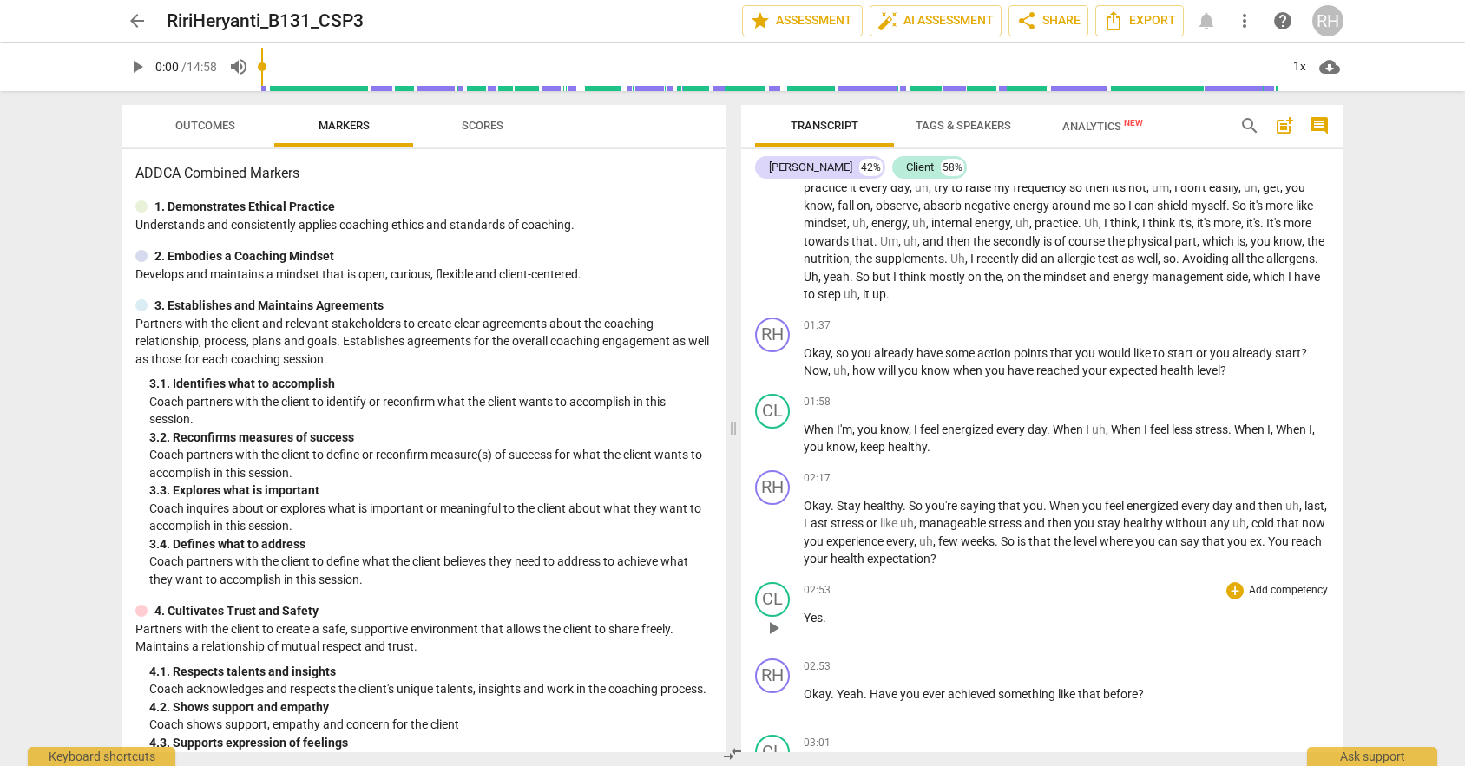
scroll to position [319, 0]
drag, startPoint x: 805, startPoint y: 523, endPoint x: 824, endPoint y: 523, distance: 19.1
click at [824, 523] on p "Okay . Stay healthy . So you're saying that you . When you feel energized every…" at bounding box center [1066, 531] width 526 height 71
click at [1324, 512] on span "," at bounding box center [1325, 505] width 3 height 14
drag, startPoint x: 803, startPoint y: 524, endPoint x: 823, endPoint y: 525, distance: 20.8
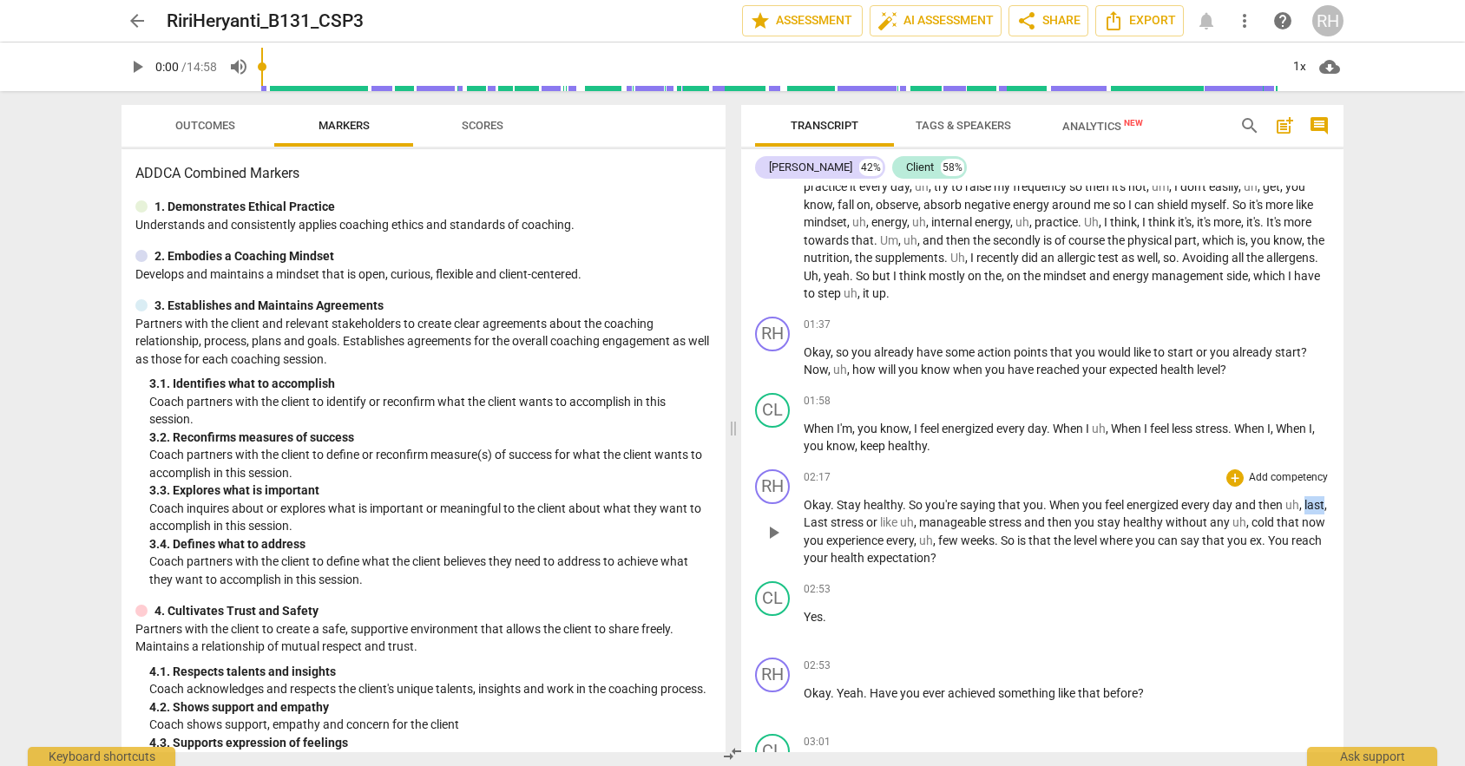
click at [823, 525] on p "Okay . Stay healthy . So you're saying that you . When you feel energized every…" at bounding box center [1066, 531] width 526 height 71
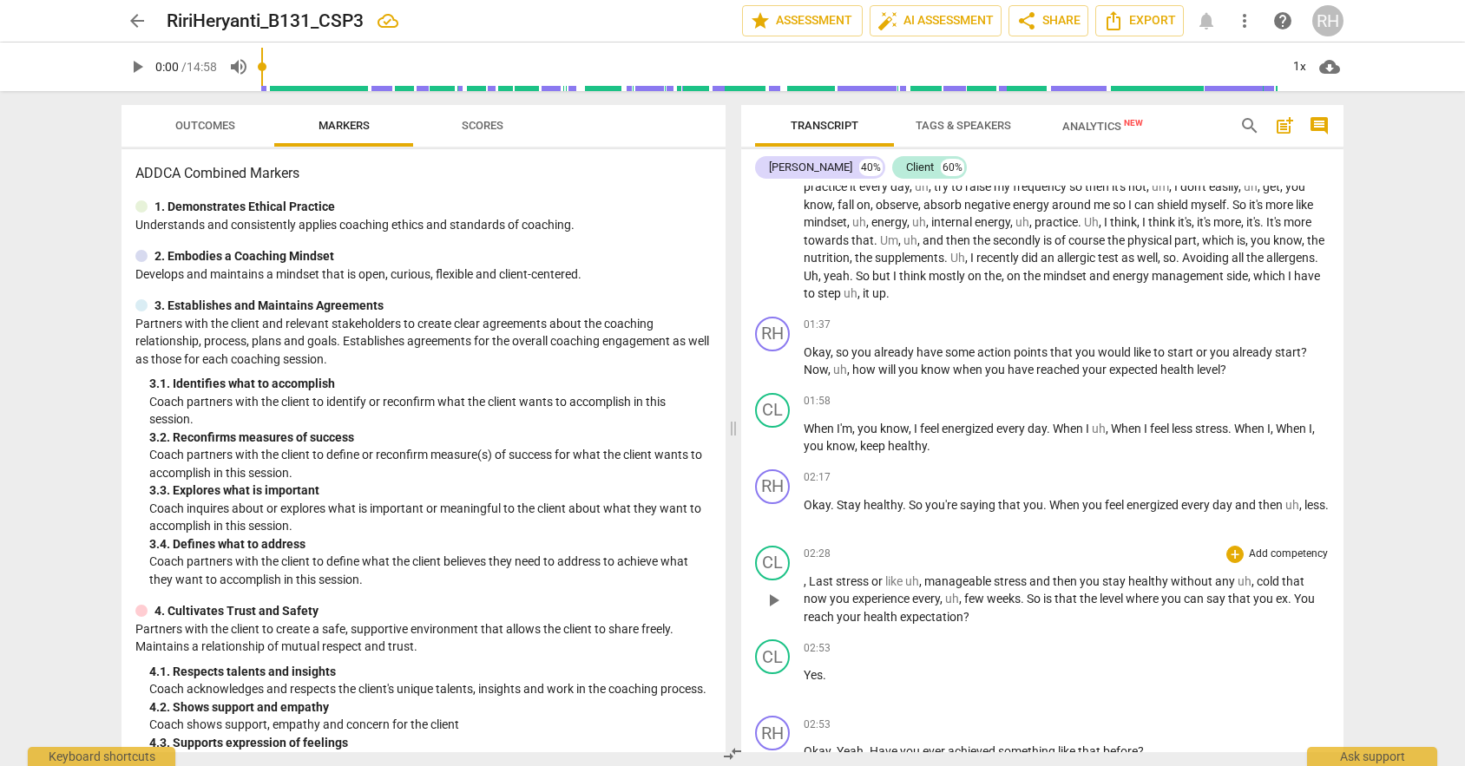
click at [810, 580] on span "Last" at bounding box center [822, 581] width 27 height 14
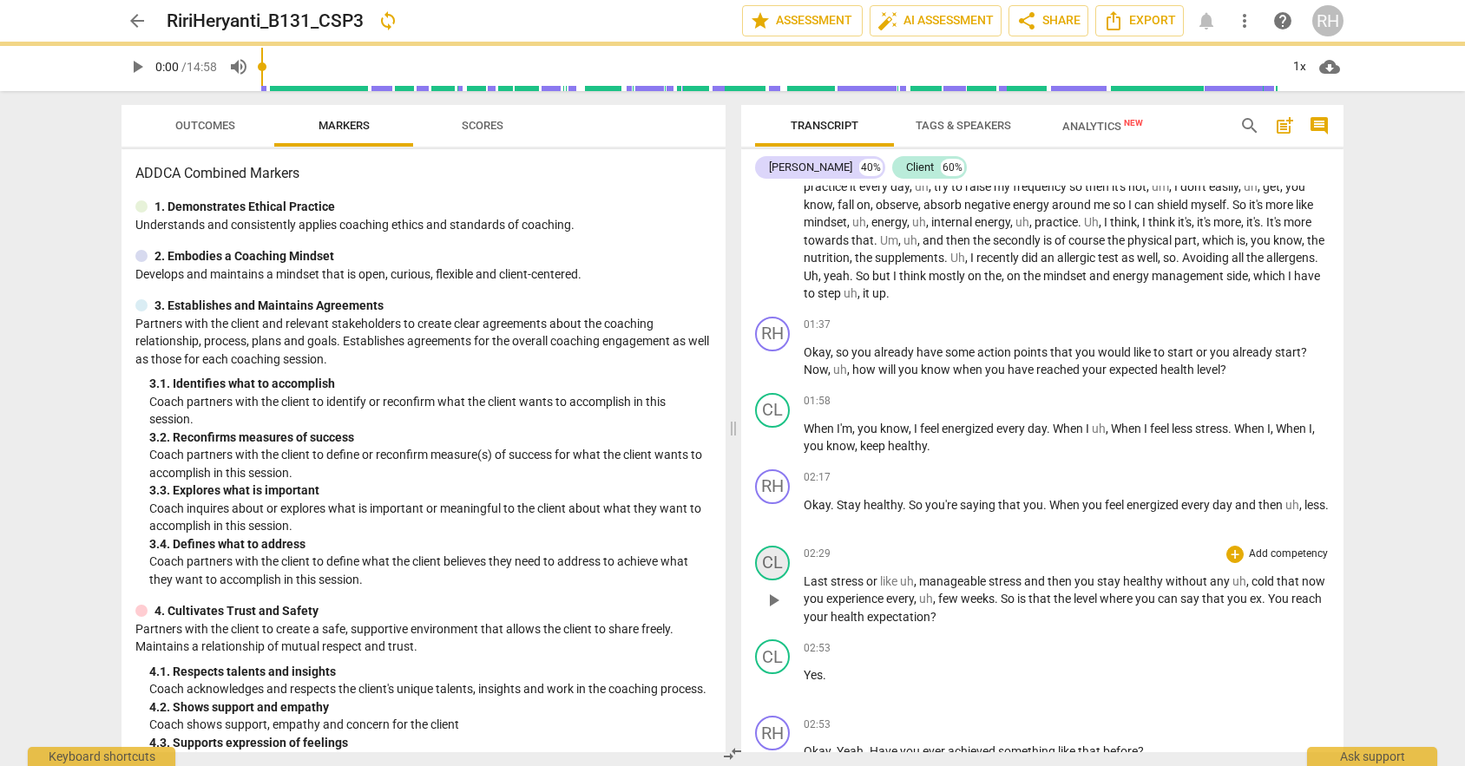
click at [771, 567] on div "CL" at bounding box center [772, 563] width 35 height 35
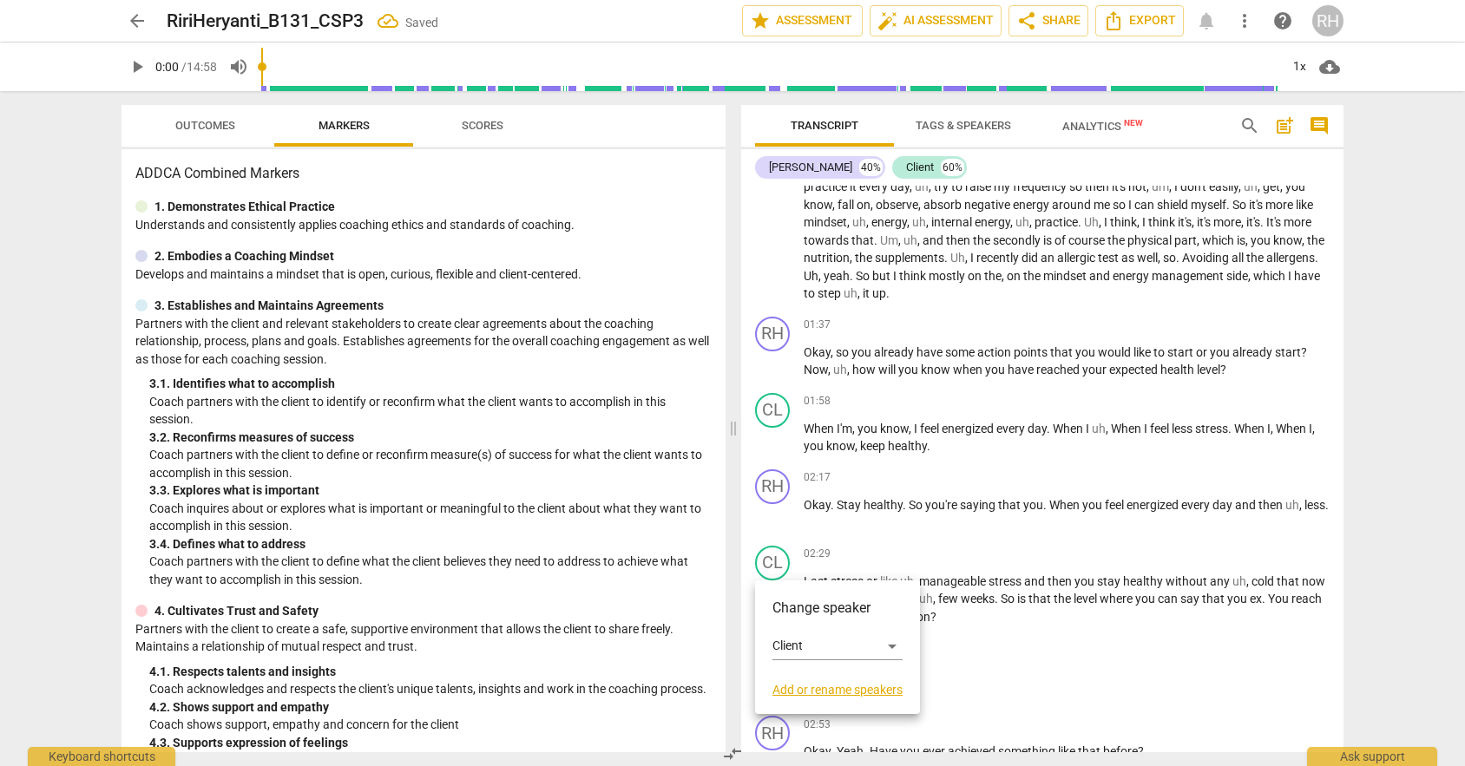
click at [984, 525] on div at bounding box center [732, 383] width 1465 height 766
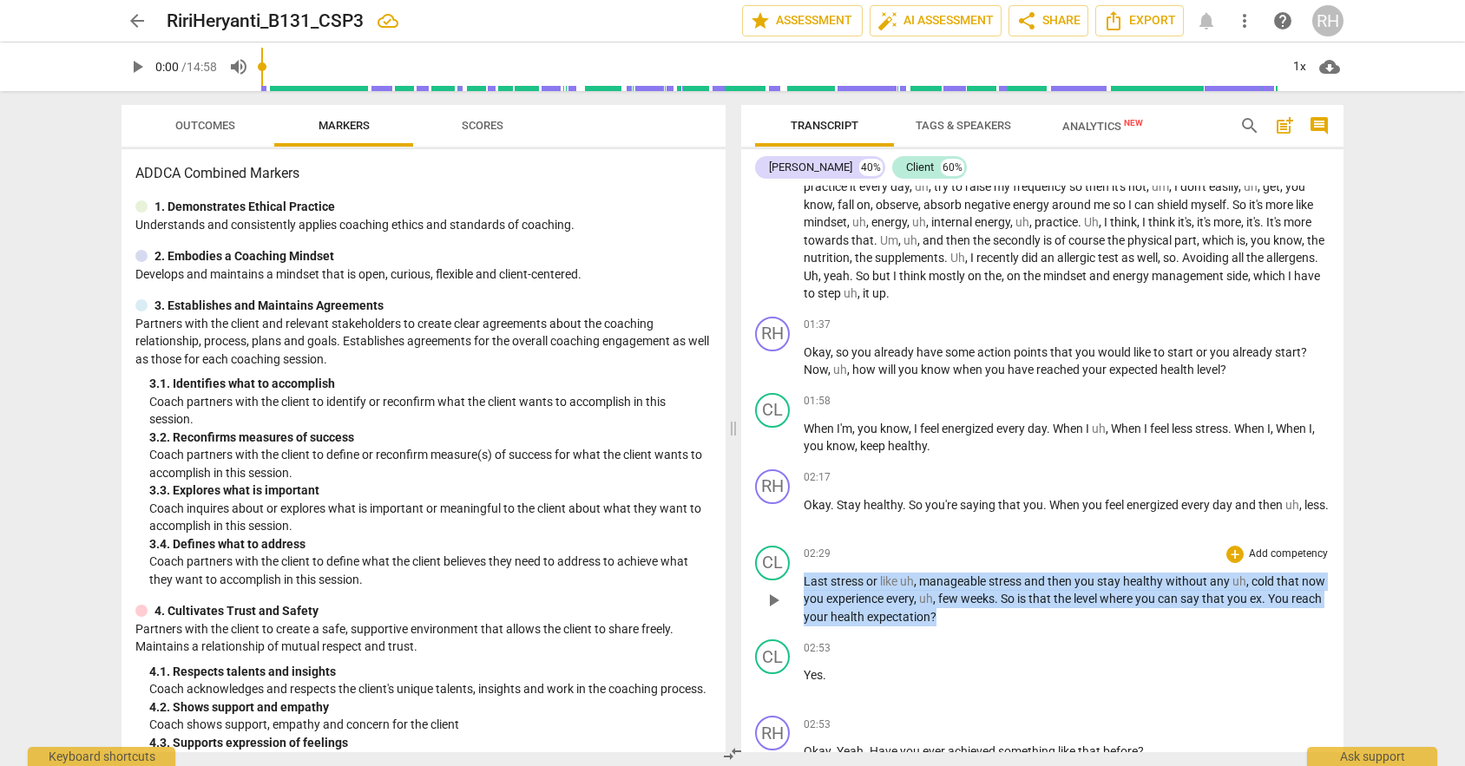
drag, startPoint x: 803, startPoint y: 580, endPoint x: 994, endPoint y: 614, distance: 194.7
click at [994, 614] on p "Last stress or like uh , manageable stress and then you stay healthy without an…" at bounding box center [1066, 600] width 526 height 54
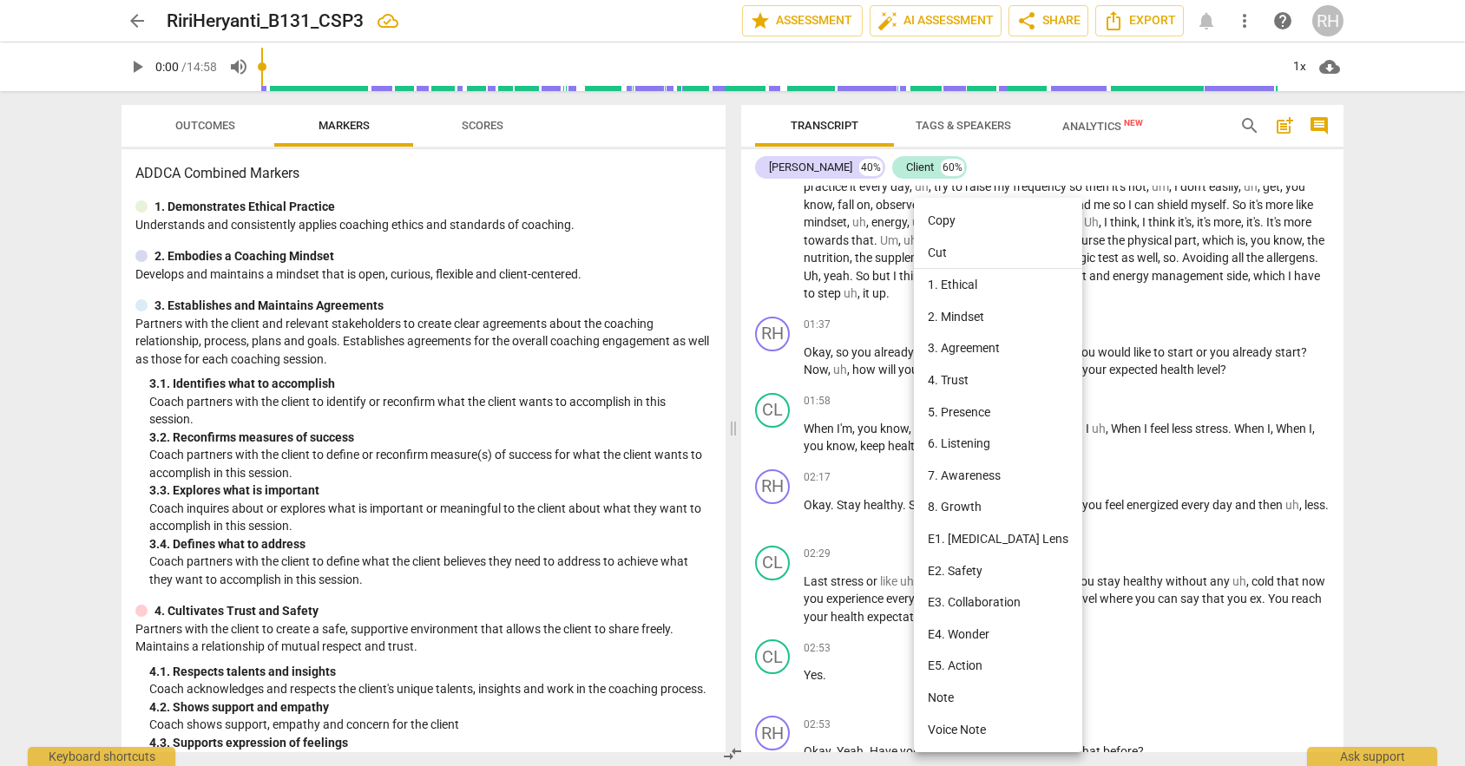
click at [855, 586] on div at bounding box center [732, 383] width 1465 height 766
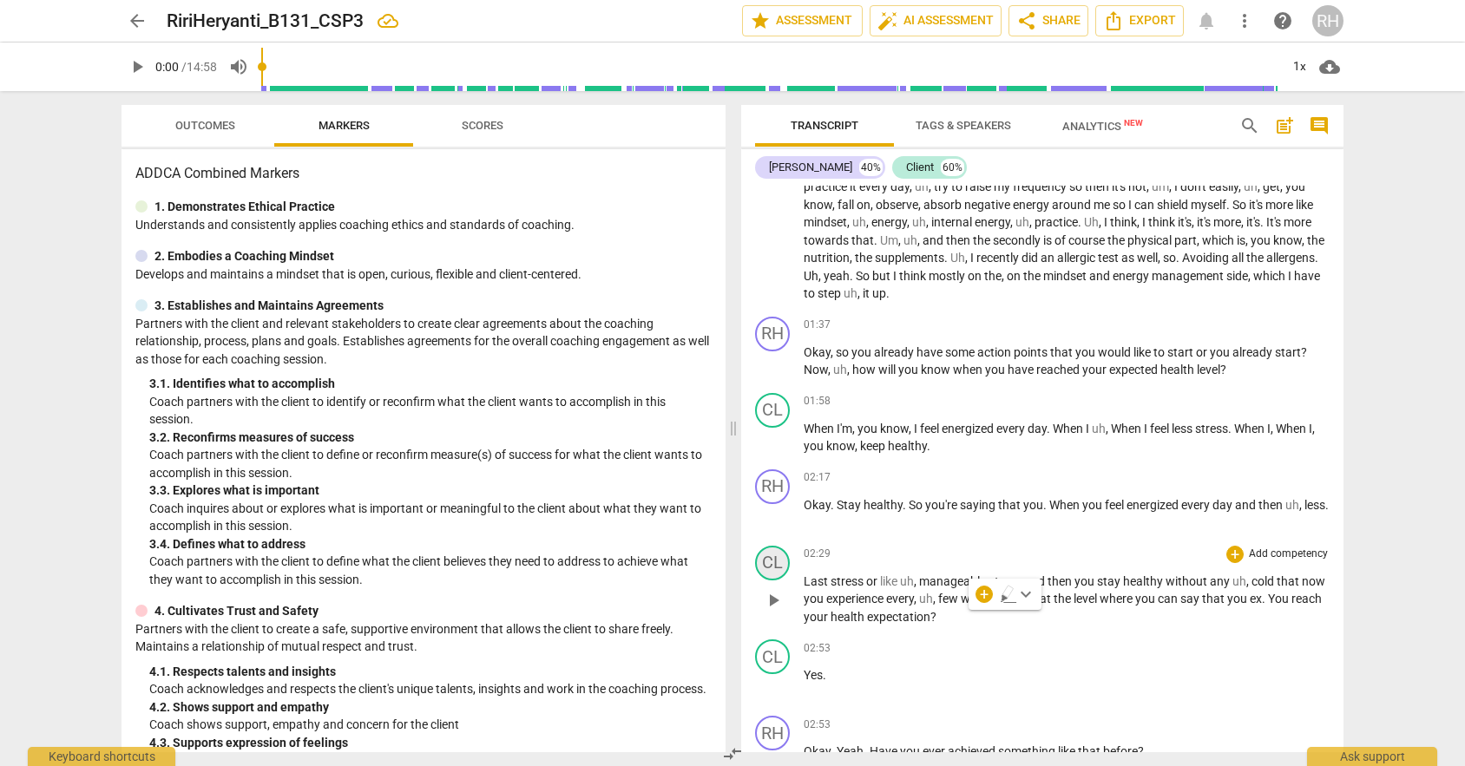
click at [777, 563] on div "CL" at bounding box center [772, 563] width 35 height 35
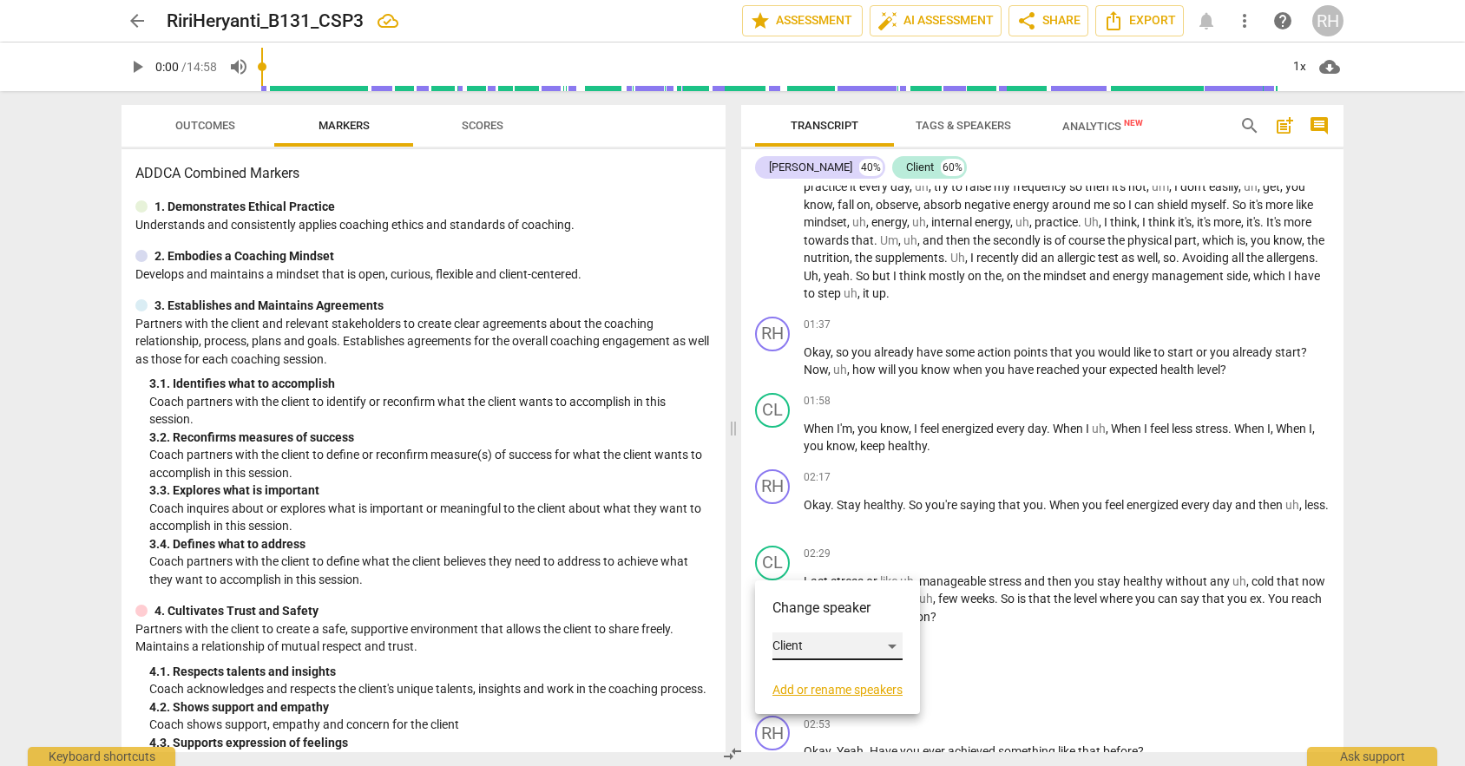
click at [890, 644] on div "Client" at bounding box center [837, 647] width 130 height 28
click at [885, 613] on li "[PERSON_NAME]" at bounding box center [838, 613] width 132 height 33
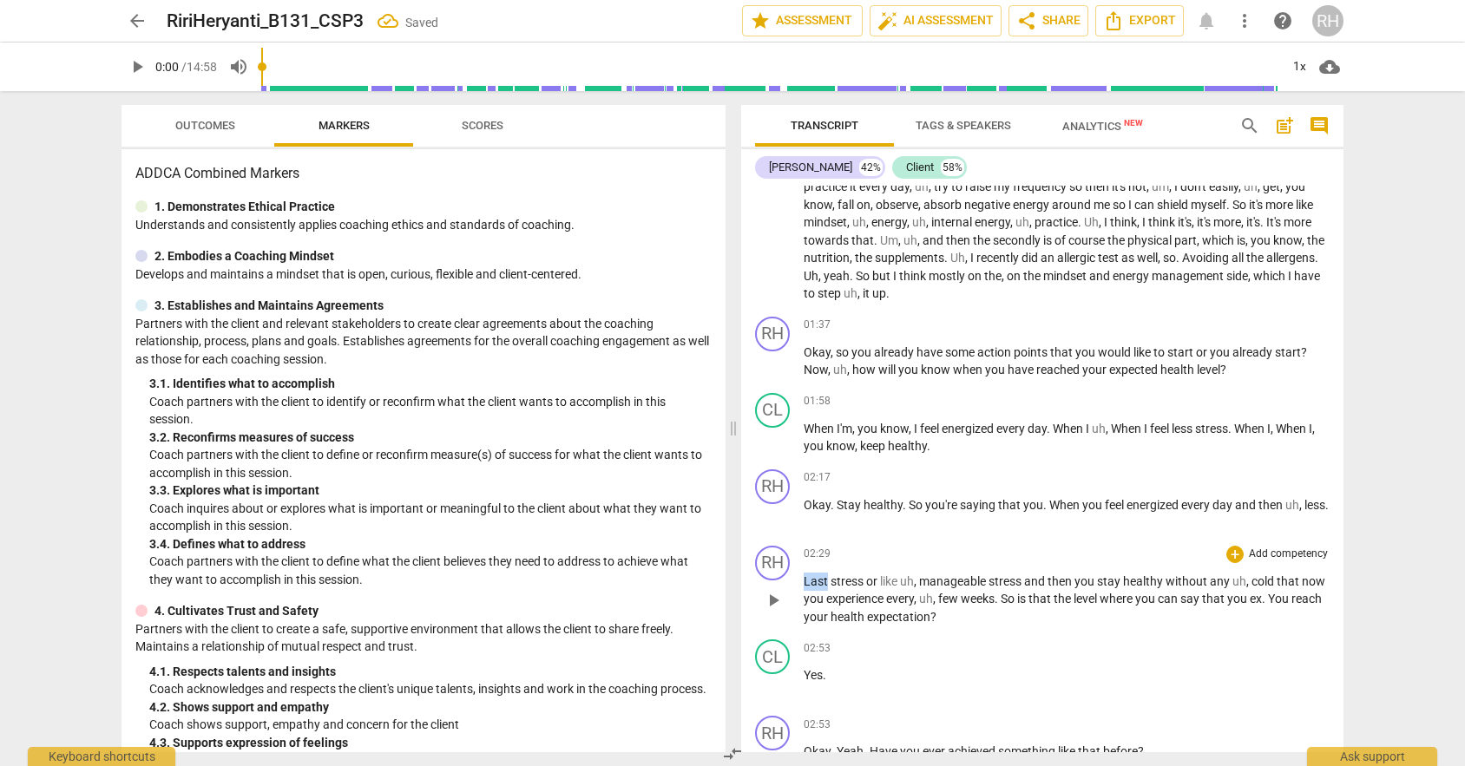
drag, startPoint x: 803, startPoint y: 580, endPoint x: 827, endPoint y: 581, distance: 24.4
click at [827, 581] on span "Last" at bounding box center [816, 581] width 27 height 14
click at [988, 557] on div "02:29 + Add competency keyboard_arrow_right" at bounding box center [1066, 554] width 526 height 17
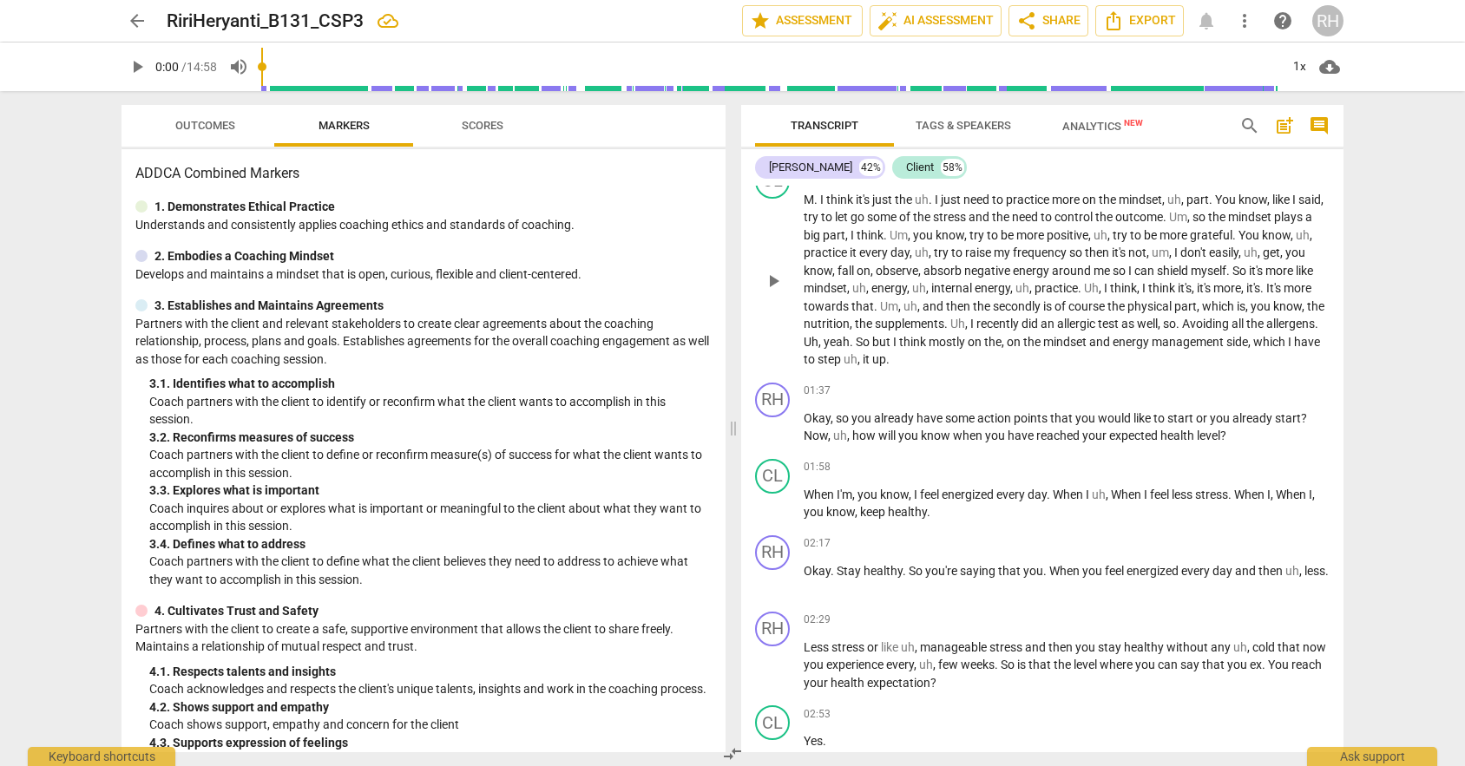
scroll to position [258, 0]
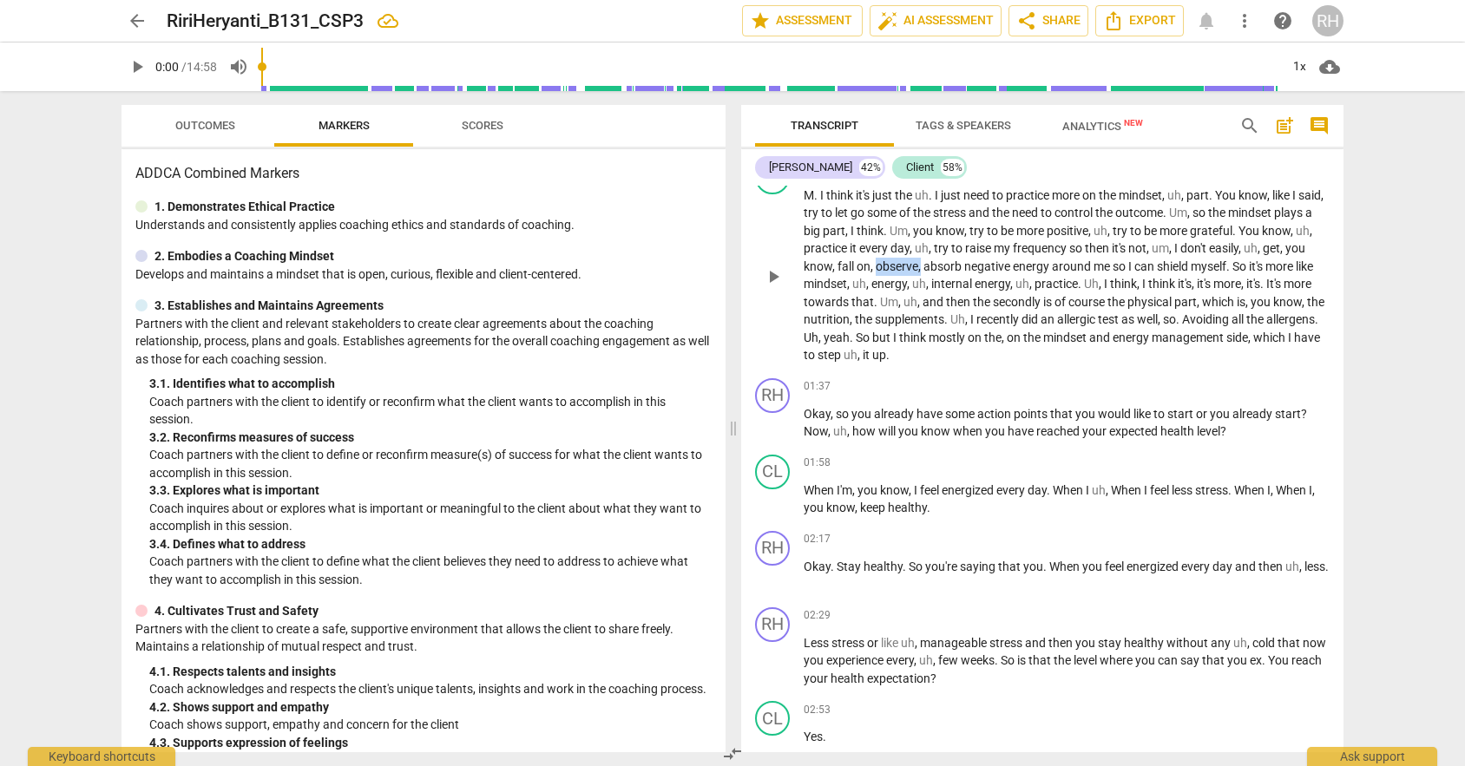
drag, startPoint x: 921, startPoint y: 266, endPoint x: 965, endPoint y: 266, distance: 44.2
click at [965, 266] on p "M . I think it's just the uh . I just need to practice more on the mindset , uh…" at bounding box center [1066, 276] width 526 height 178
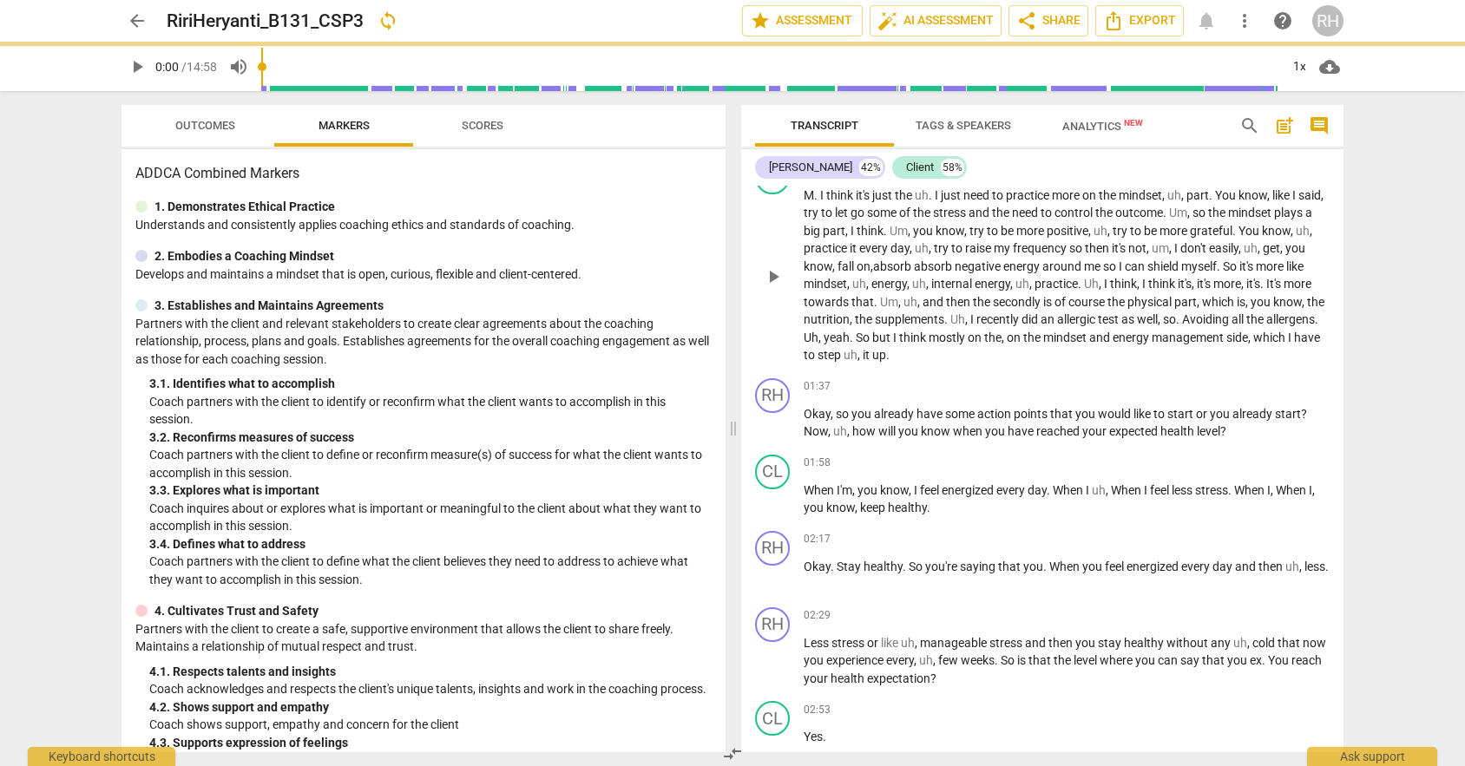
click at [986, 309] on p "M . I think it's just the uh . I just need to practice more on the mindset , uh…" at bounding box center [1066, 276] width 526 height 178
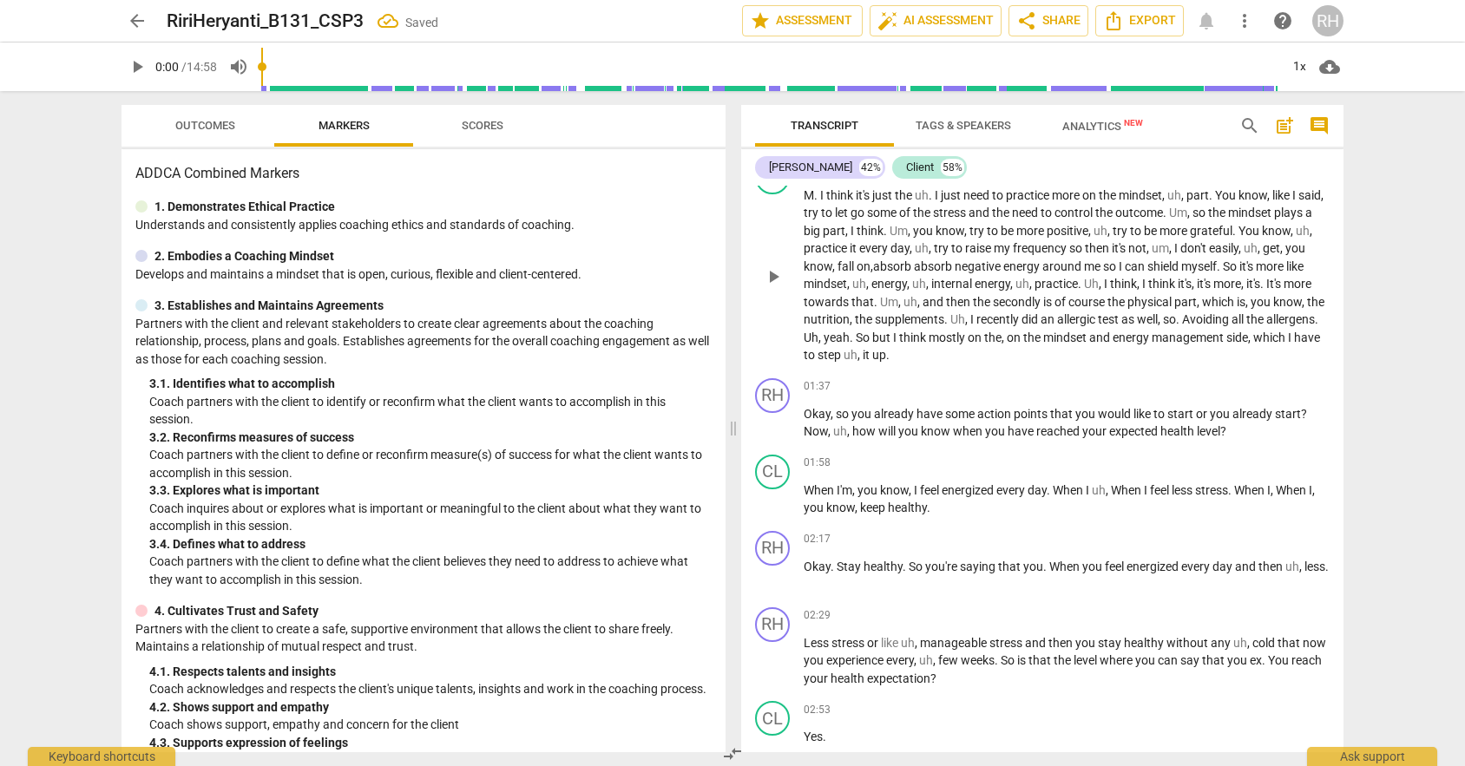
click at [1085, 275] on p "M . I think it's just the uh . I just need to practice more on the mindset , uh…" at bounding box center [1066, 276] width 526 height 178
click at [1124, 272] on span "I" at bounding box center [1121, 266] width 6 height 14
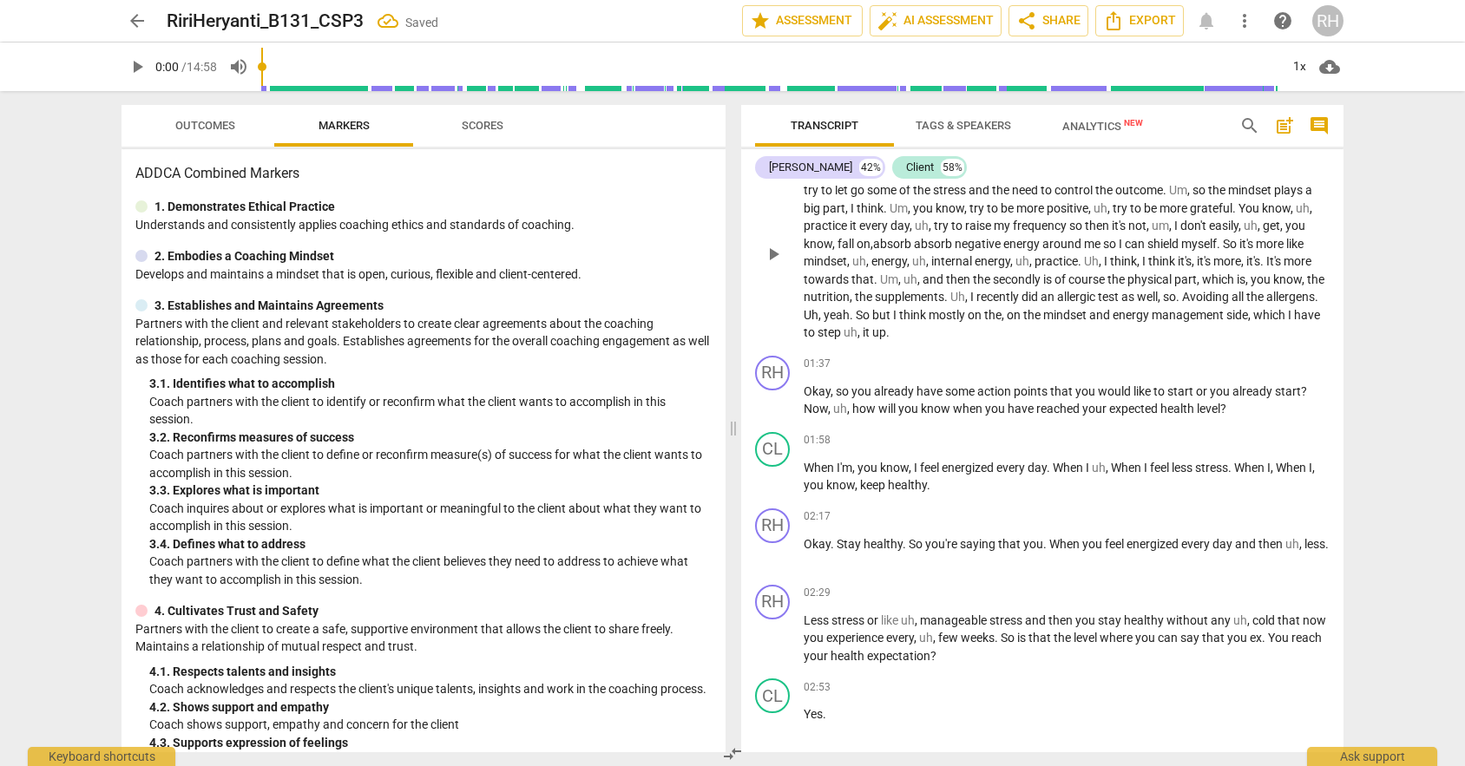
scroll to position [303, 0]
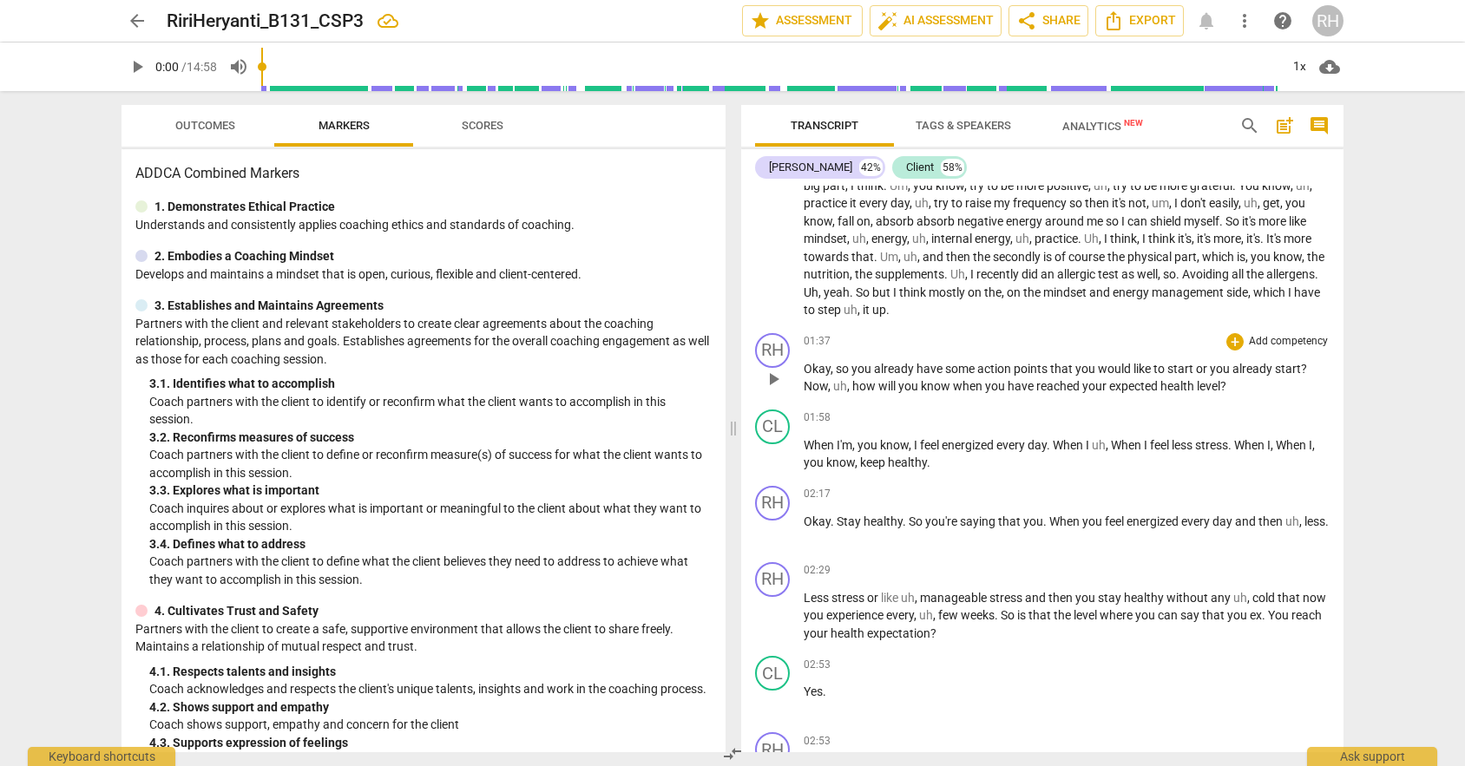
click at [1094, 338] on div "01:37 + Add competency keyboard_arrow_right" at bounding box center [1066, 341] width 526 height 17
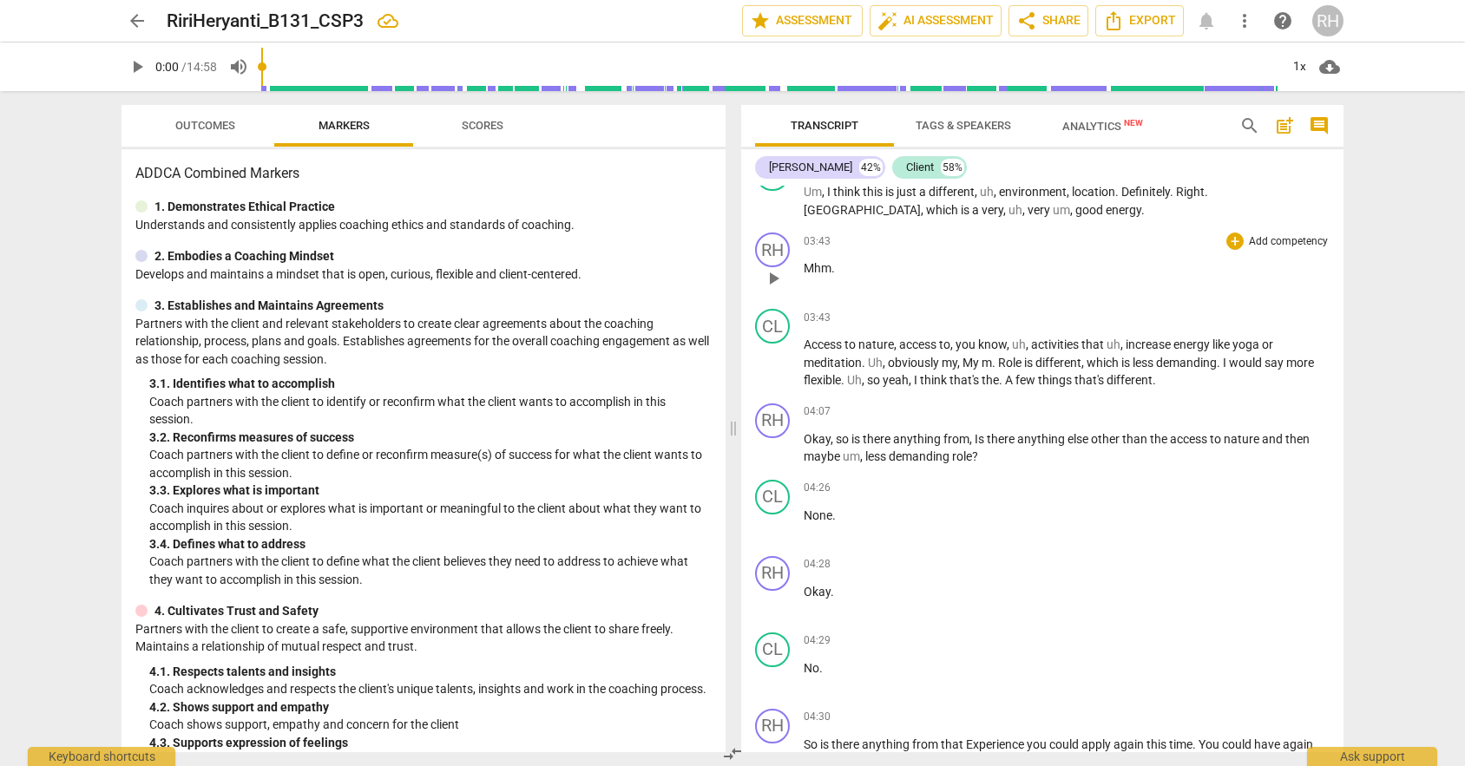
scroll to position [1110, 0]
drag, startPoint x: 810, startPoint y: 267, endPoint x: 849, endPoint y: 265, distance: 39.1
click at [849, 265] on p "Mhm ." at bounding box center [1066, 267] width 526 height 18
drag, startPoint x: 803, startPoint y: 264, endPoint x: 838, endPoint y: 271, distance: 35.4
click at [838, 271] on p "Mhm ." at bounding box center [1066, 267] width 526 height 18
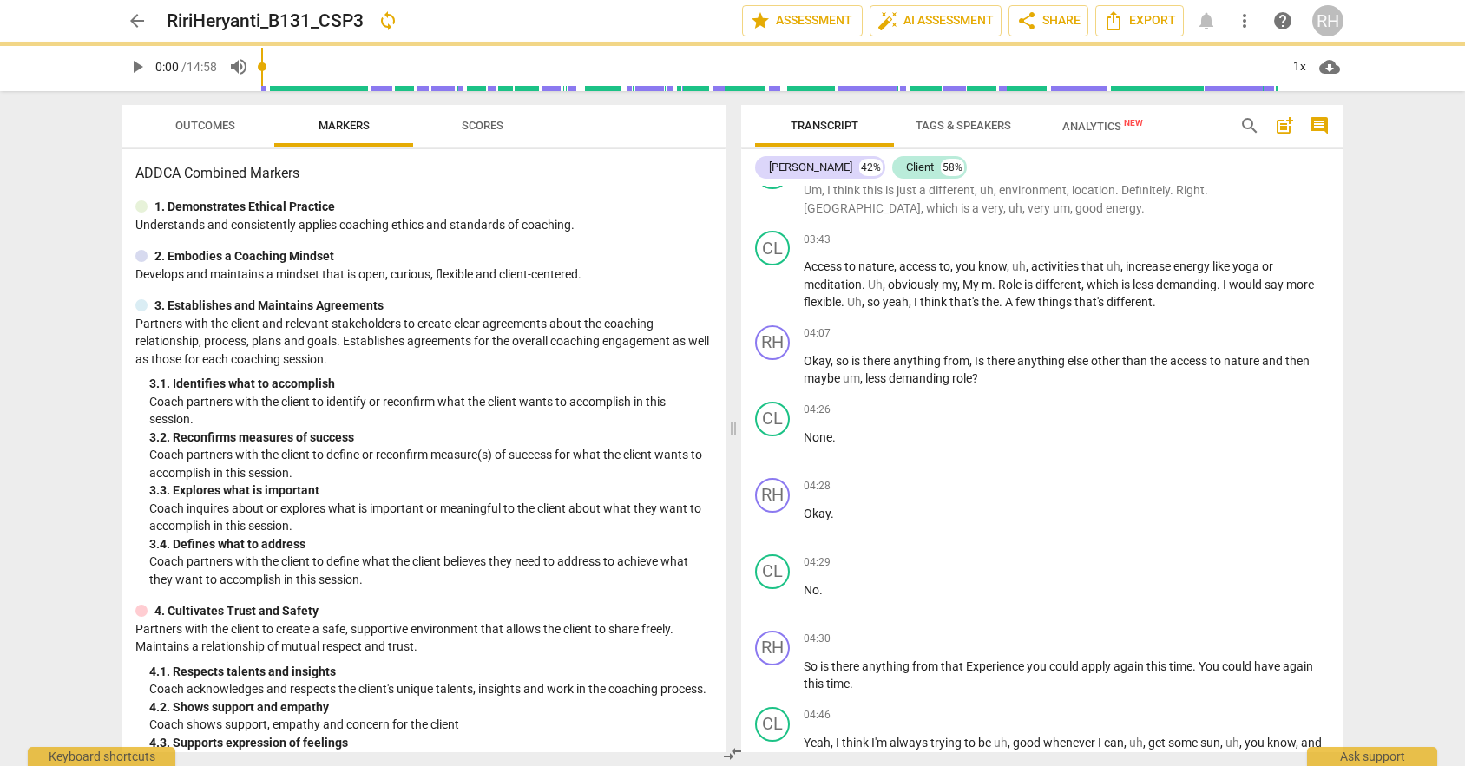
click at [1414, 435] on div "arrow_back RiriHeryanti_B131_CSP3 sync edit star Assessment auto_fix_high AI As…" at bounding box center [732, 383] width 1465 height 766
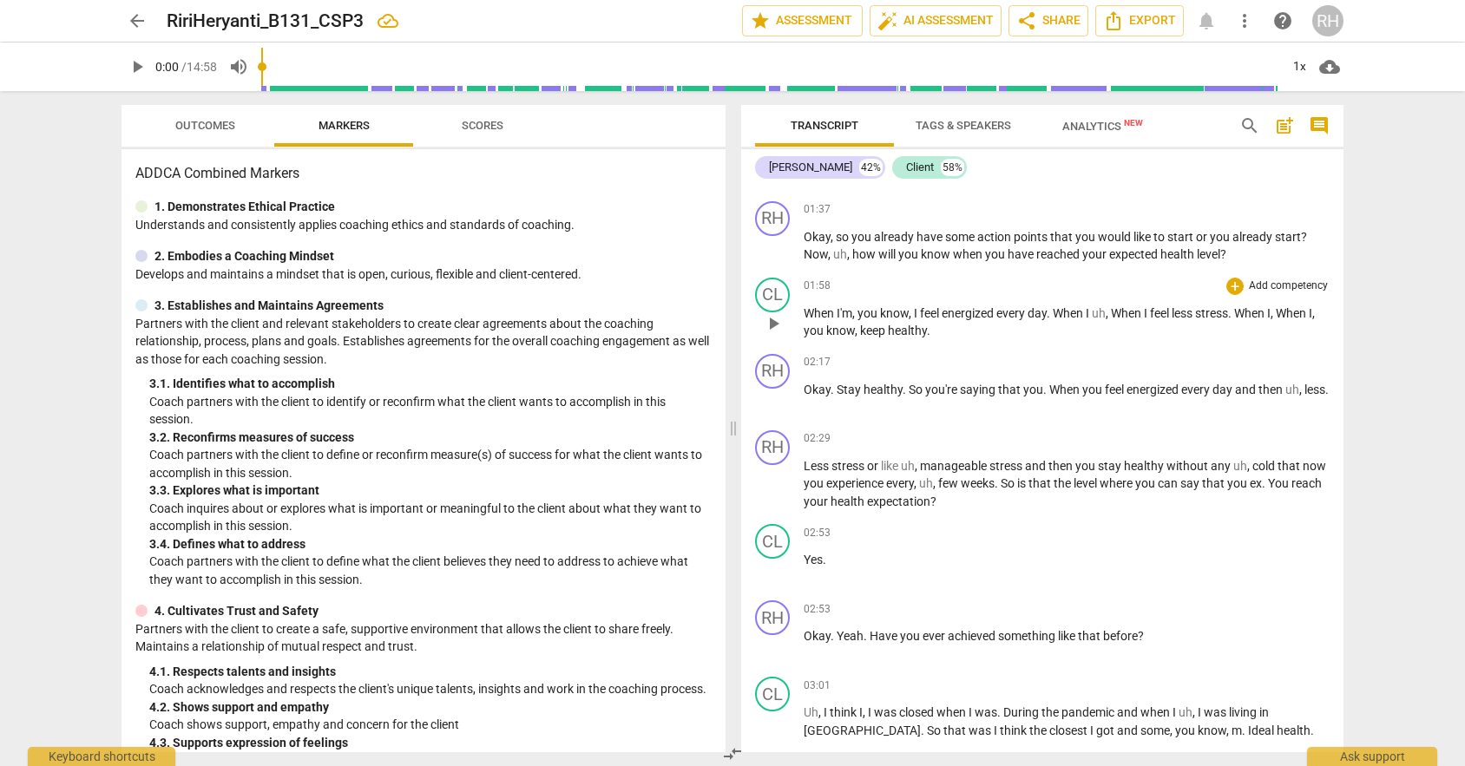
scroll to position [442, 0]
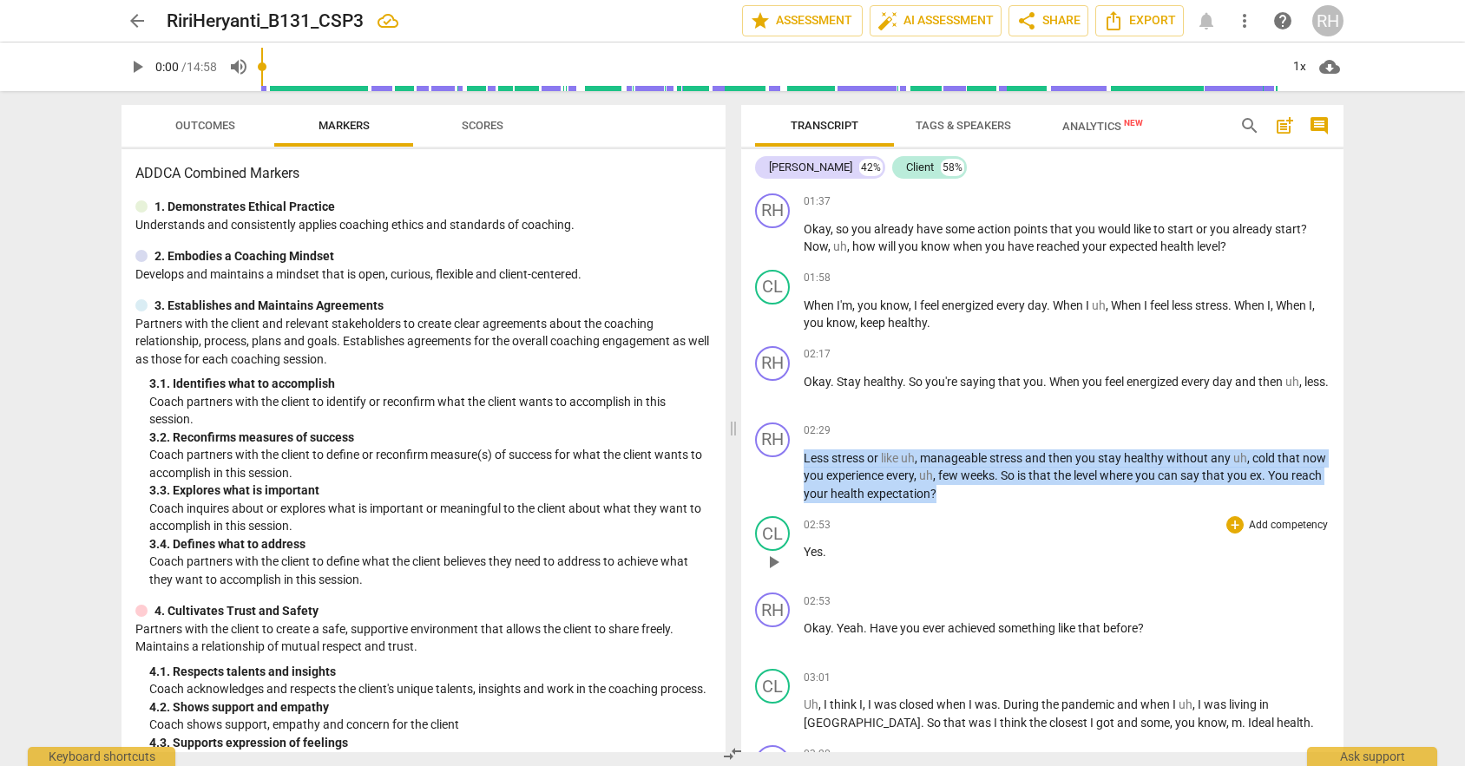
drag, startPoint x: 804, startPoint y: 456, endPoint x: 996, endPoint y: 513, distance: 200.1
click at [996, 513] on div "format_bold format_list_bulleted [PERSON_NAME] delete Summary: My client is a b…" at bounding box center [1042, 469] width 602 height 567
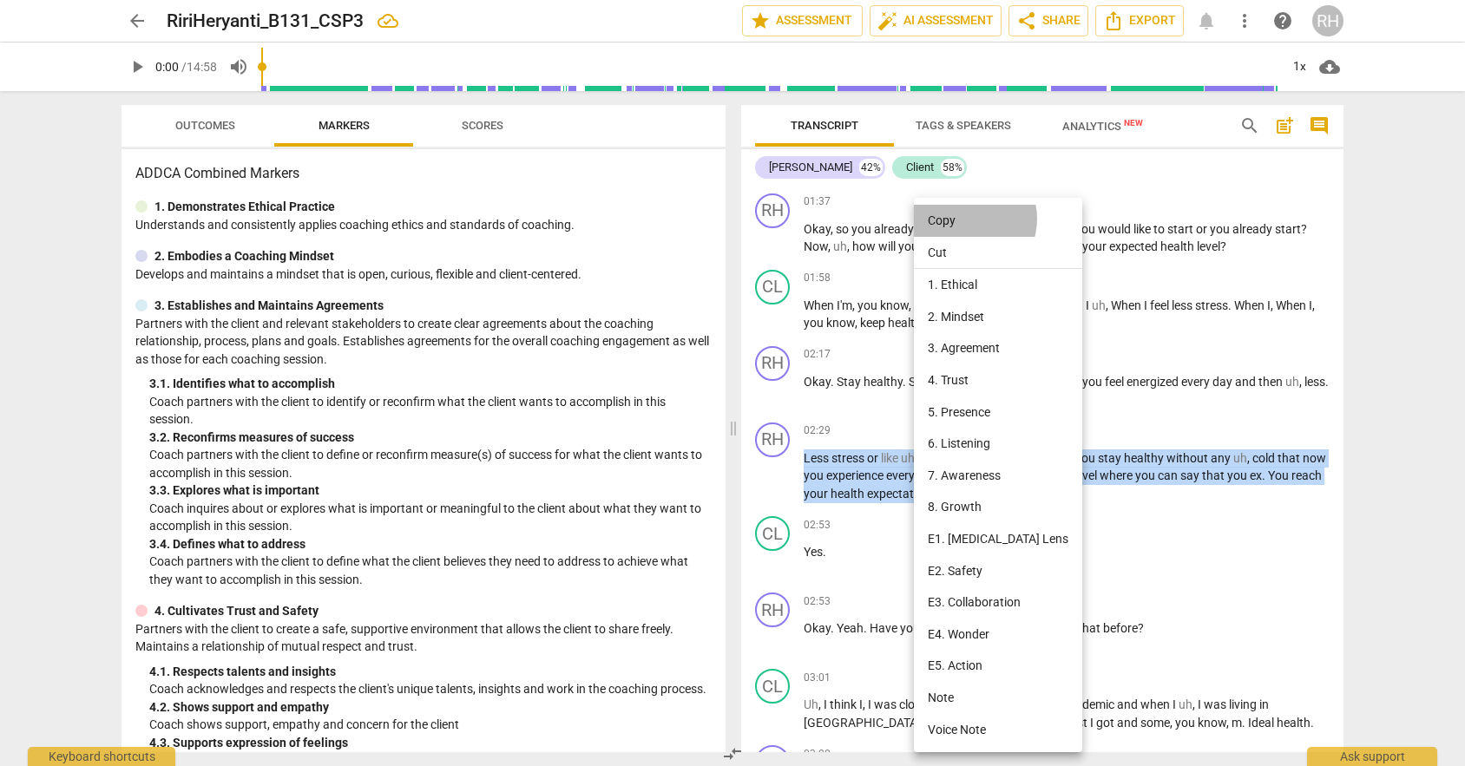
click at [965, 219] on li "Copy" at bounding box center [998, 221] width 168 height 32
copy p "Less stress or like uh , manageable stress and then you stay healthy without an…"
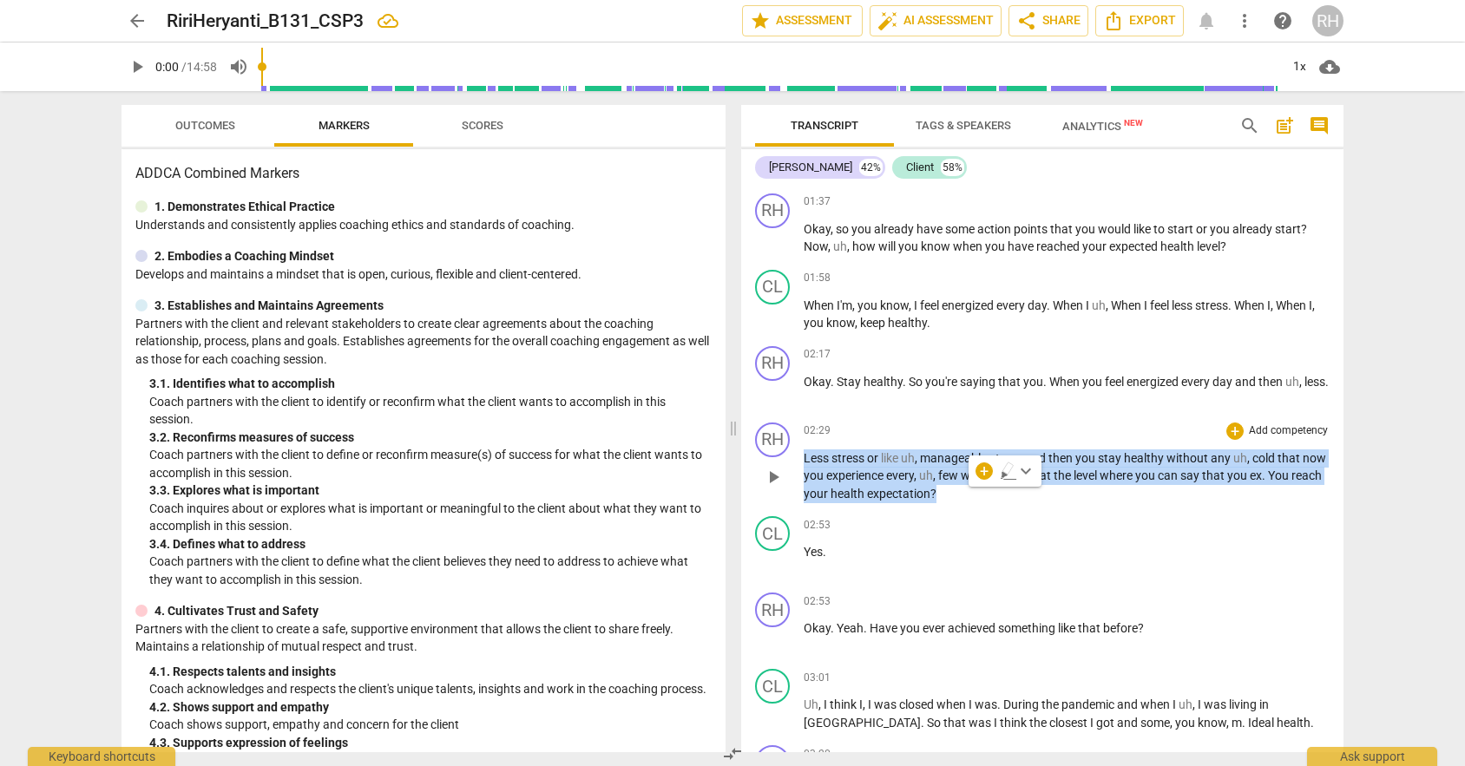
drag, startPoint x: 803, startPoint y: 459, endPoint x: 981, endPoint y: 504, distance: 183.5
click at [981, 504] on div "RH play_arrow pause 02:29 + Add competency keyboard_arrow_right Less stress or …" at bounding box center [1042, 463] width 602 height 95
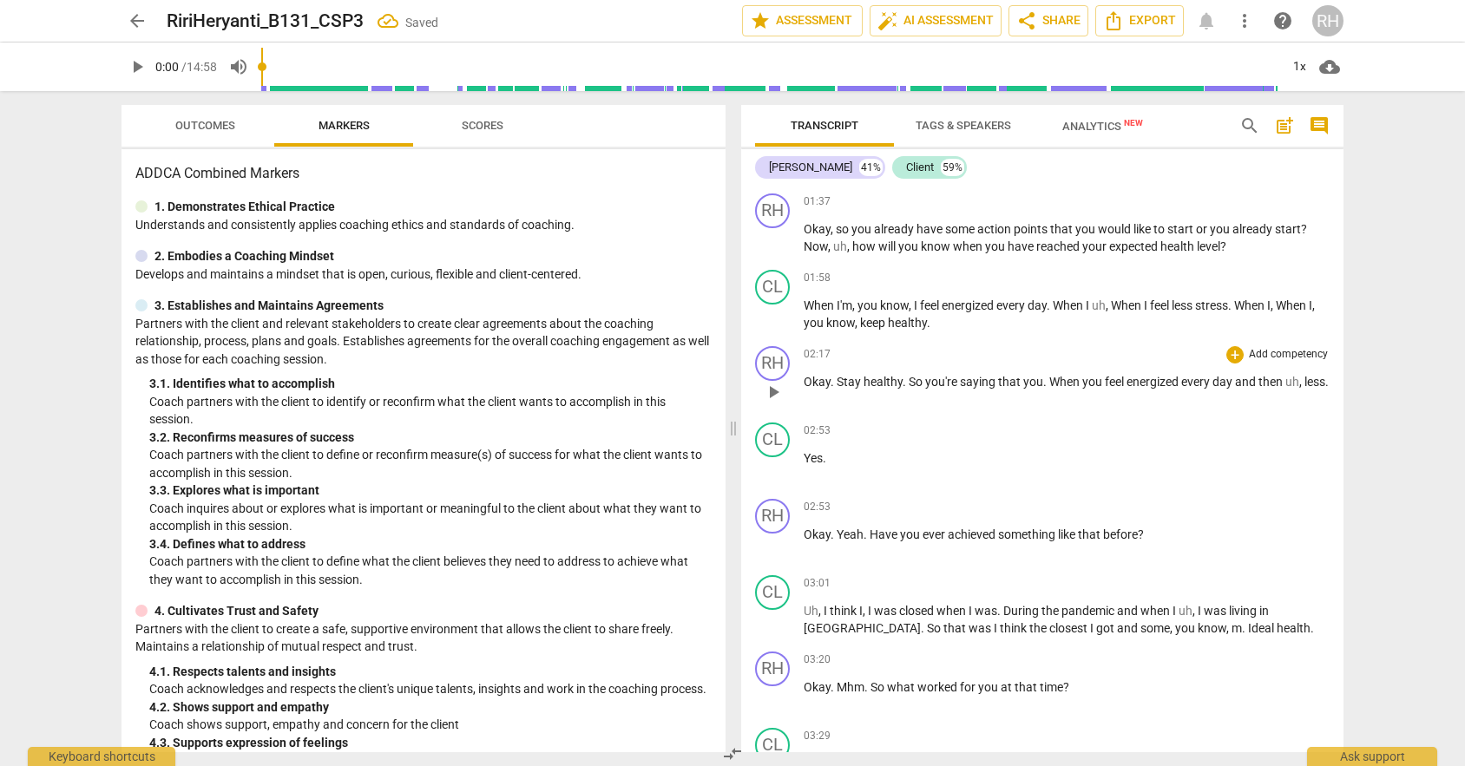
click at [831, 391] on p "Okay . Stay healthy . So you're saying that you . When you feel energized every…" at bounding box center [1066, 382] width 526 height 18
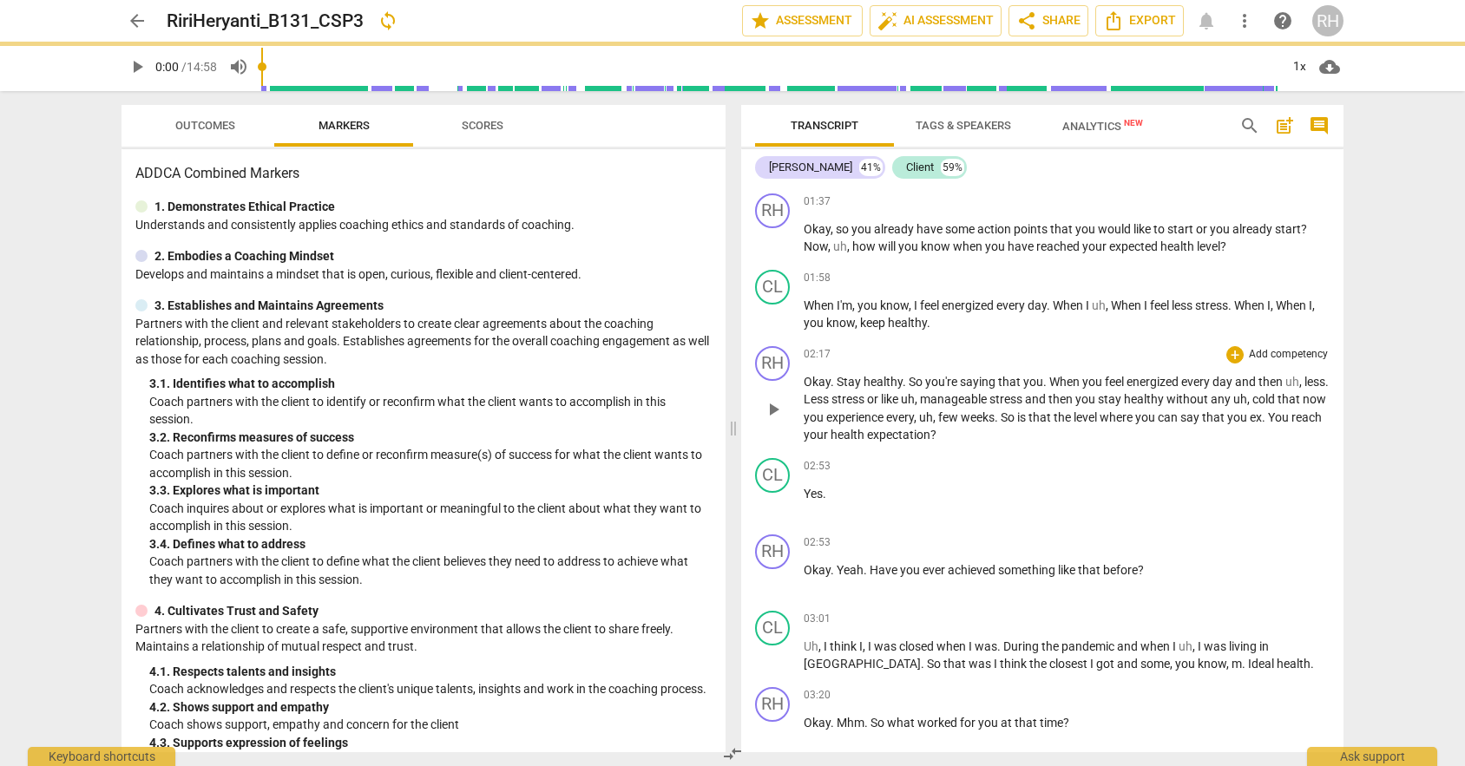
click at [826, 402] on span ". Less stress or like uh, manageable stress and then you stay healthy without a…" at bounding box center [1065, 409] width 525 height 68
click at [1398, 420] on div "arrow_back RiriHeryanti_B131_CSP3 sync edit star Assessment auto_fix_high AI As…" at bounding box center [732, 383] width 1465 height 766
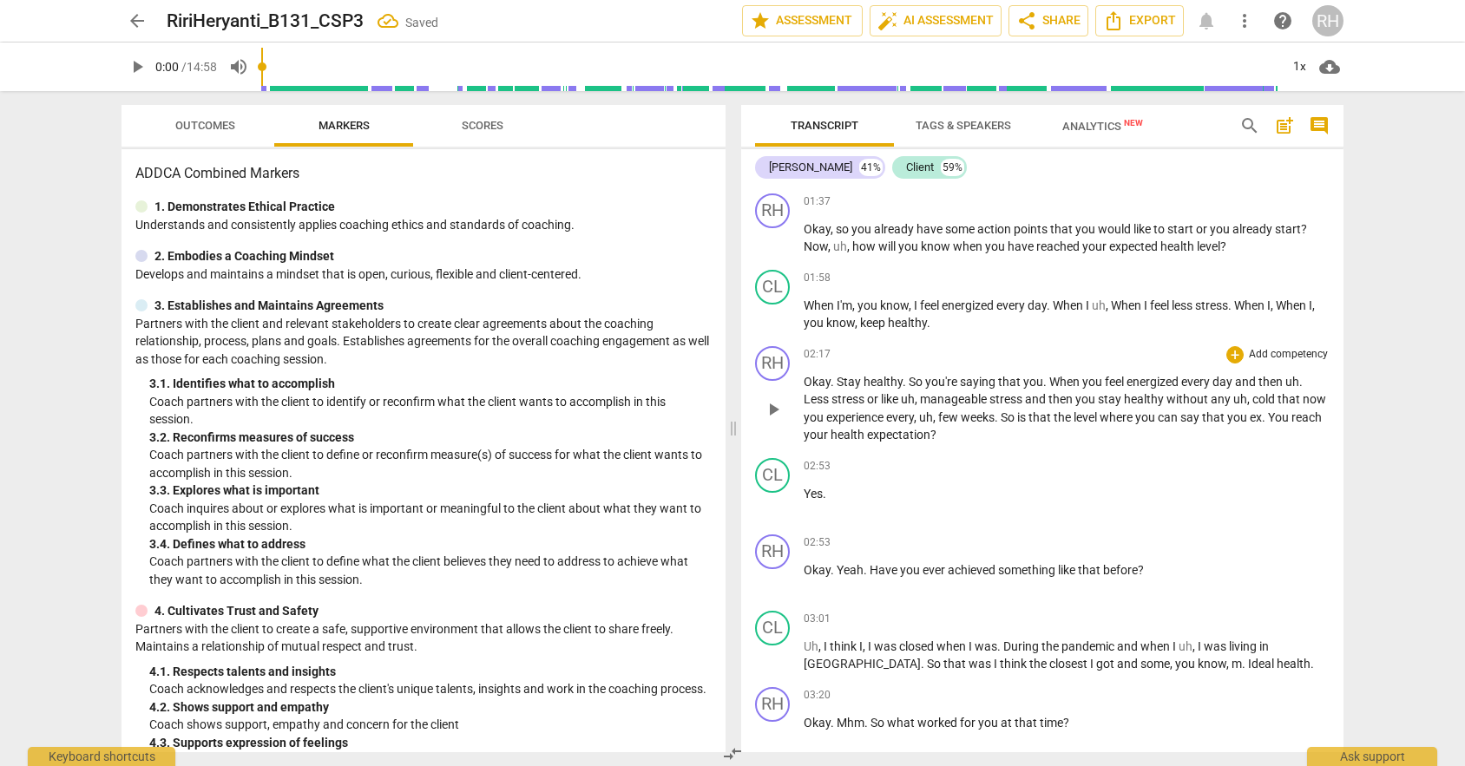
scroll to position [470, 0]
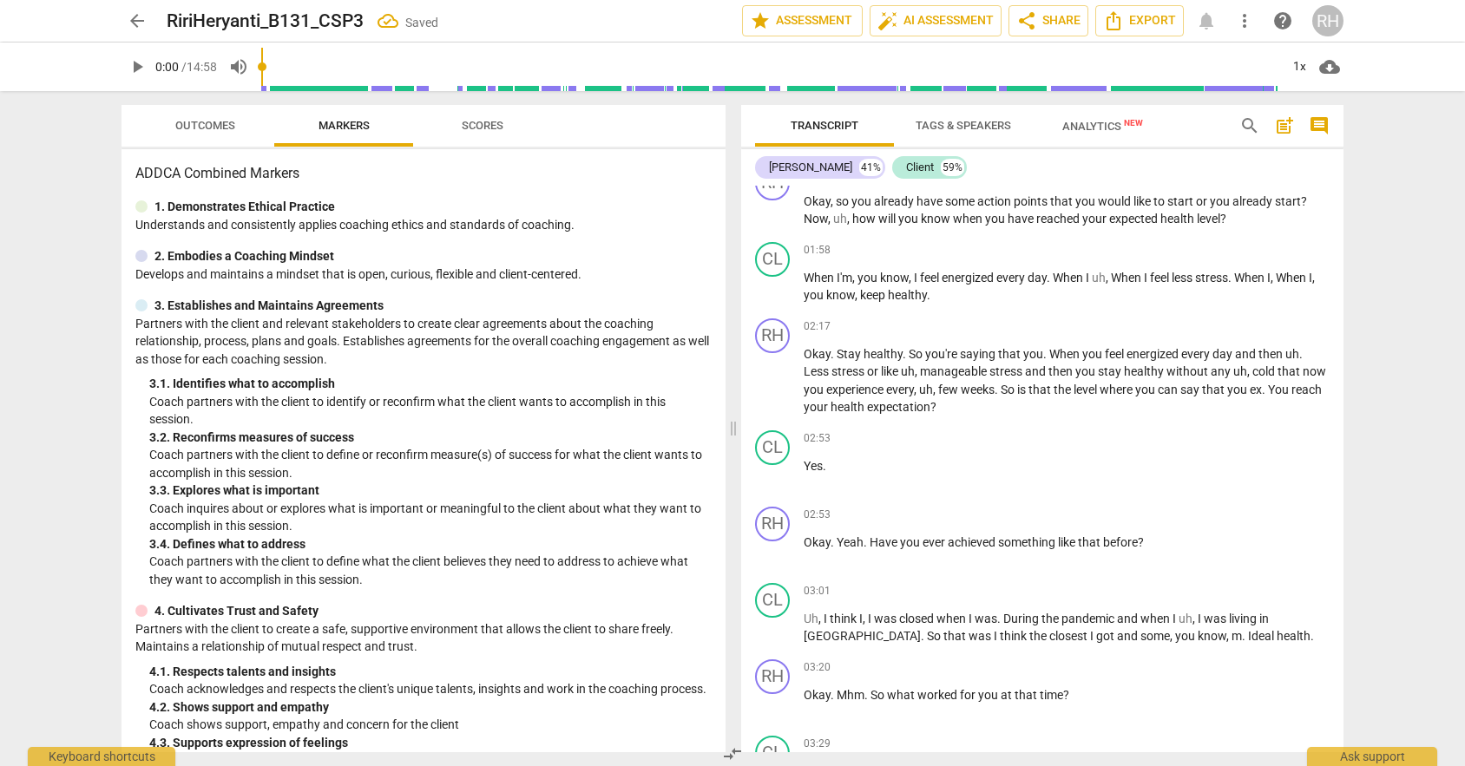
click at [1393, 181] on div "arrow_back RiriHeryanti_B131_CSP3 Saved edit star Assessment auto_fix_high AI A…" at bounding box center [732, 383] width 1465 height 766
